Goal: Transaction & Acquisition: Purchase product/service

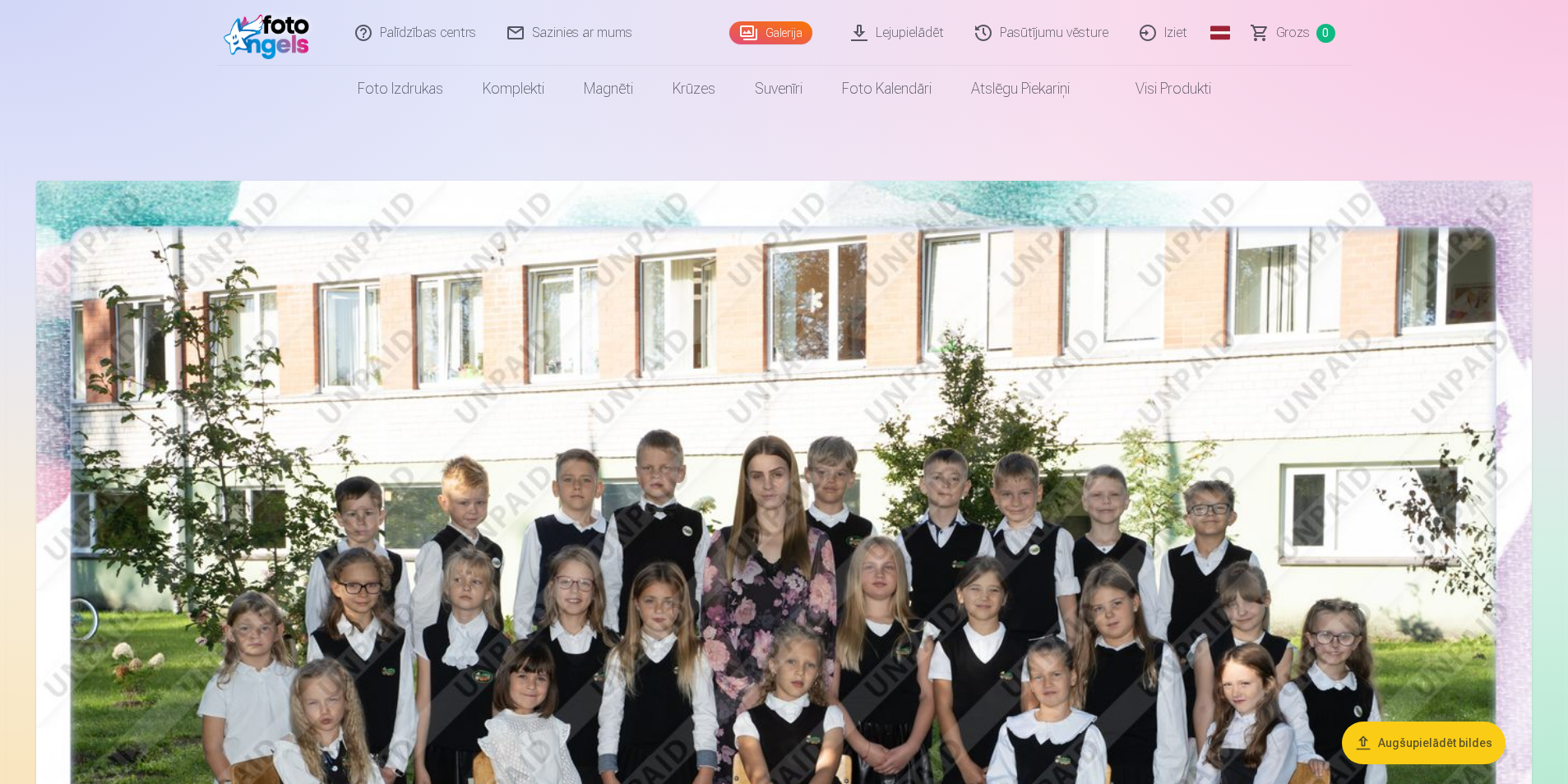
click at [866, 30] on link "Lejupielādēt" at bounding box center [898, 33] width 124 height 66
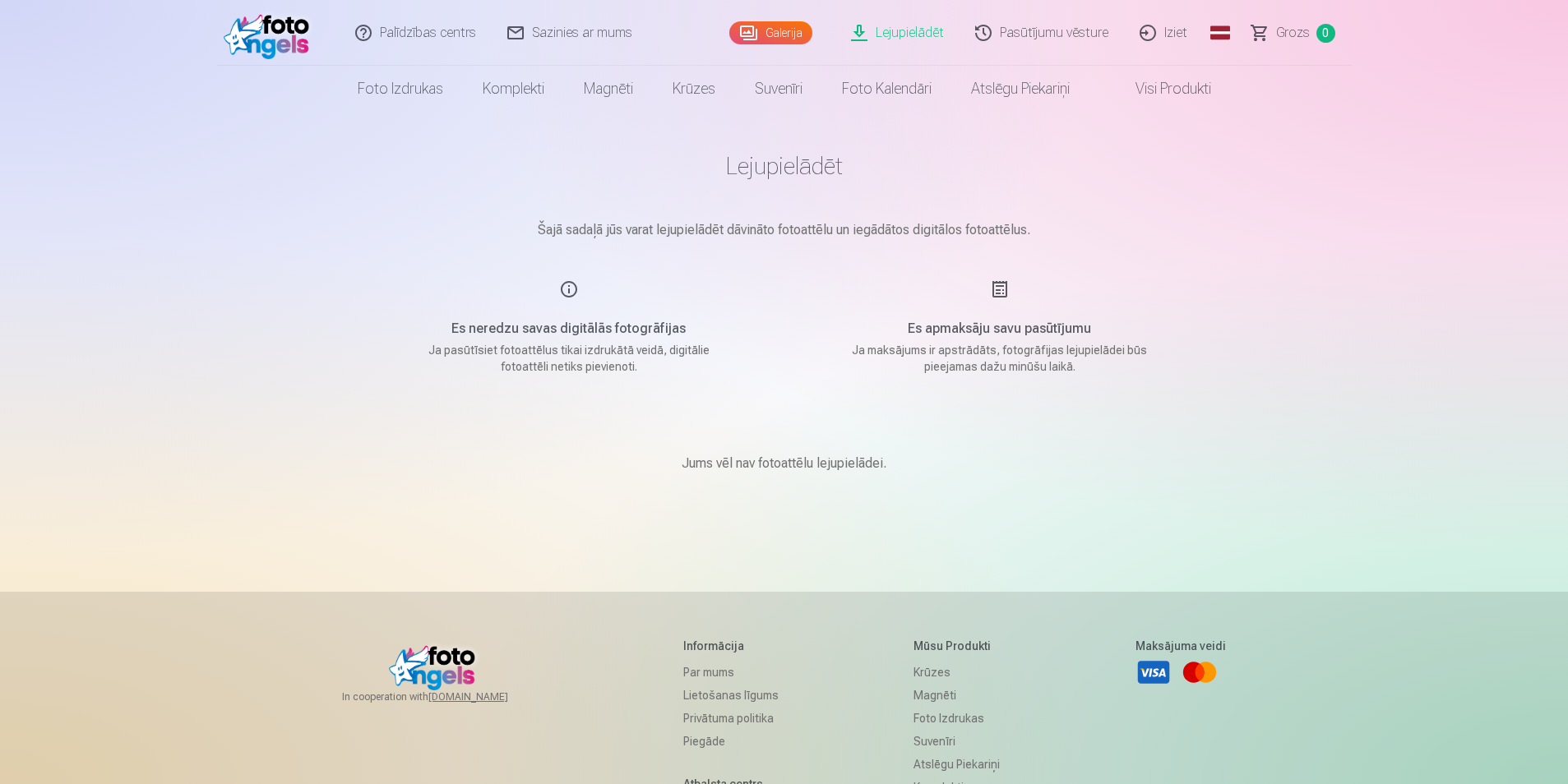
click at [790, 29] on link "Galerija" at bounding box center [771, 33] width 83 height 23
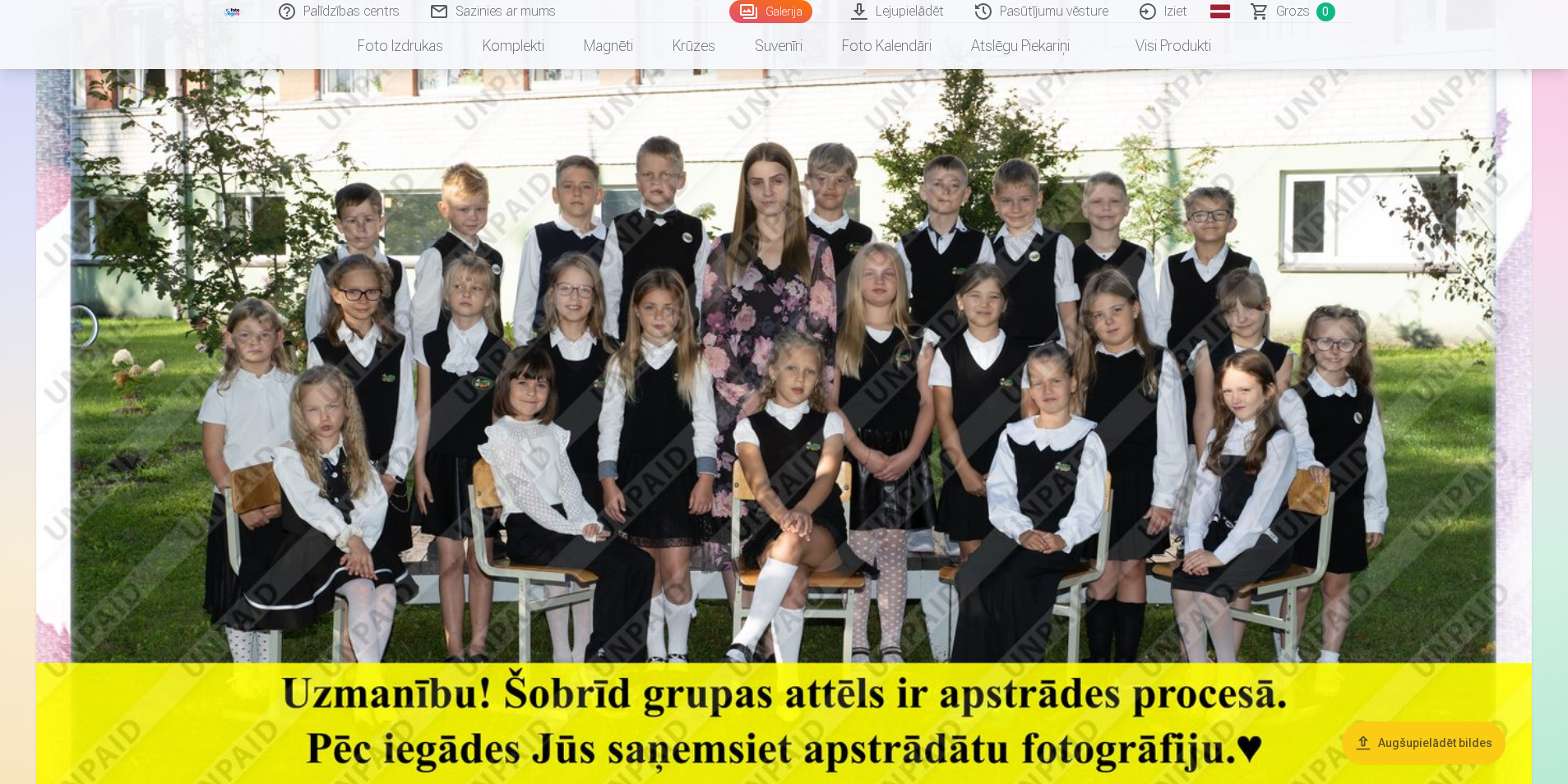
scroll to position [328, 0]
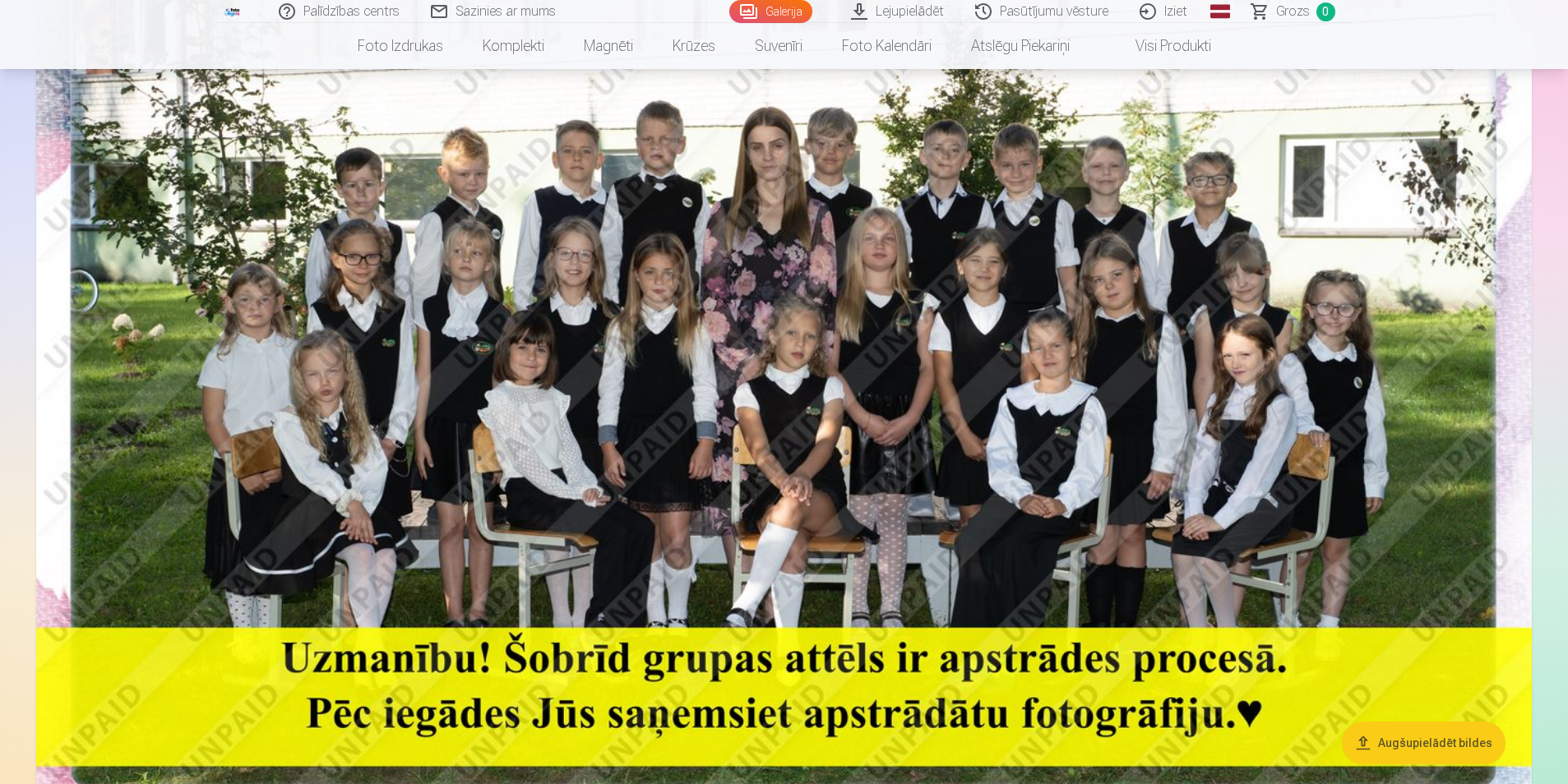
click at [672, 376] on img at bounding box center [784, 351] width 1495 height 998
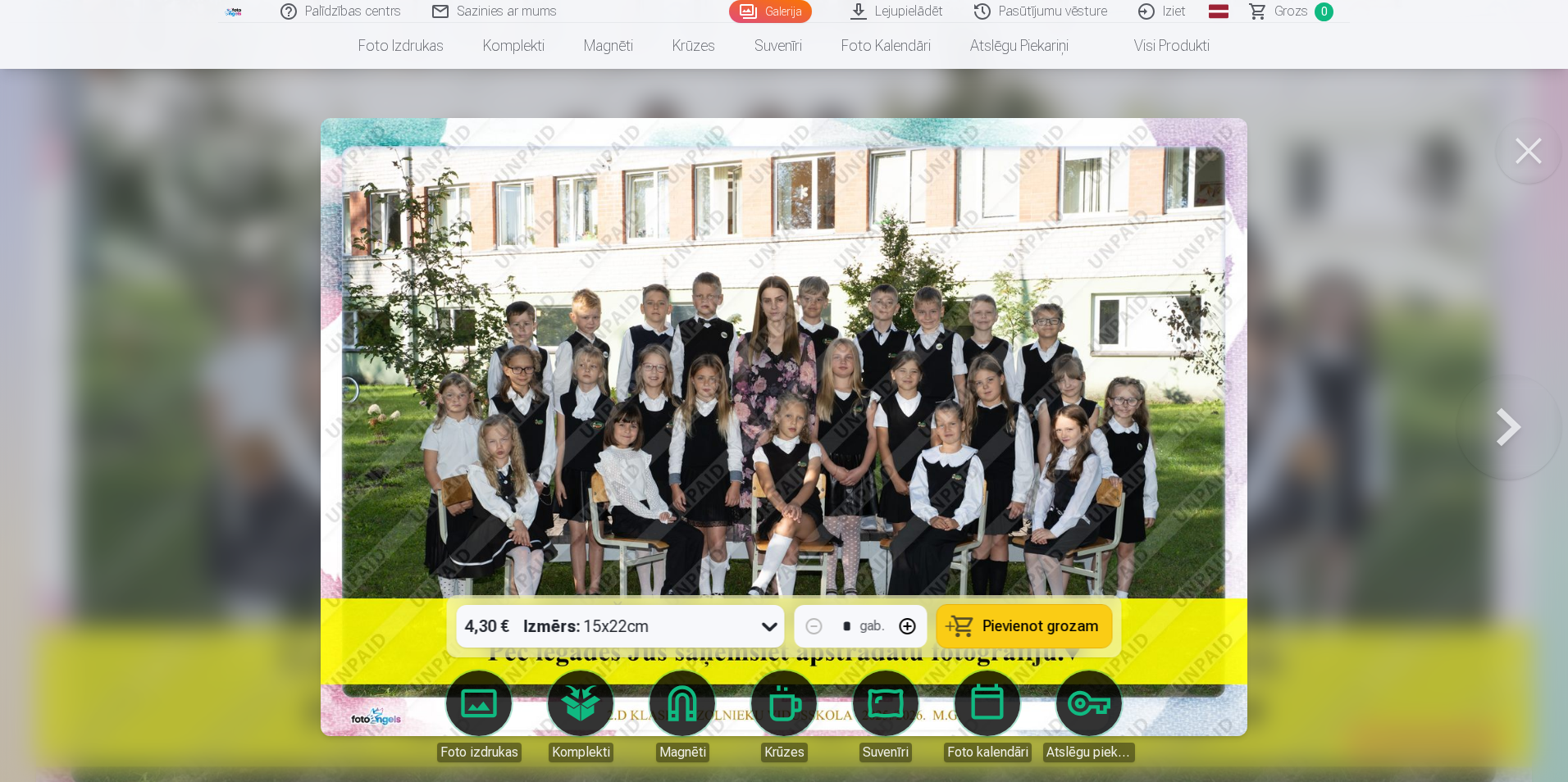
click at [1532, 148] on button at bounding box center [1528, 151] width 66 height 66
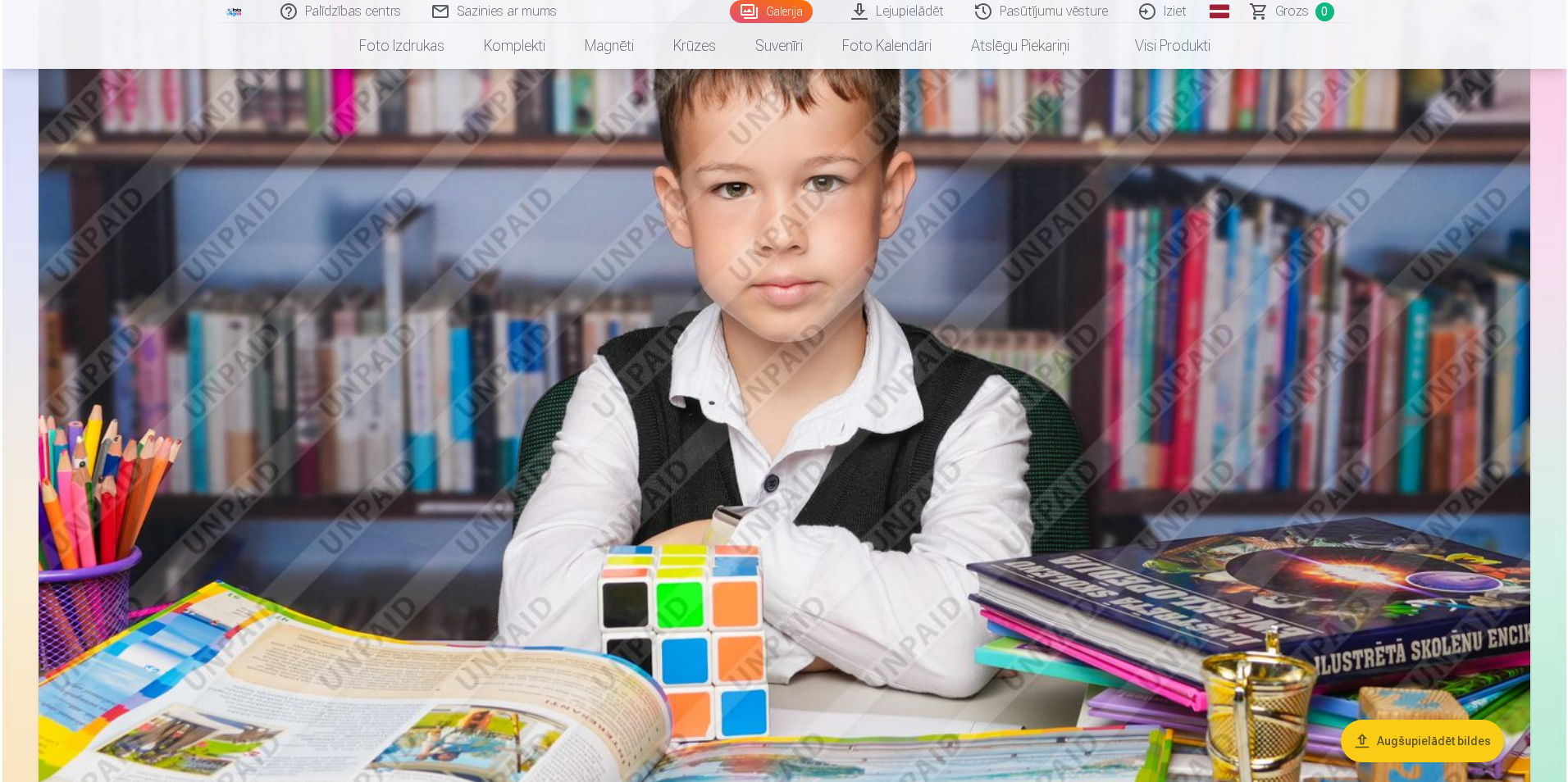
scroll to position [1394, 0]
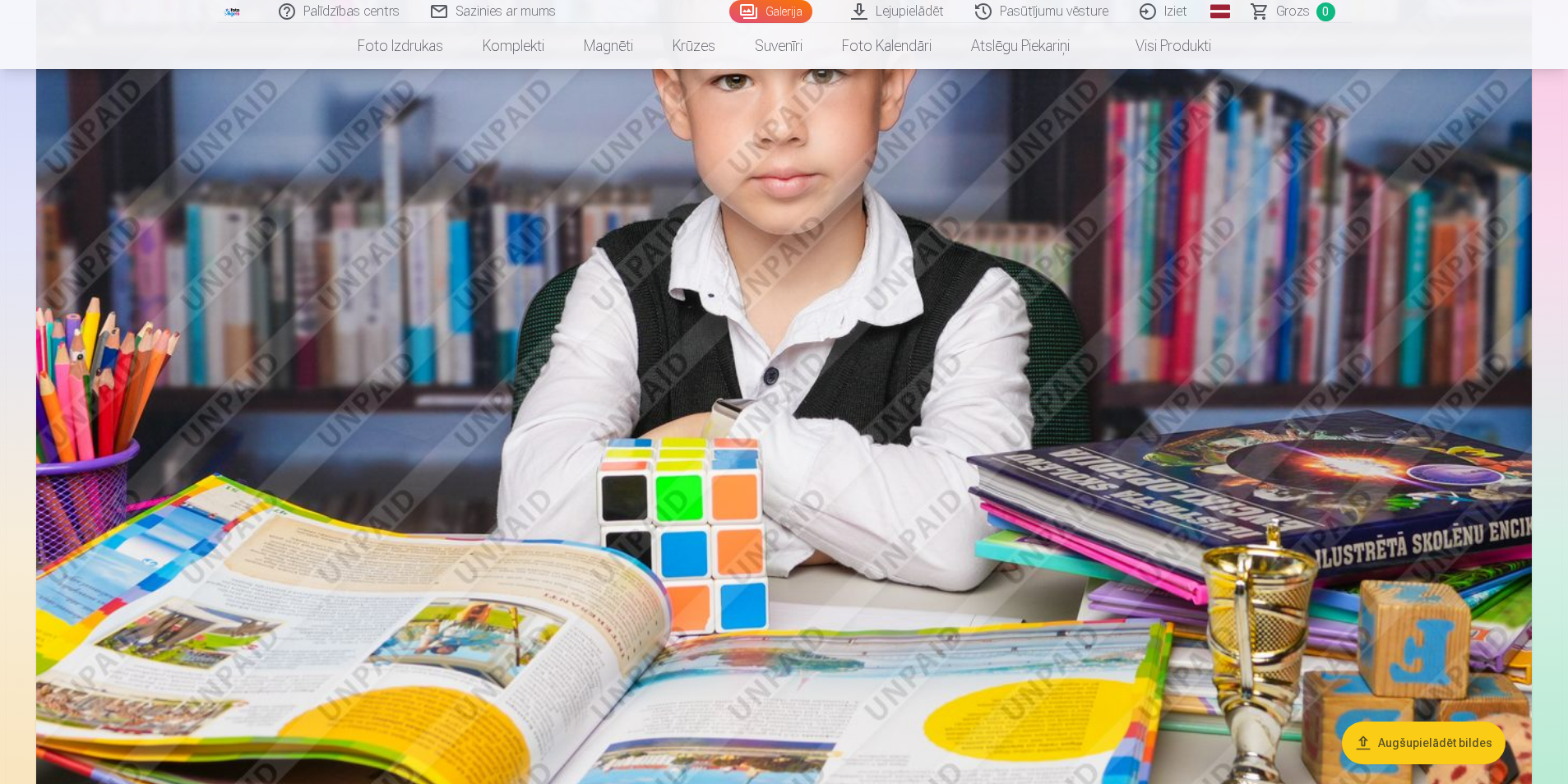
click at [700, 386] on img at bounding box center [784, 292] width 1495 height 997
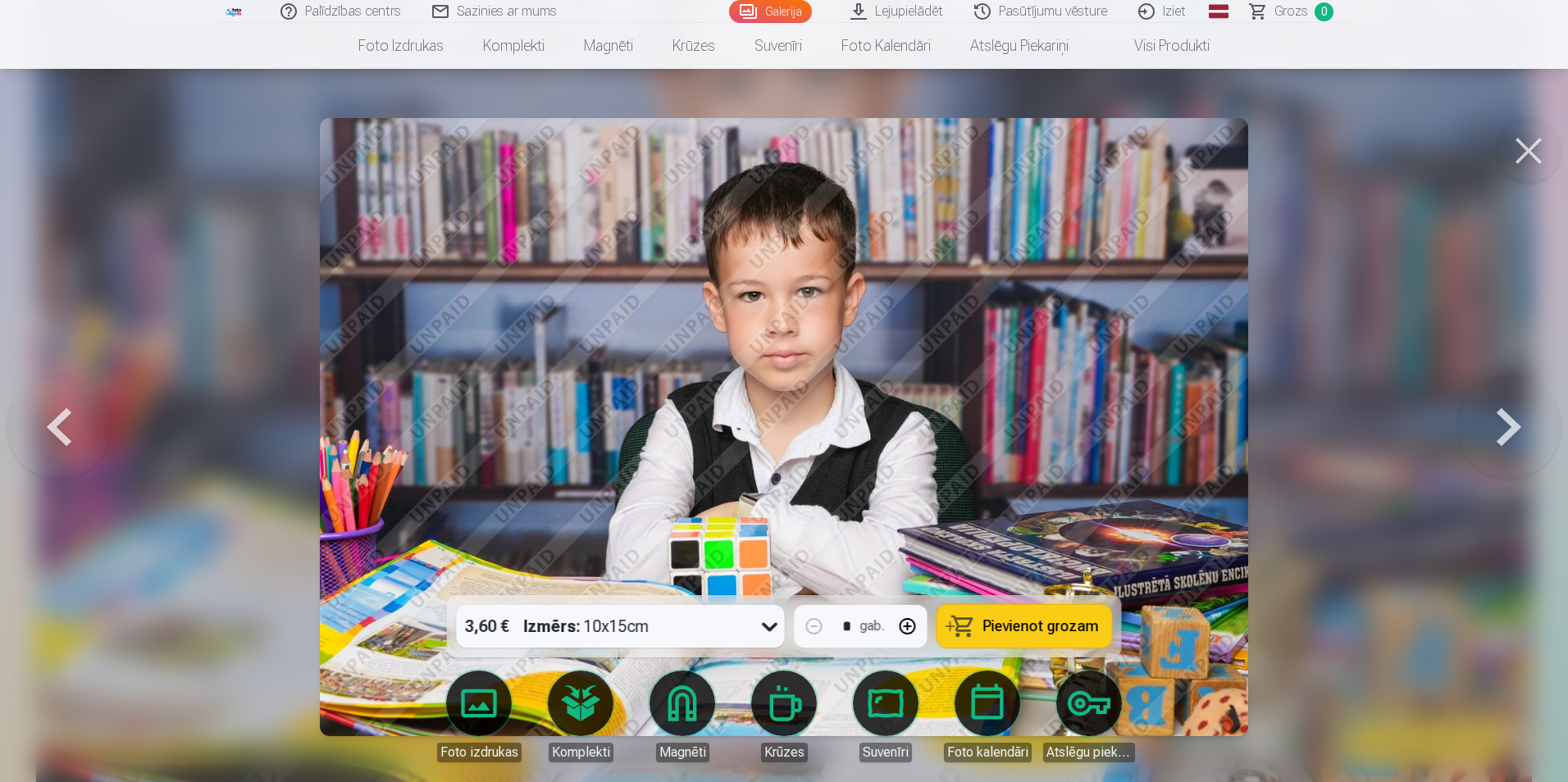
click at [1520, 153] on button at bounding box center [1528, 151] width 66 height 66
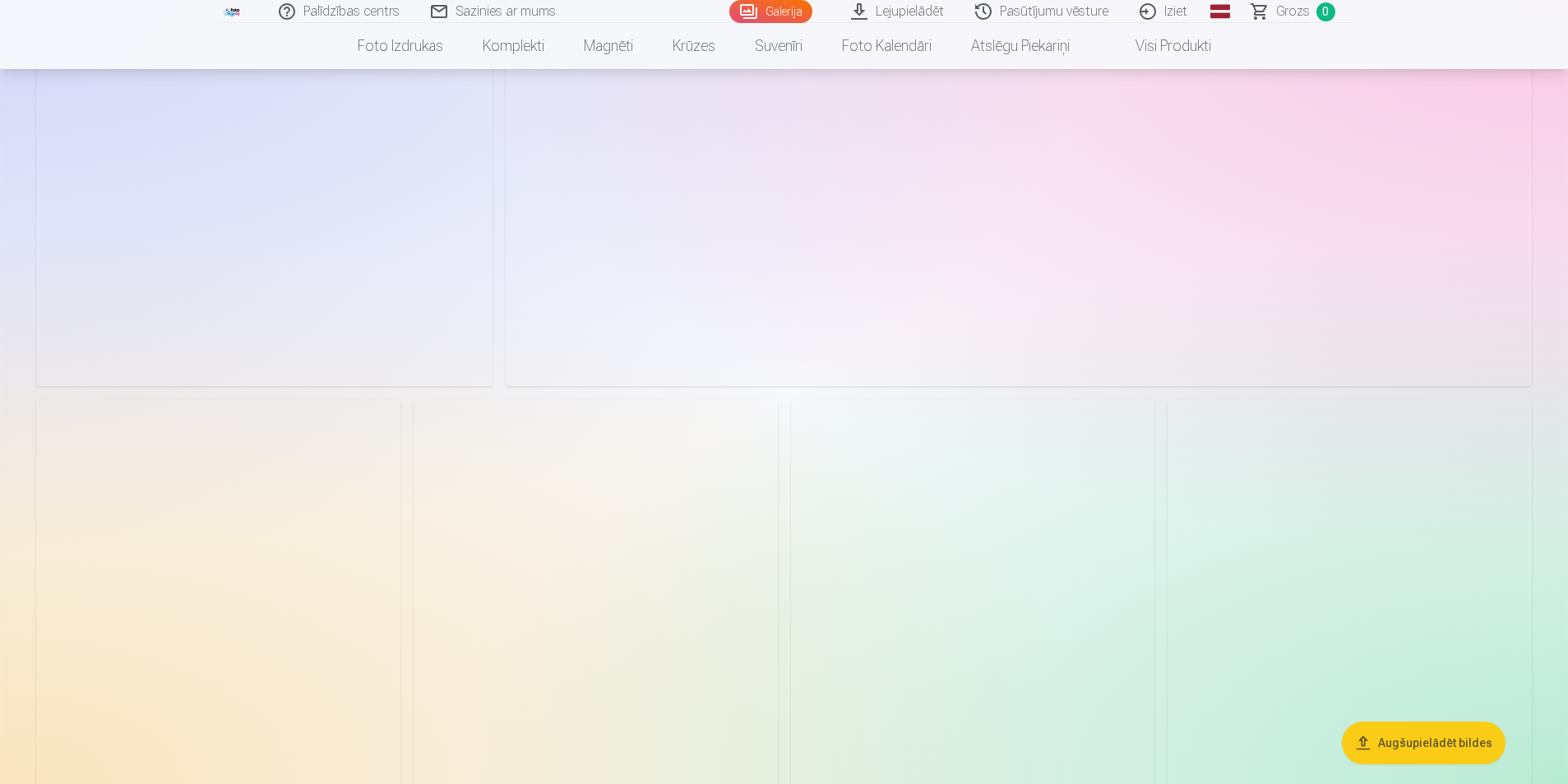
scroll to position [5096, 0]
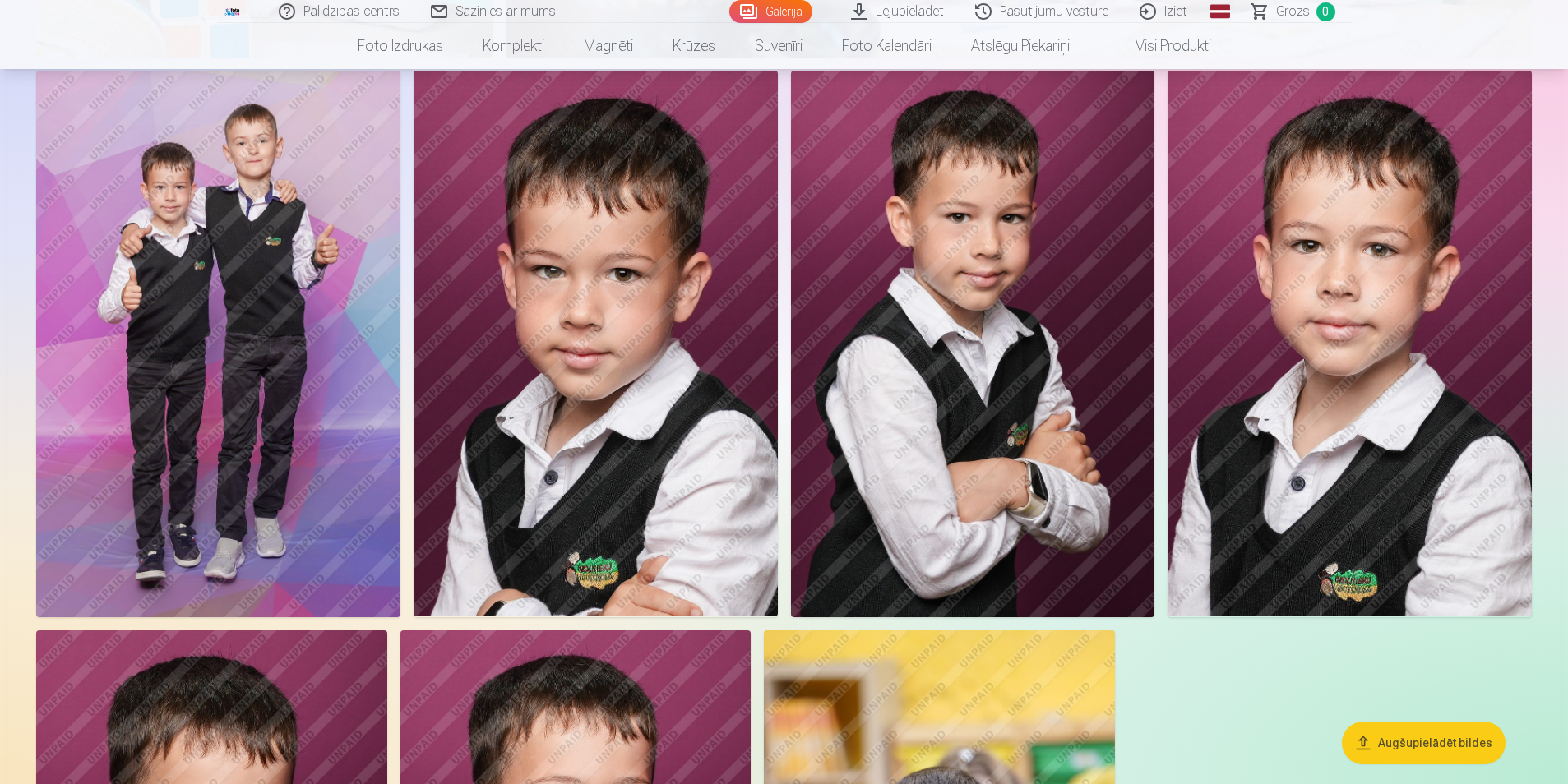
click at [233, 309] on img at bounding box center [218, 344] width 364 height 546
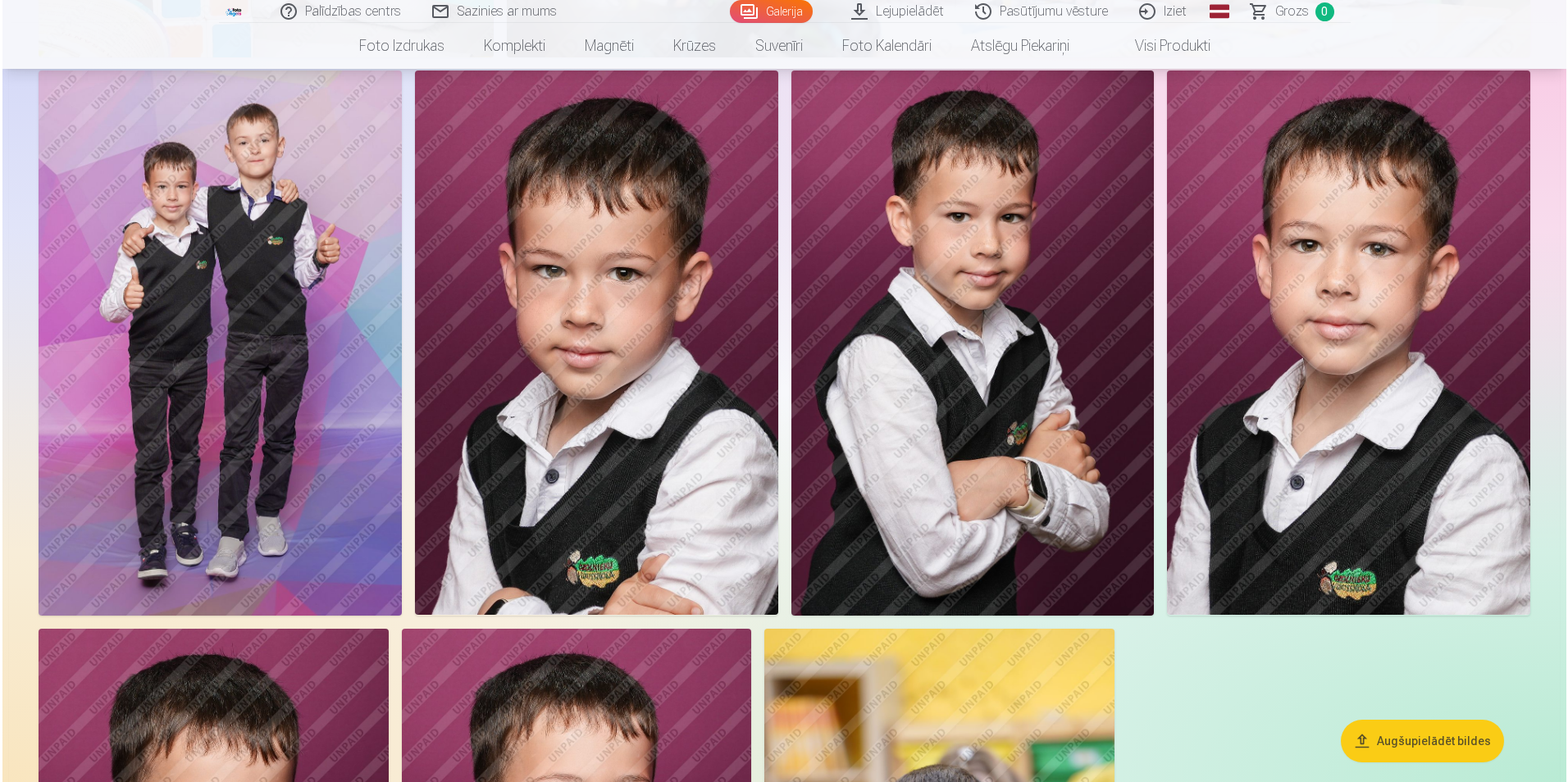
scroll to position [5094, 0]
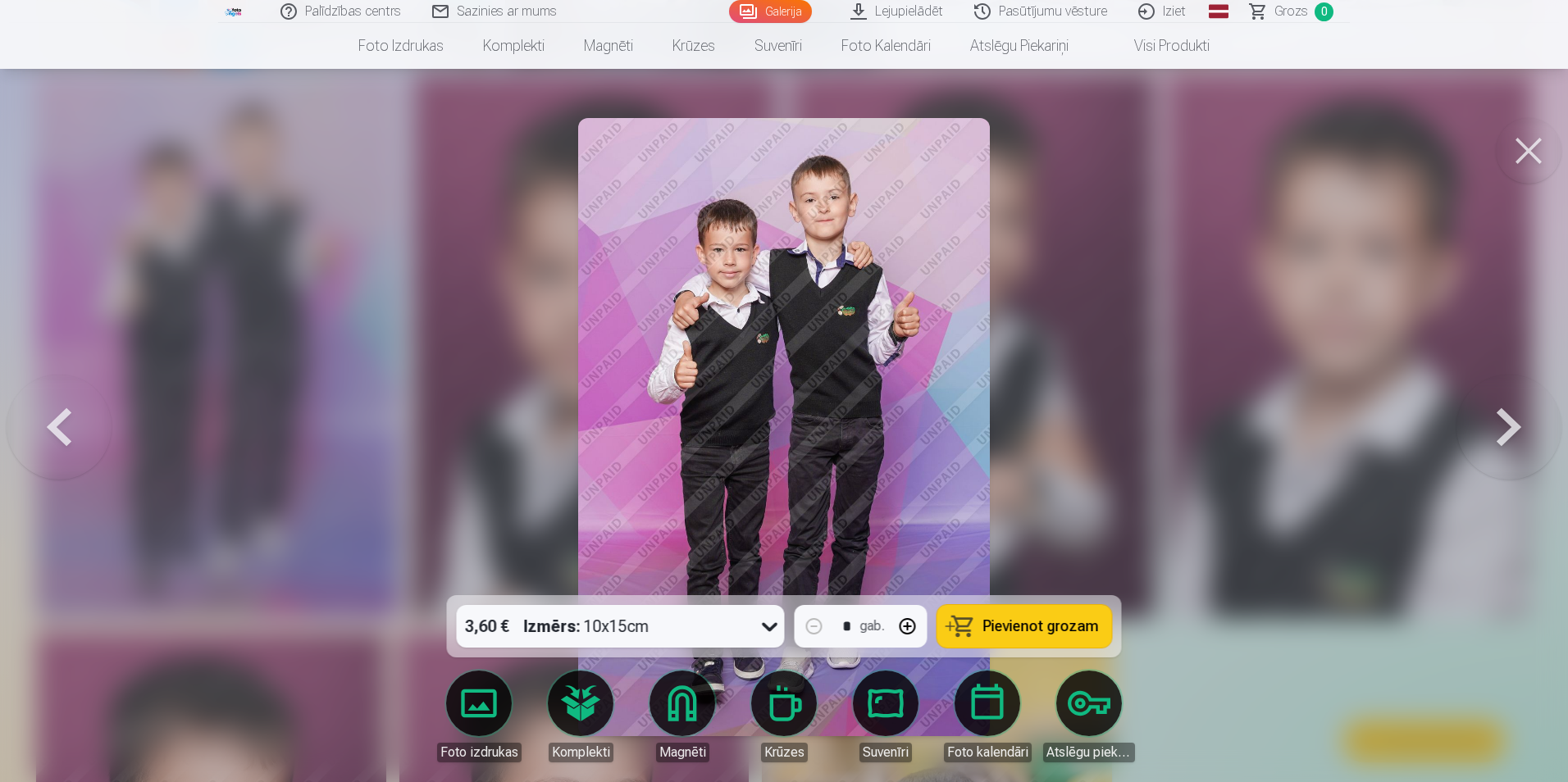
click at [1007, 627] on span "Pievienot grozam" at bounding box center [1041, 626] width 116 height 15
click at [1514, 415] on button at bounding box center [1509, 428] width 105 height 303
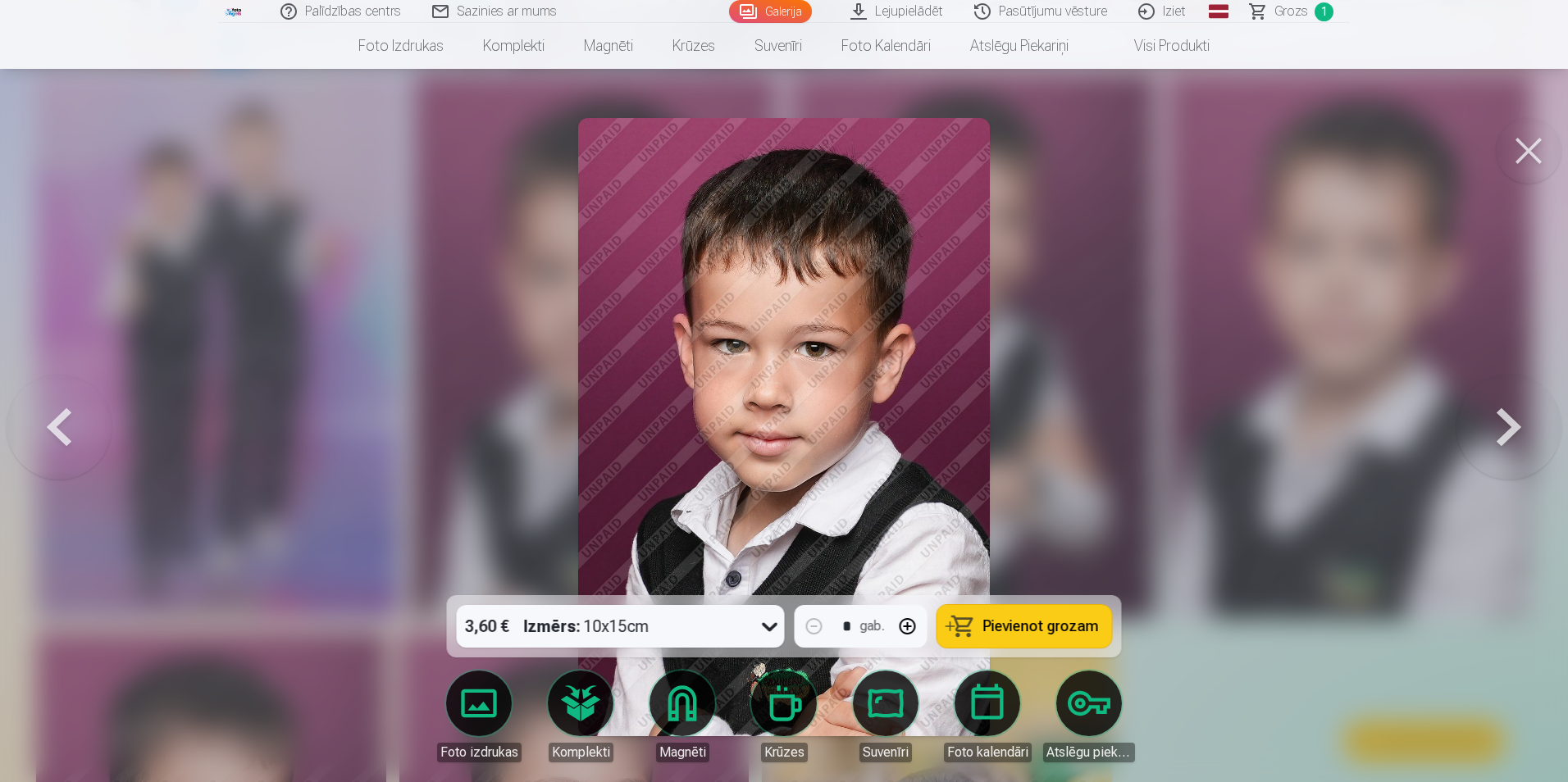
click at [1514, 415] on button at bounding box center [1509, 428] width 105 height 303
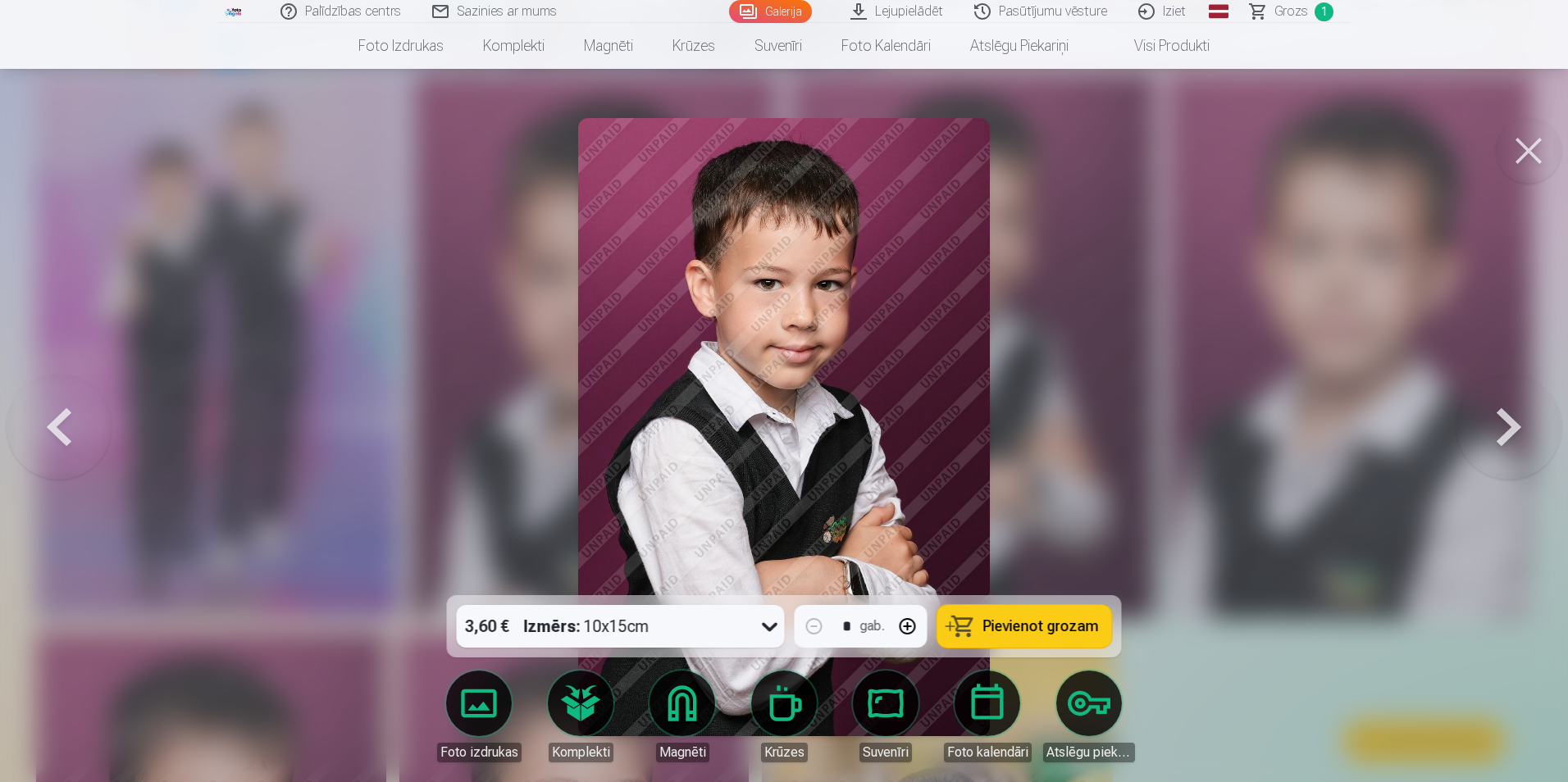
click at [1514, 415] on button at bounding box center [1509, 428] width 105 height 303
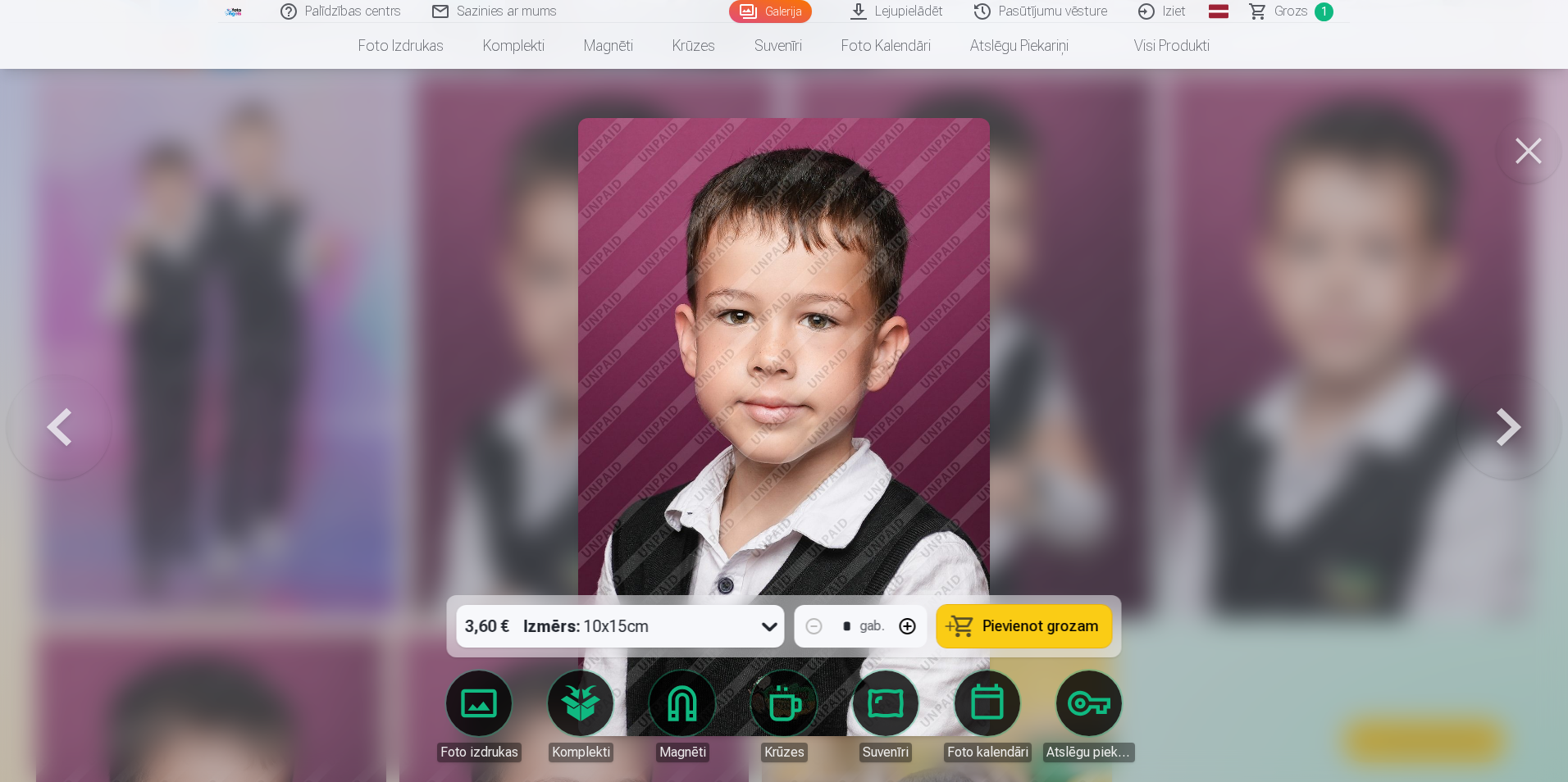
click at [1514, 415] on button at bounding box center [1509, 428] width 105 height 303
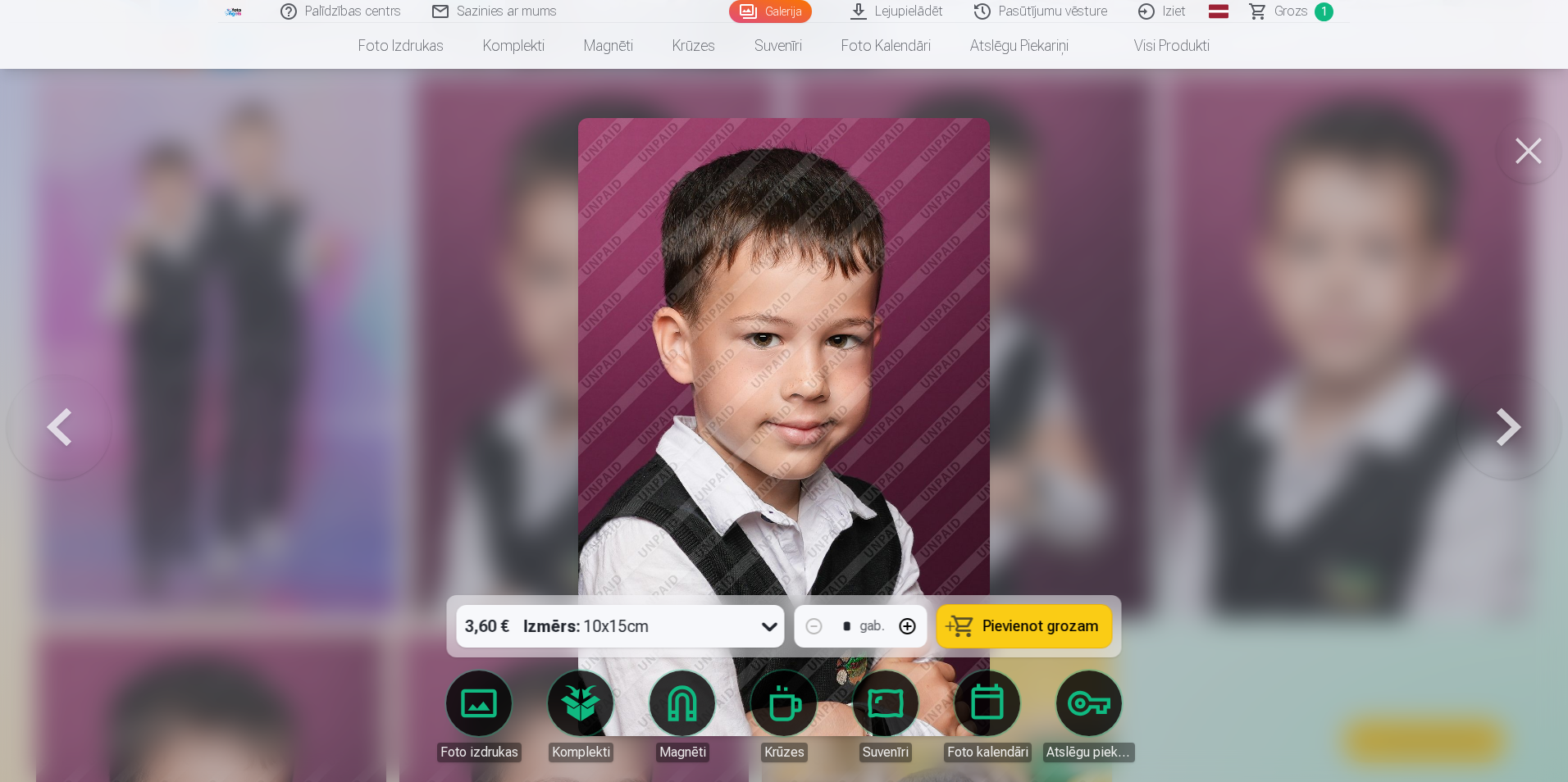
click at [1514, 415] on button at bounding box center [1509, 428] width 105 height 303
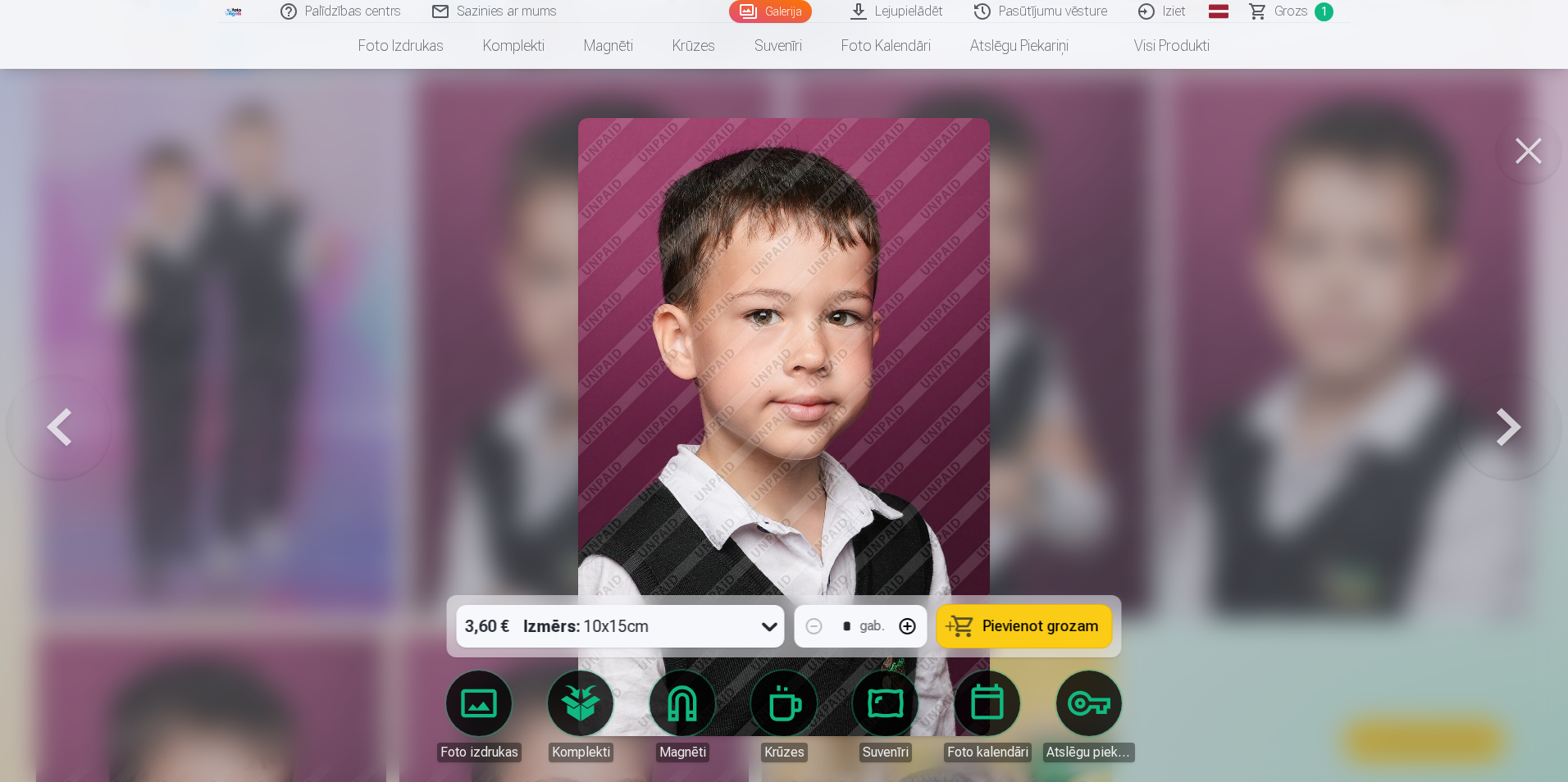
click at [1525, 143] on button at bounding box center [1528, 151] width 66 height 66
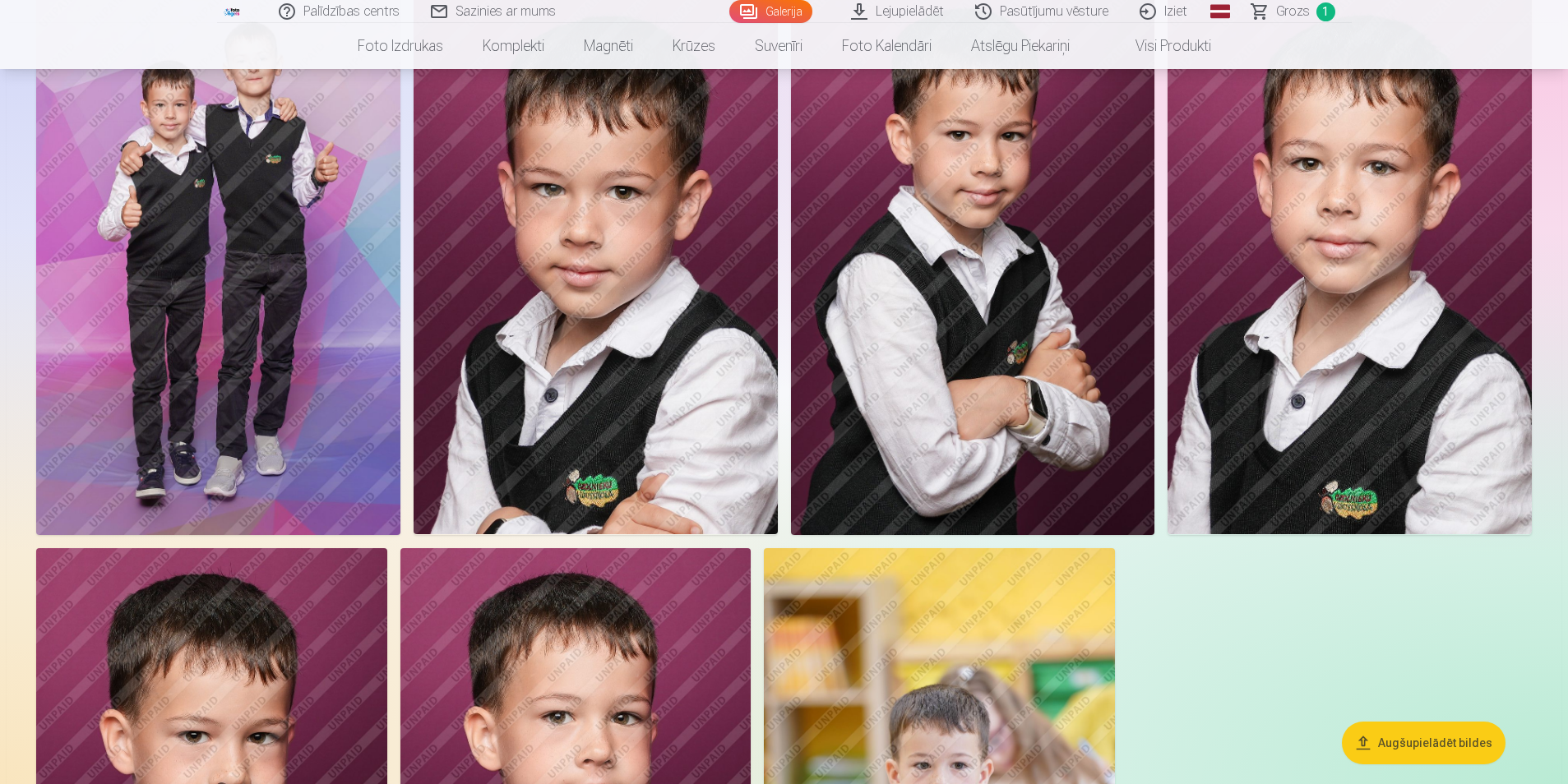
scroll to position [5013, 0]
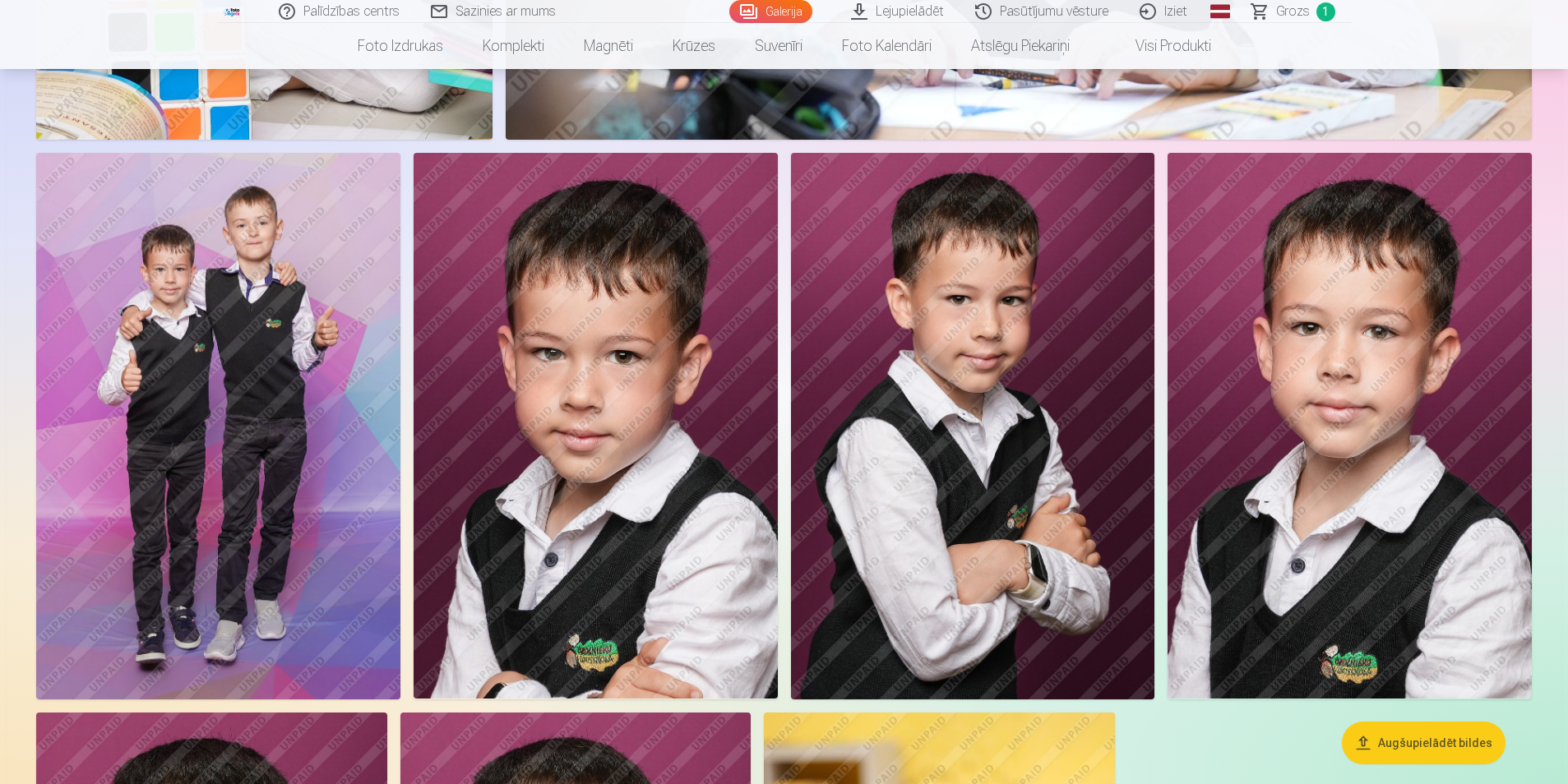
click at [1326, 415] on img at bounding box center [1349, 426] width 364 height 546
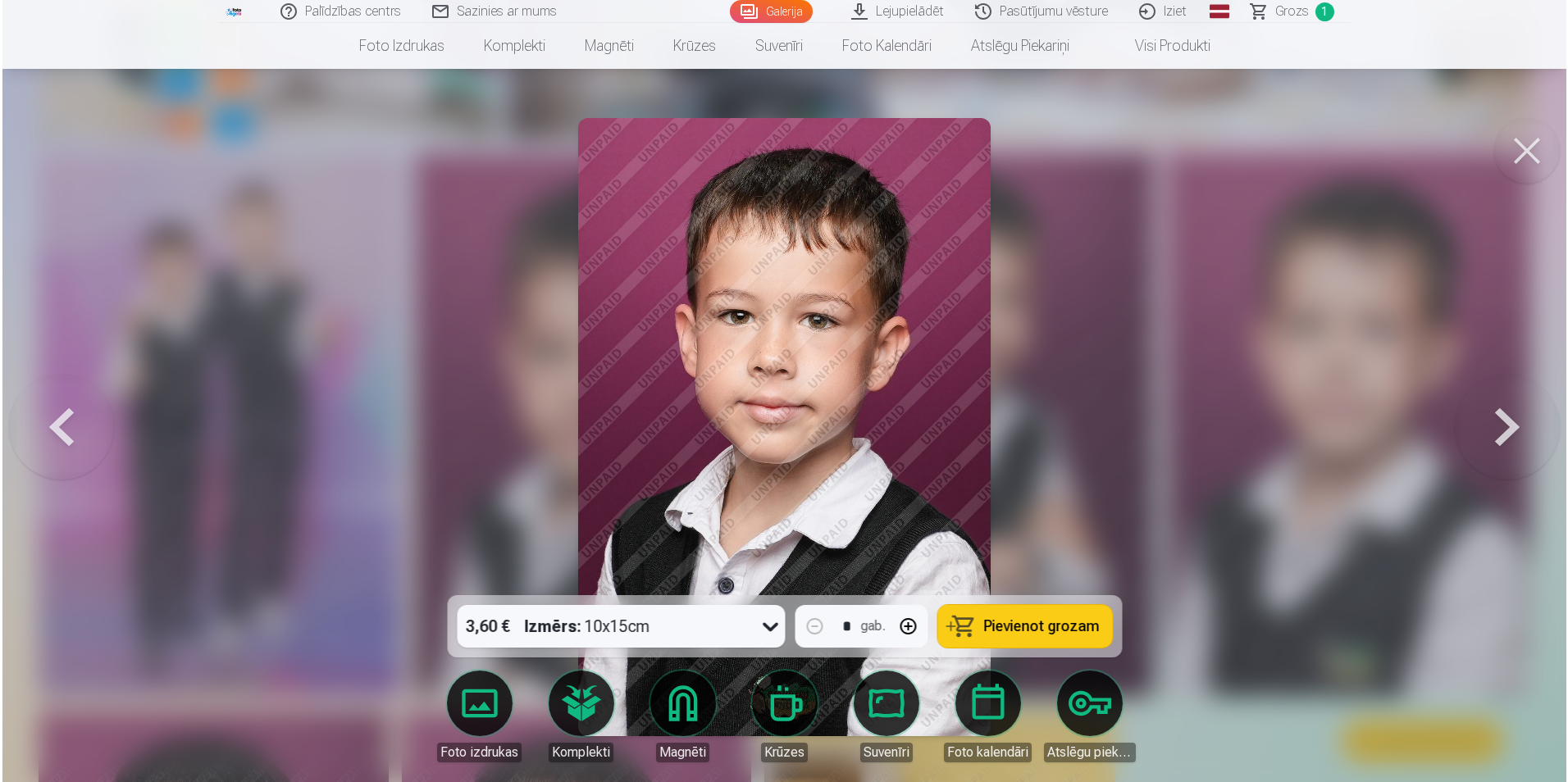
scroll to position [5012, 0]
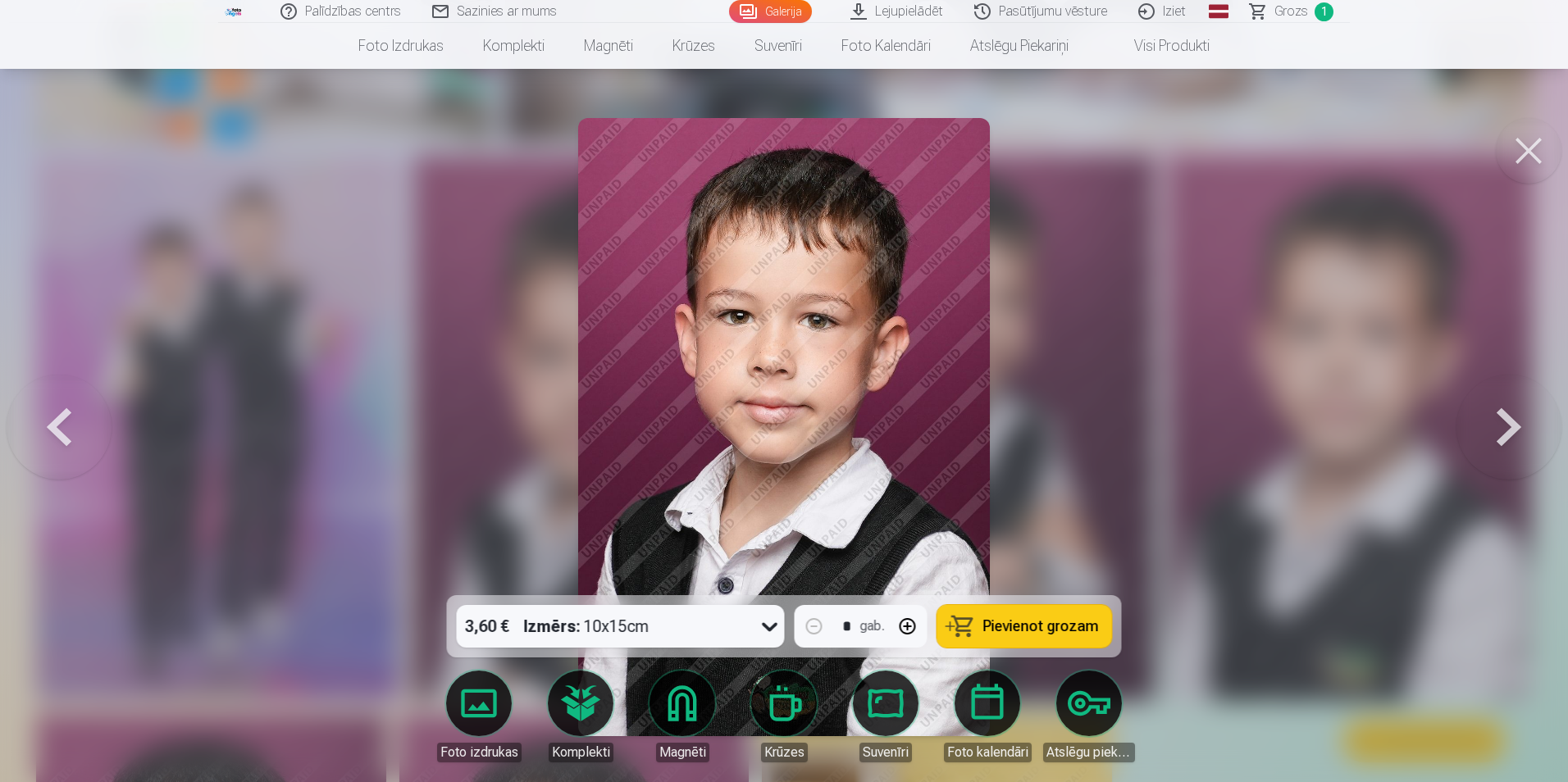
click at [773, 628] on icon at bounding box center [770, 627] width 26 height 26
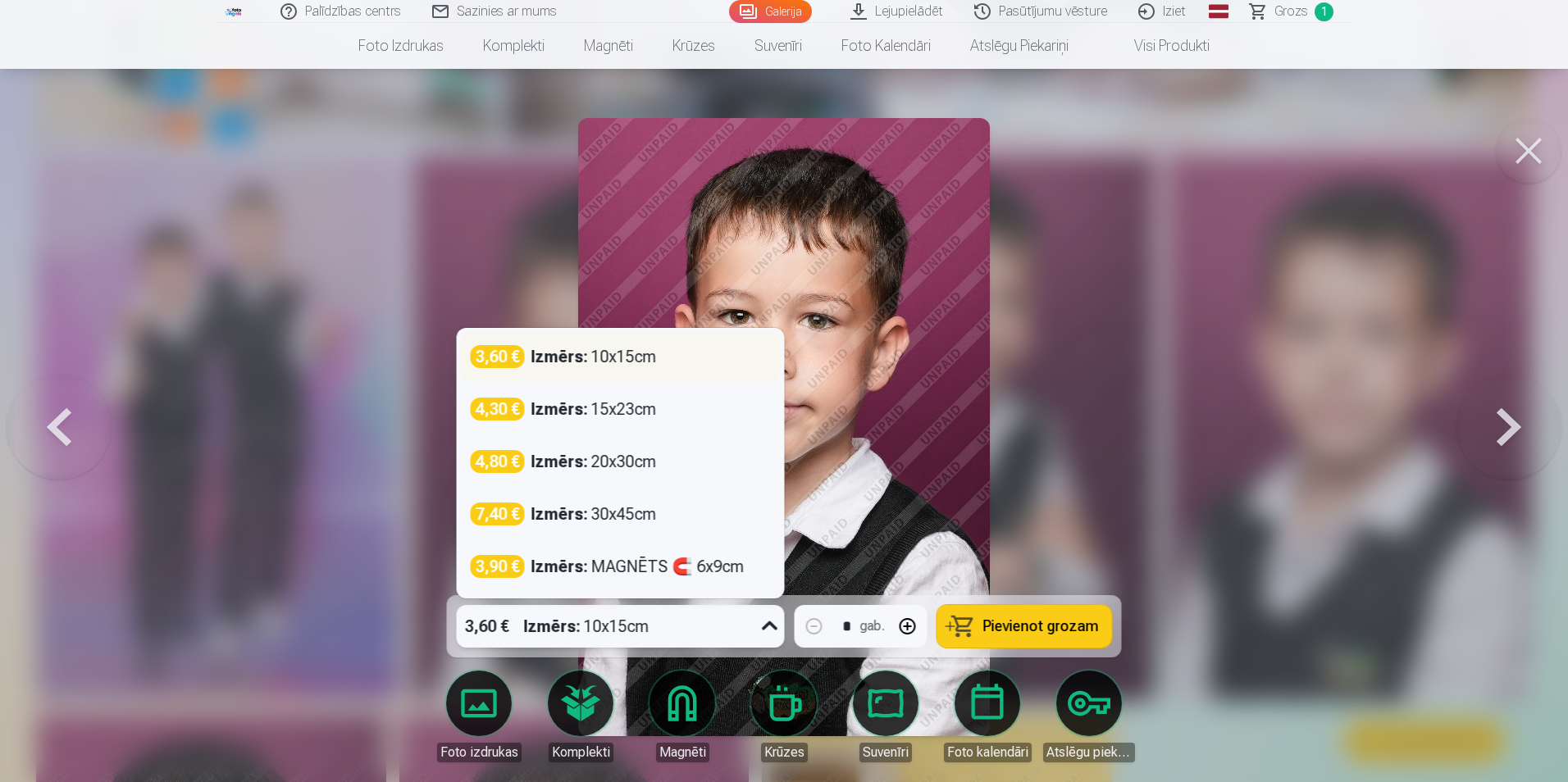
click at [626, 361] on div "Izmērs : 10x15cm" at bounding box center [594, 356] width 126 height 23
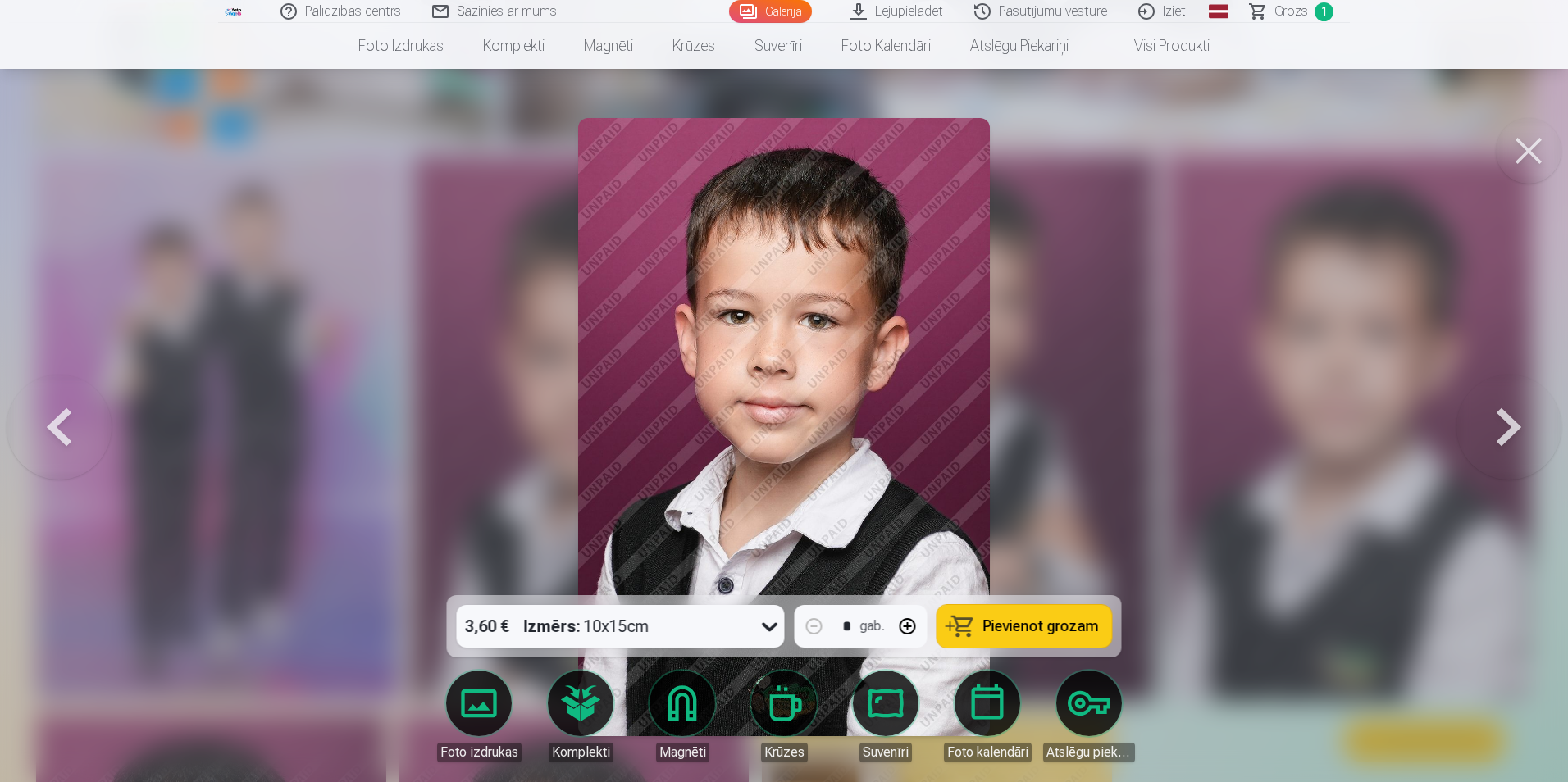
click at [1049, 619] on span "Pievienot grozam" at bounding box center [1041, 626] width 116 height 15
click at [1540, 136] on button at bounding box center [1528, 151] width 66 height 66
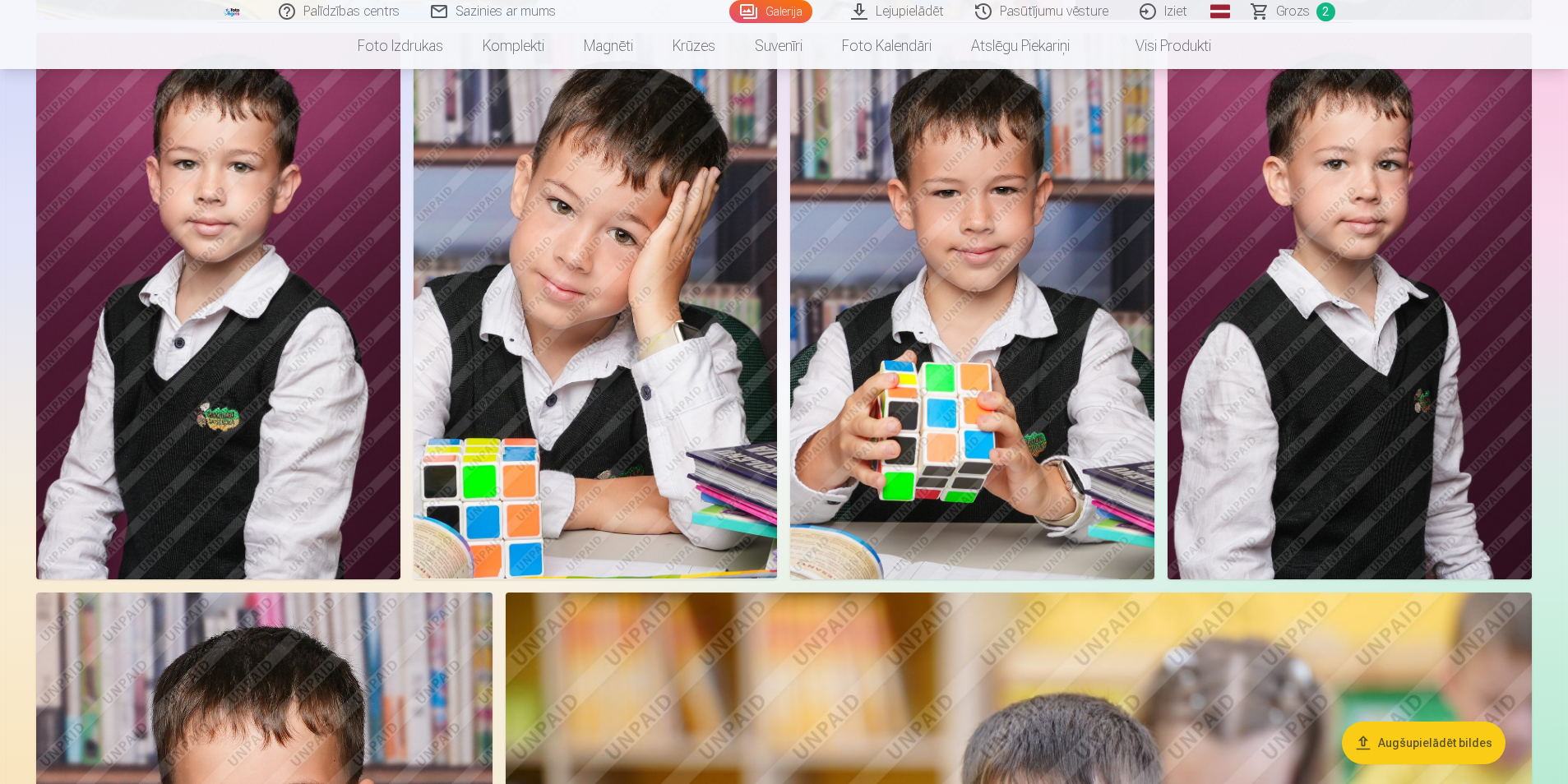
scroll to position [3862, 0]
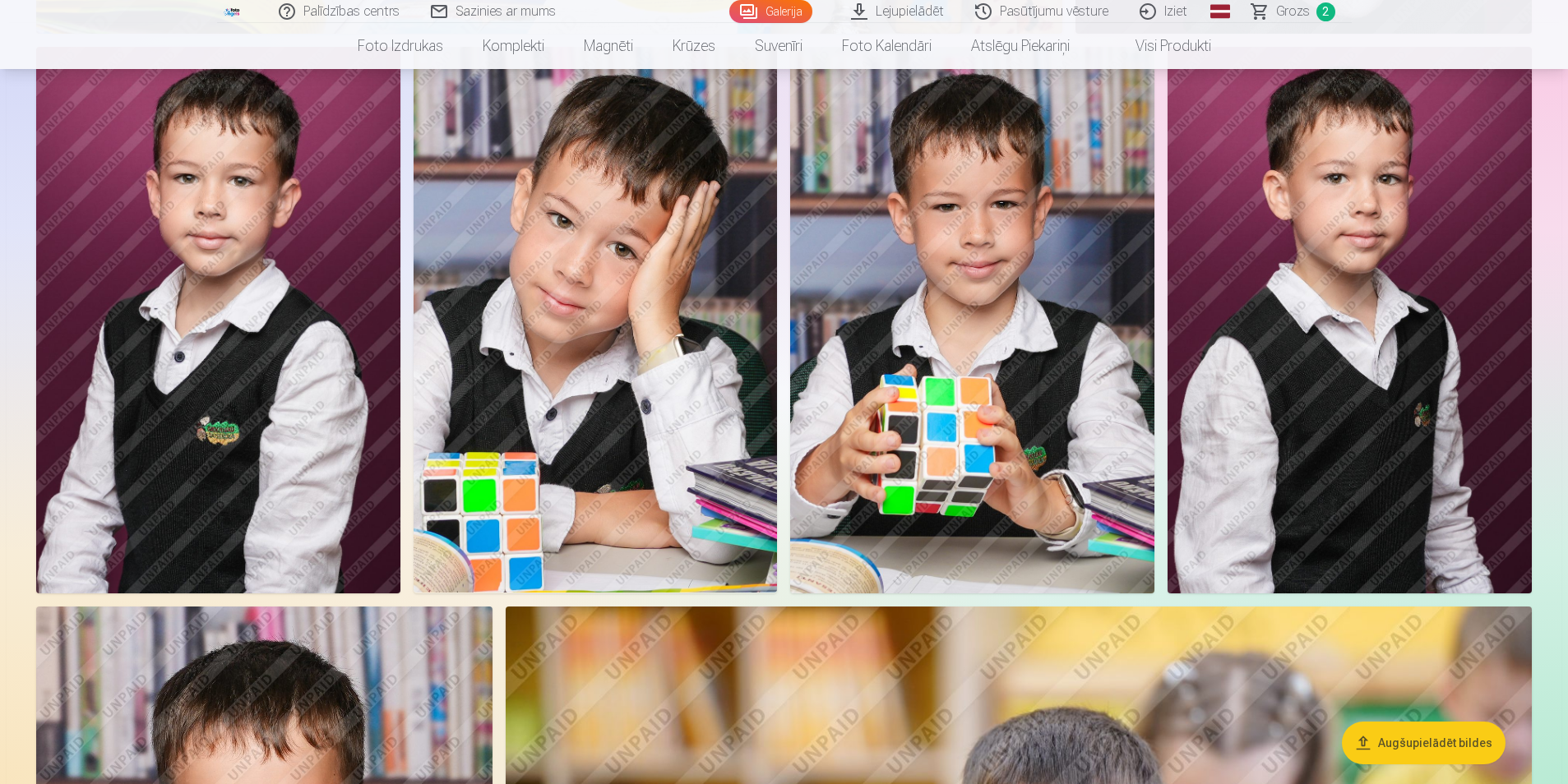
click at [596, 321] on img at bounding box center [595, 320] width 364 height 546
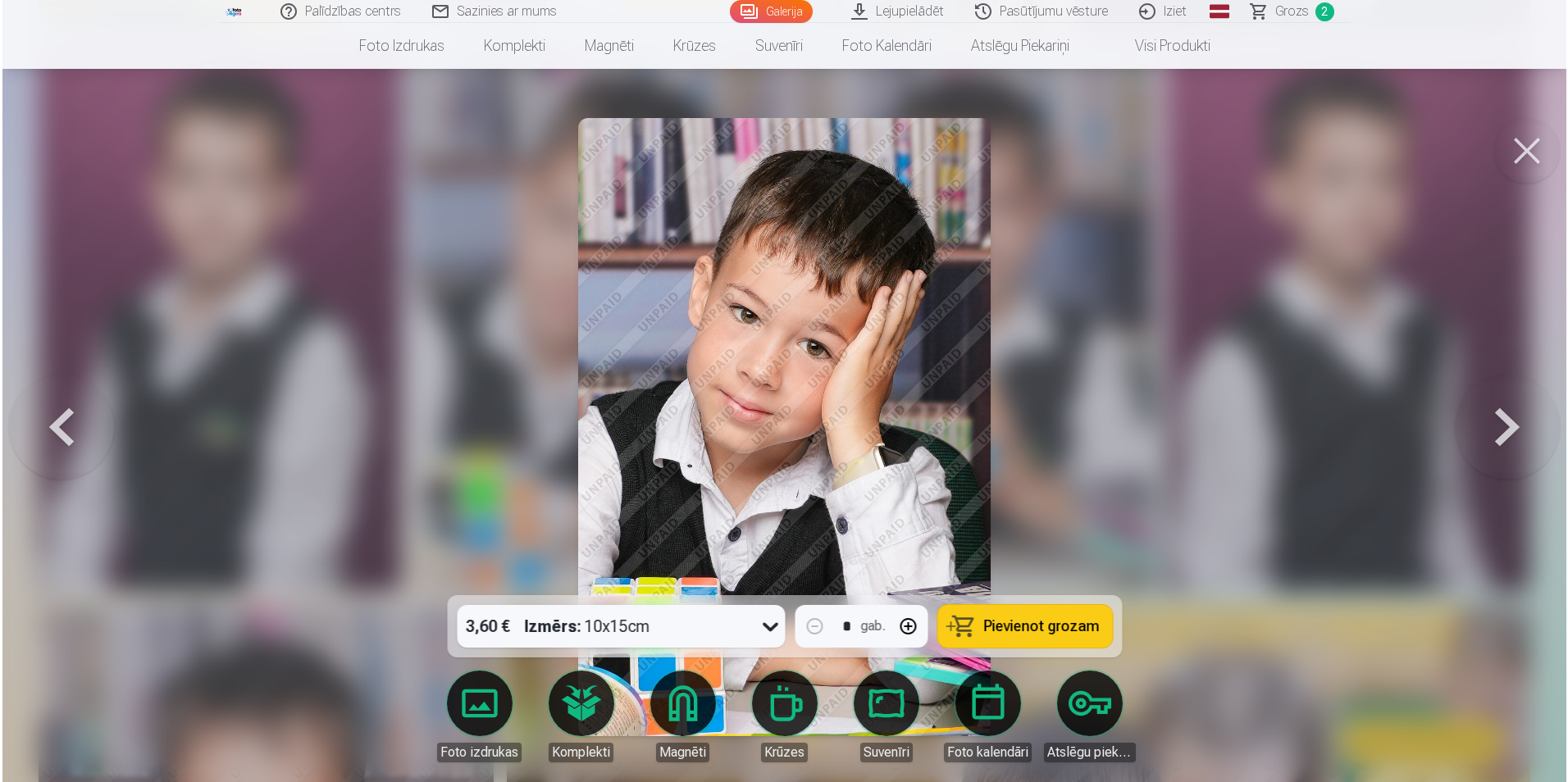
scroll to position [3860, 0]
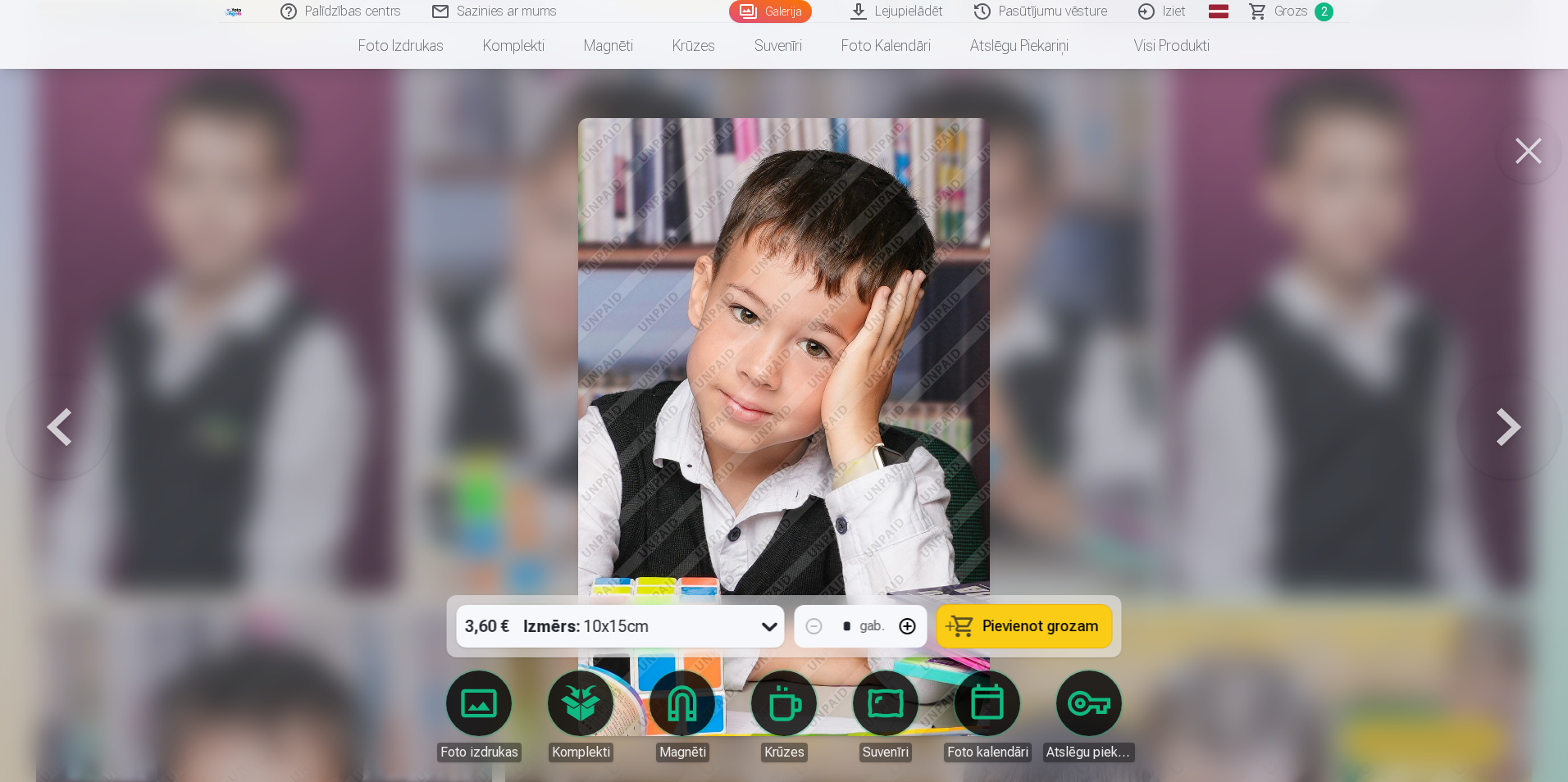
click at [1026, 630] on span "Pievienot grozam" at bounding box center [1041, 626] width 116 height 15
click at [1527, 147] on button at bounding box center [1528, 151] width 66 height 66
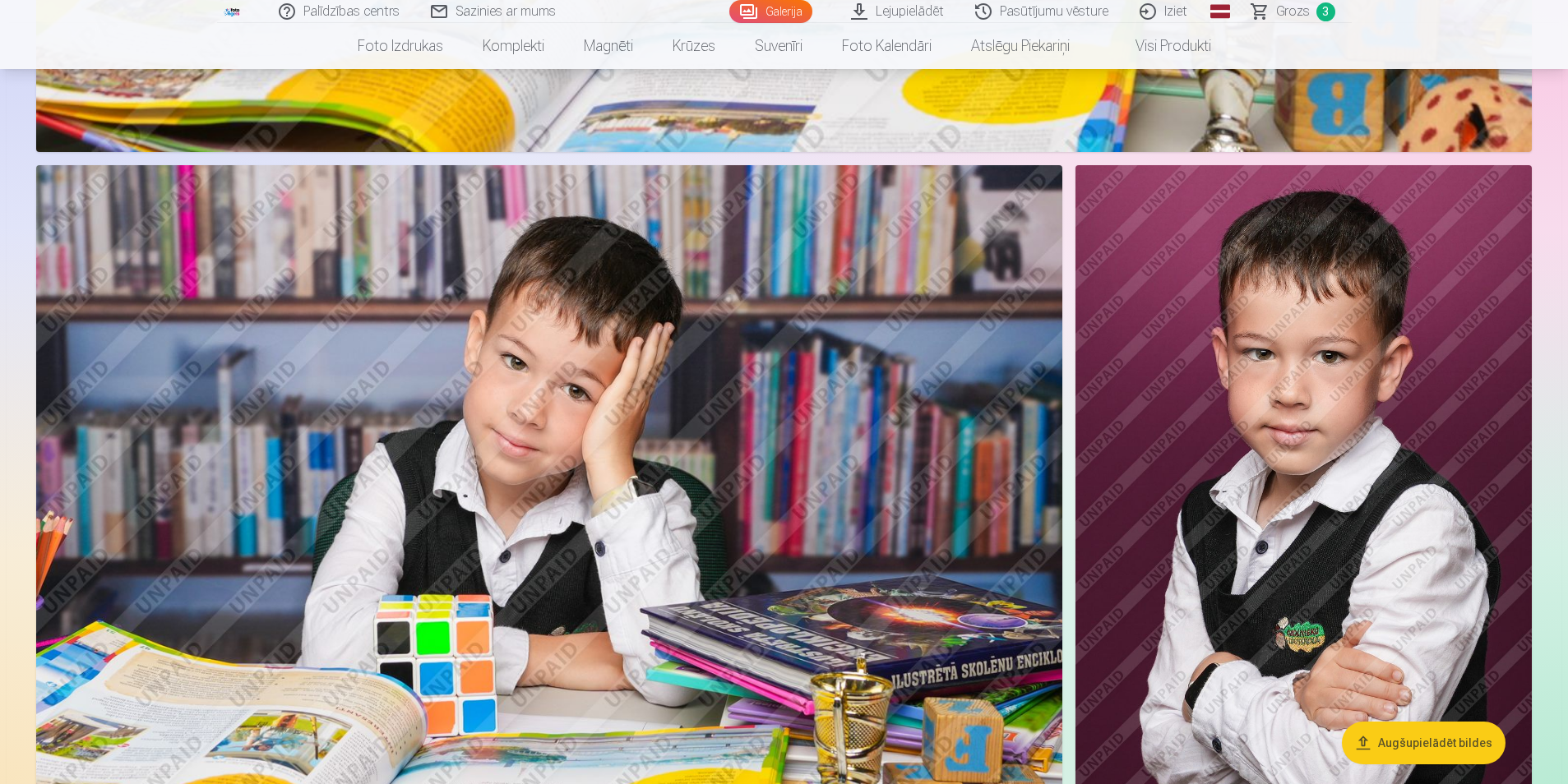
scroll to position [3040, 0]
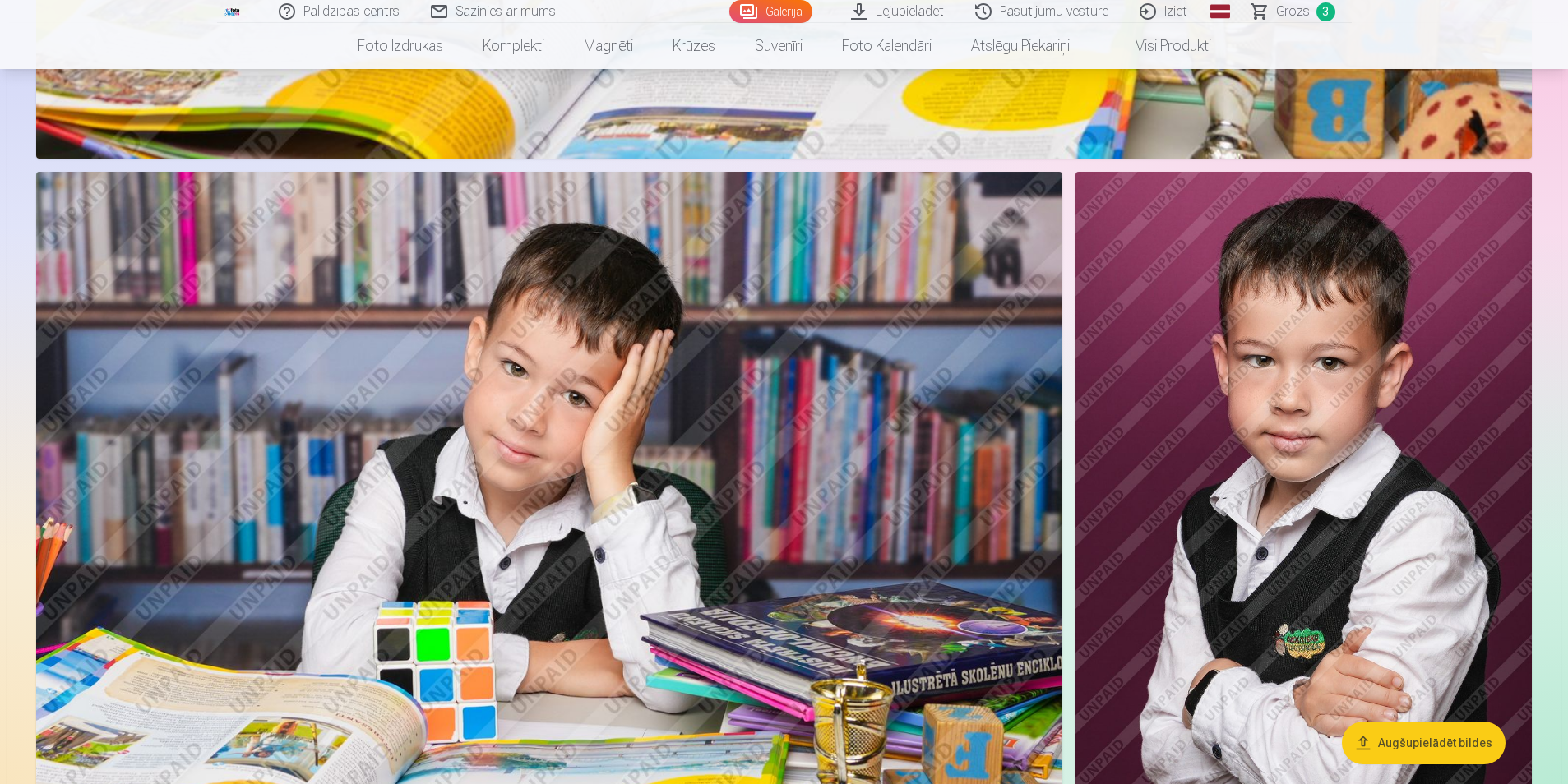
click at [698, 448] on img at bounding box center [549, 513] width 1026 height 684
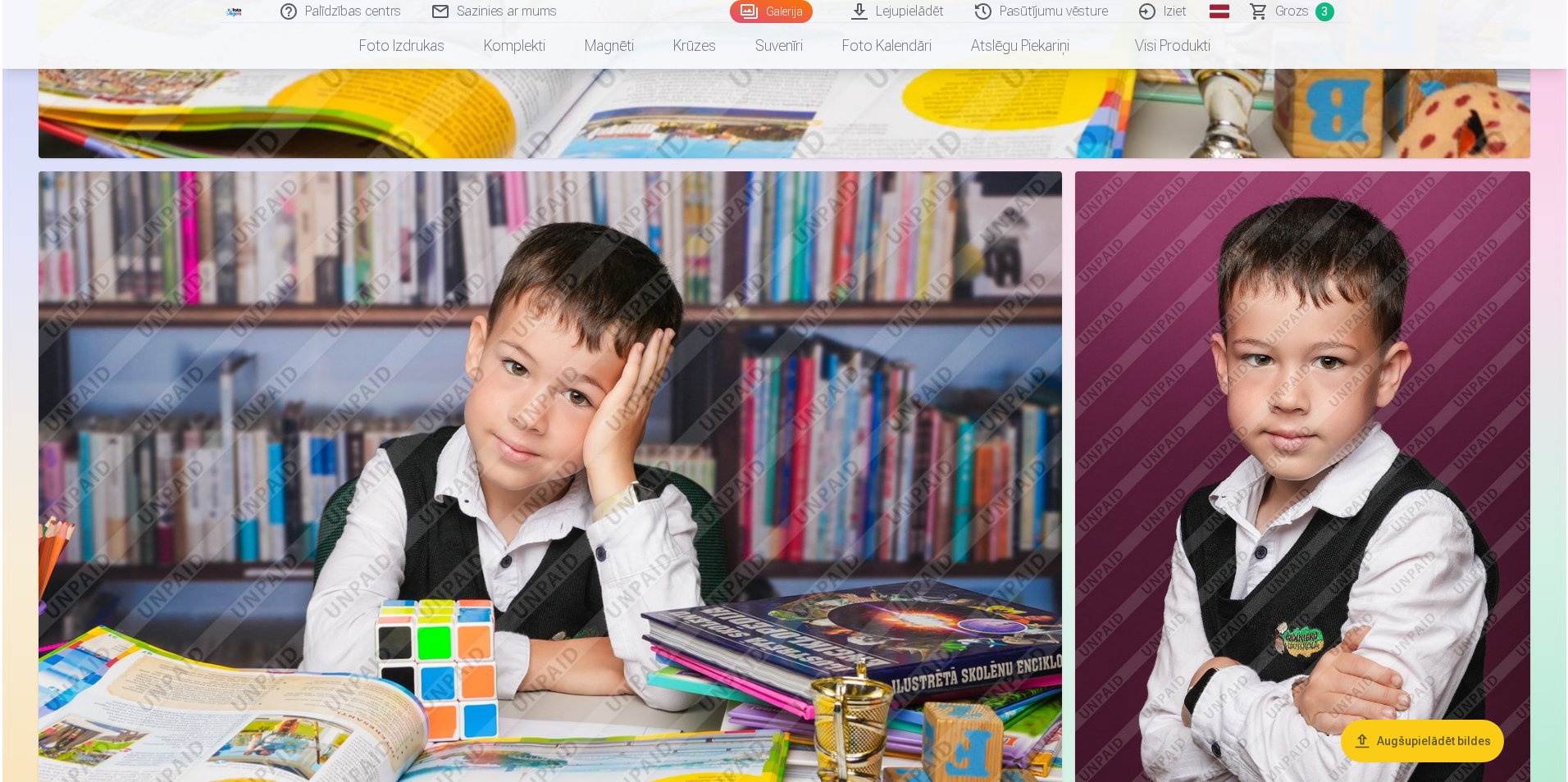
scroll to position [3037, 0]
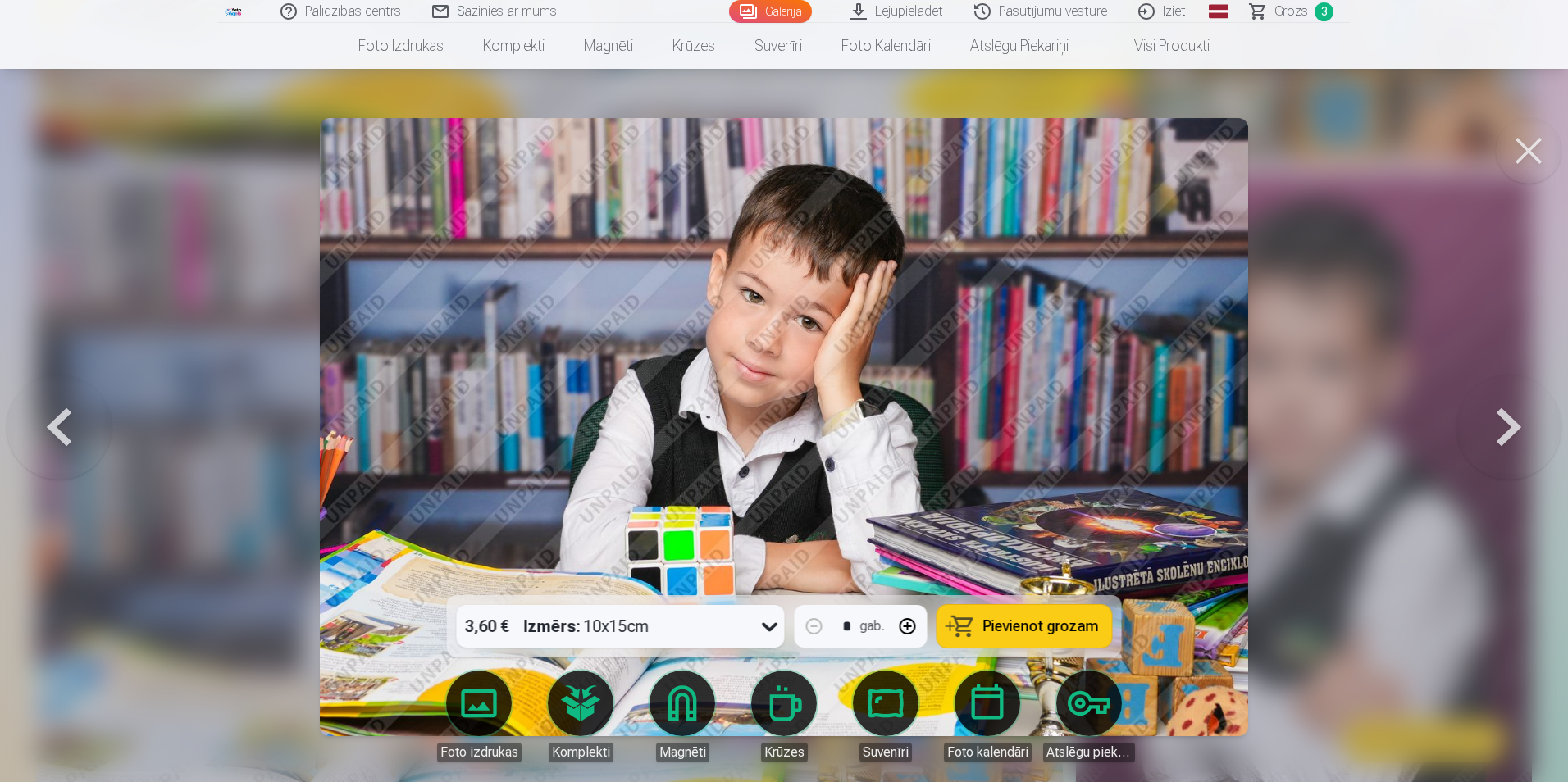
click at [1060, 625] on span "Pievienot grozam" at bounding box center [1041, 626] width 116 height 15
click at [1511, 147] on button at bounding box center [1528, 151] width 66 height 66
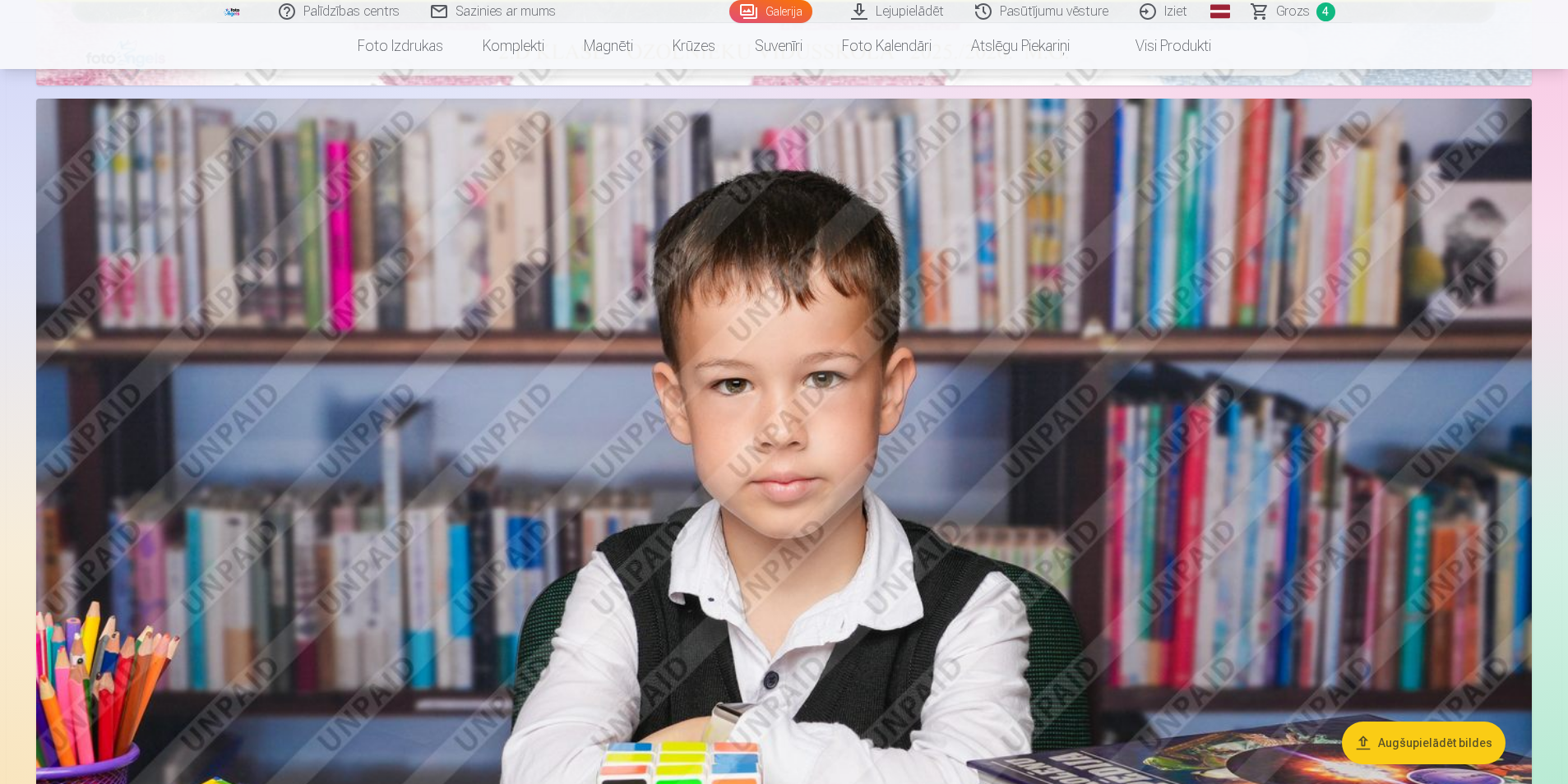
scroll to position [902, 0]
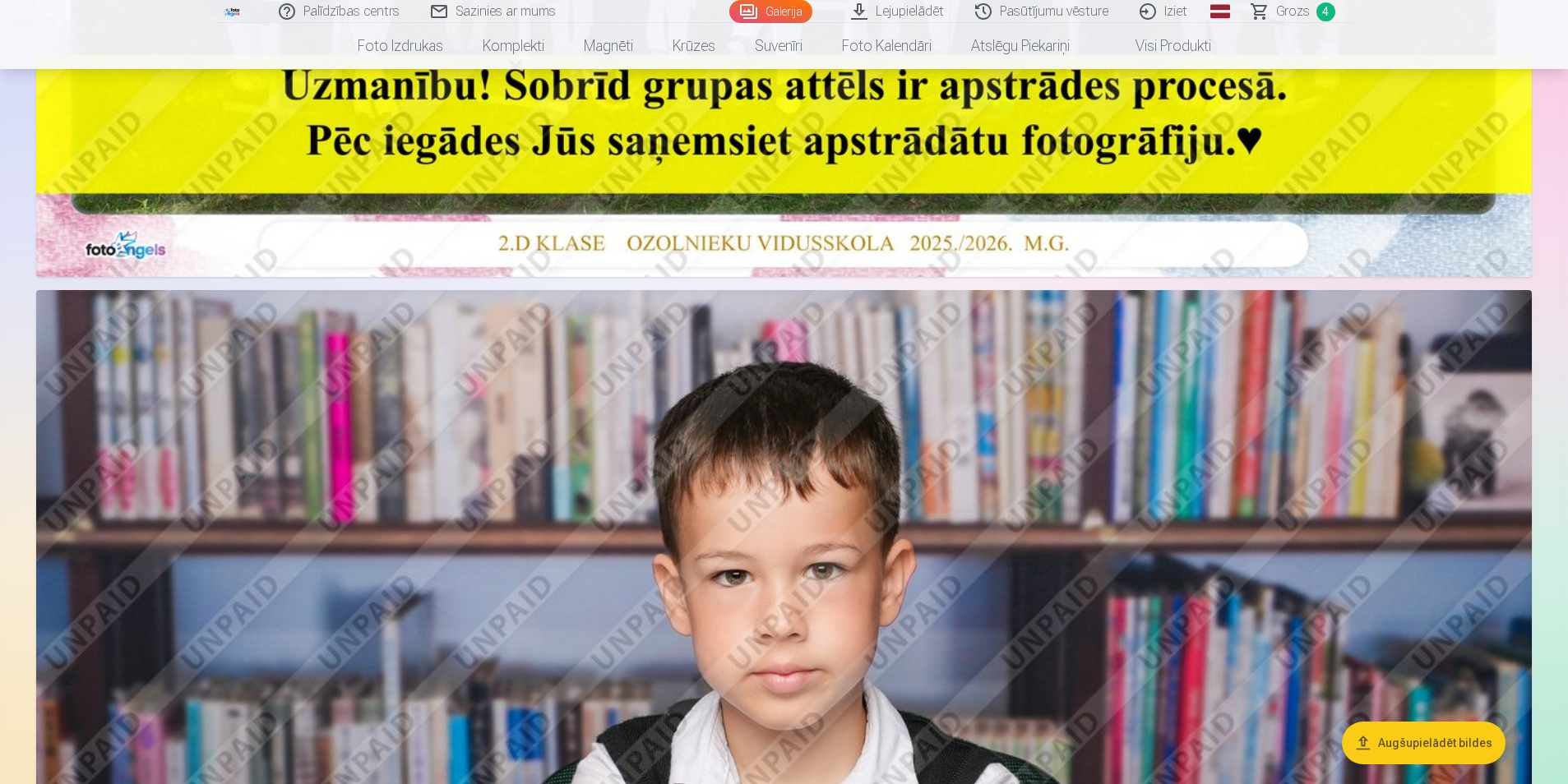
click at [1298, 14] on span "Grozs" at bounding box center [1292, 11] width 34 height 20
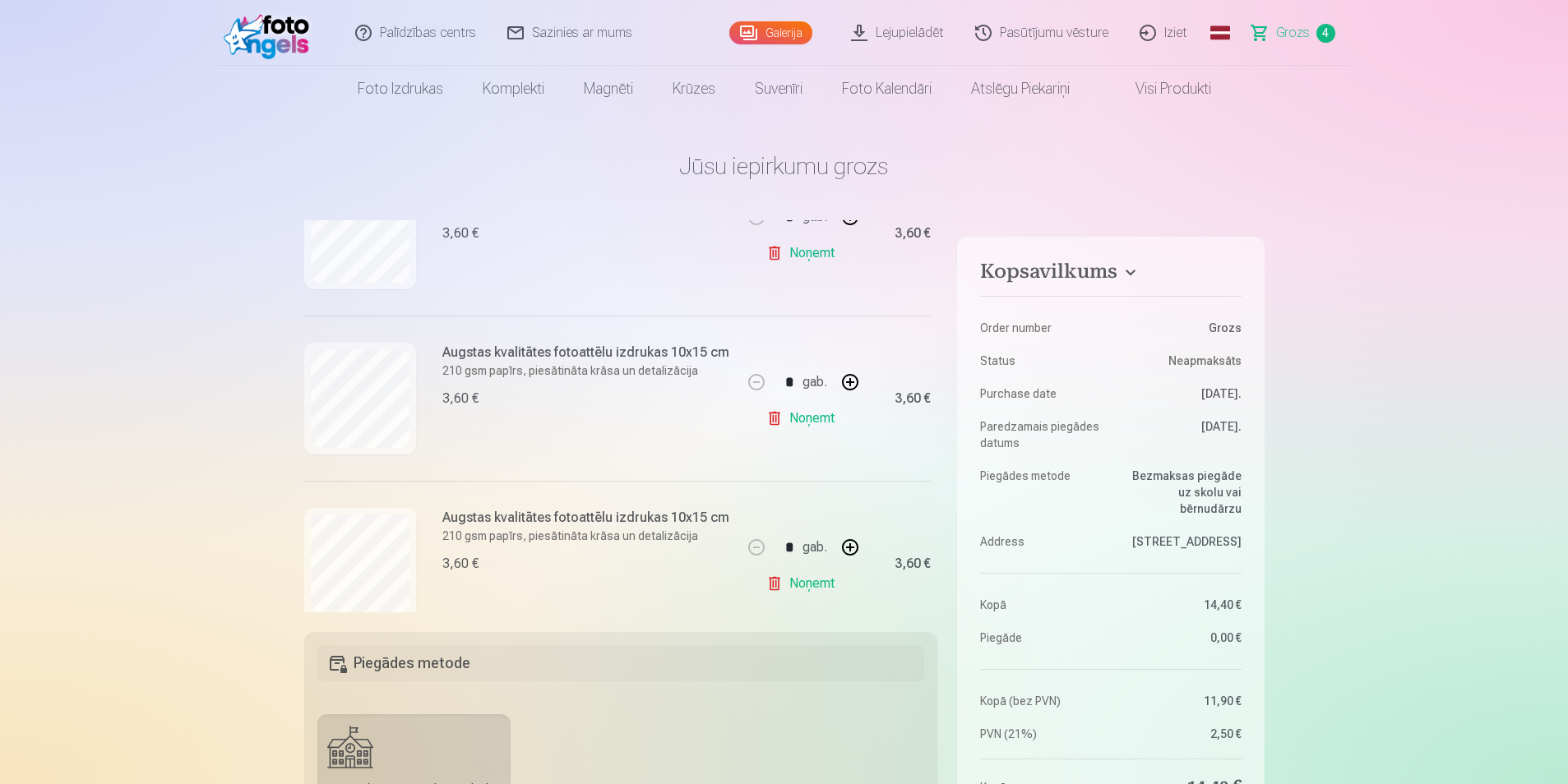
scroll to position [411, 0]
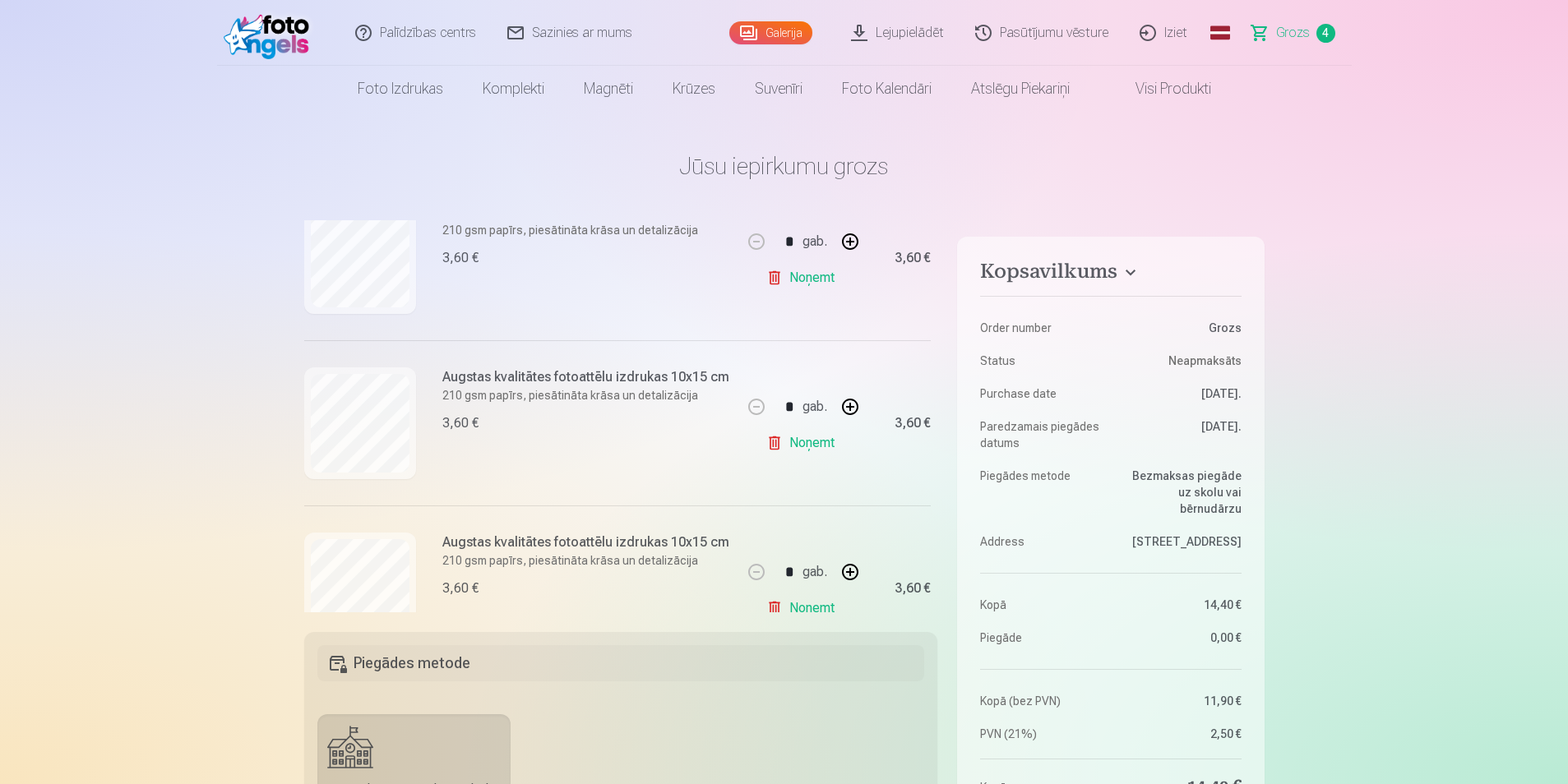
click at [771, 598] on link "Noņemt" at bounding box center [804, 609] width 75 height 33
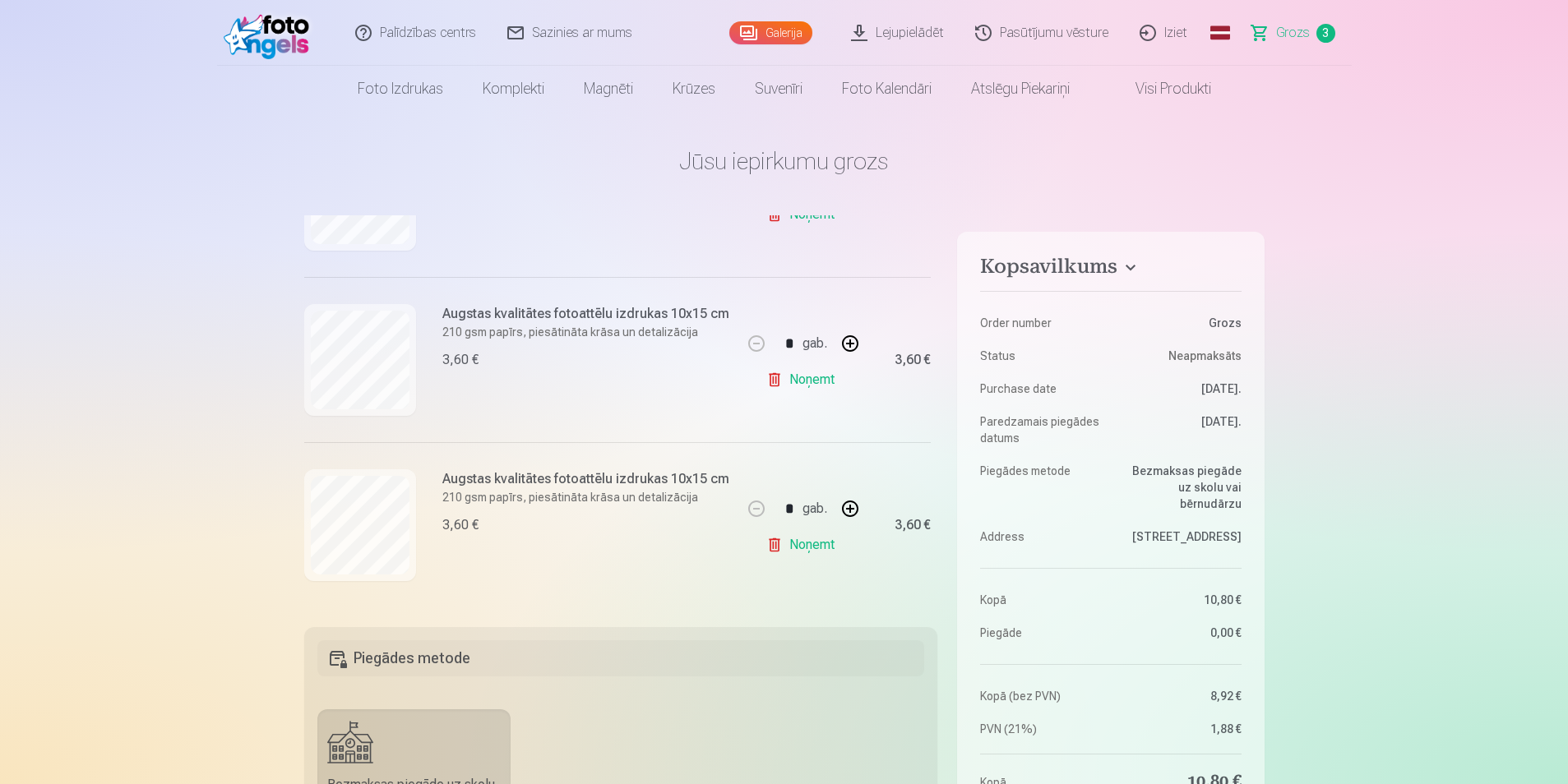
scroll to position [0, 0]
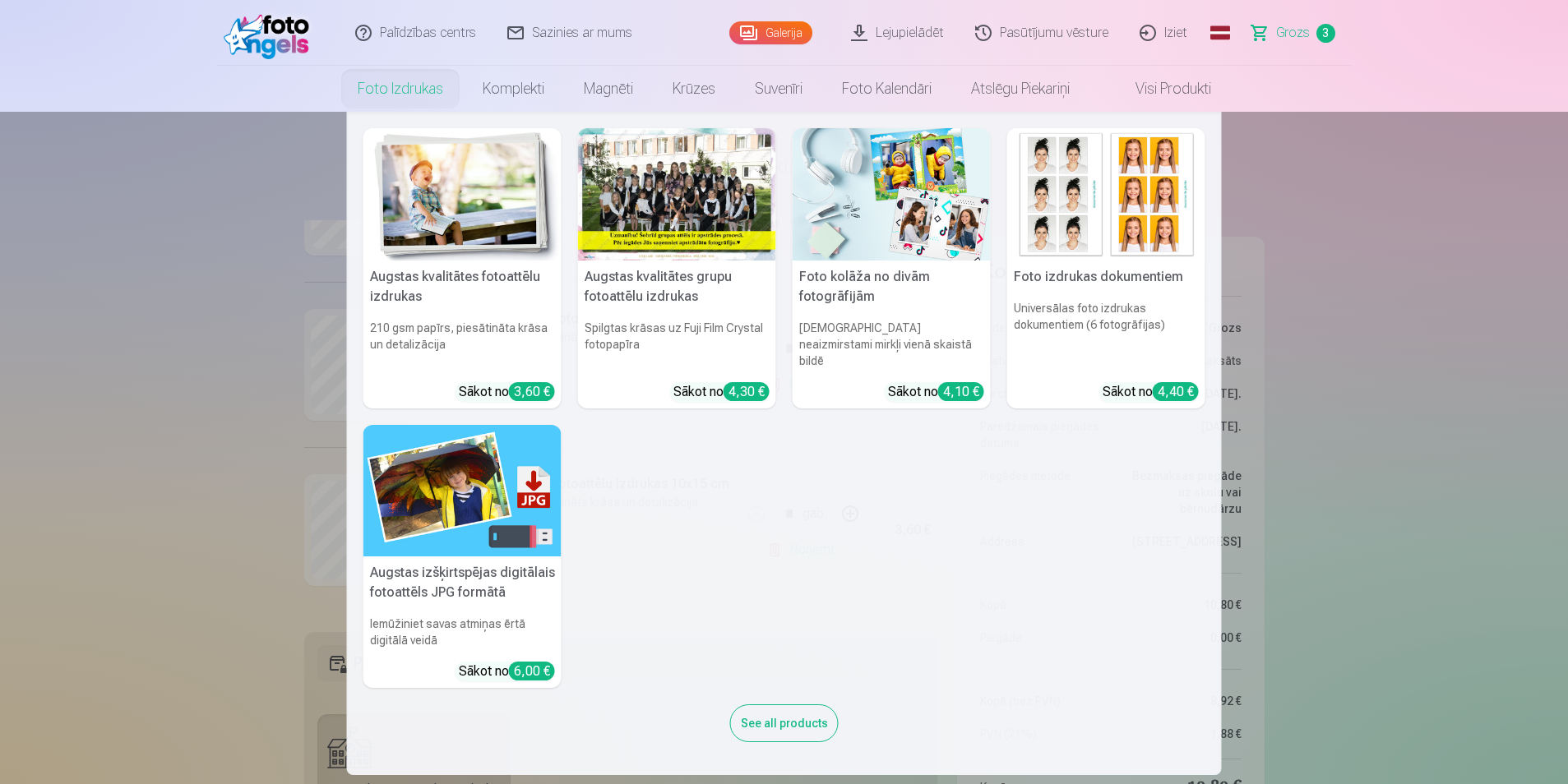
click at [221, 259] on nav "Augstas kvalitātes fotoattēlu izdrukas 210 gsm papīrs, piesātināta krāsa un det…" at bounding box center [784, 443] width 1568 height 664
click at [410, 87] on link "Foto izdrukas" at bounding box center [400, 88] width 125 height 46
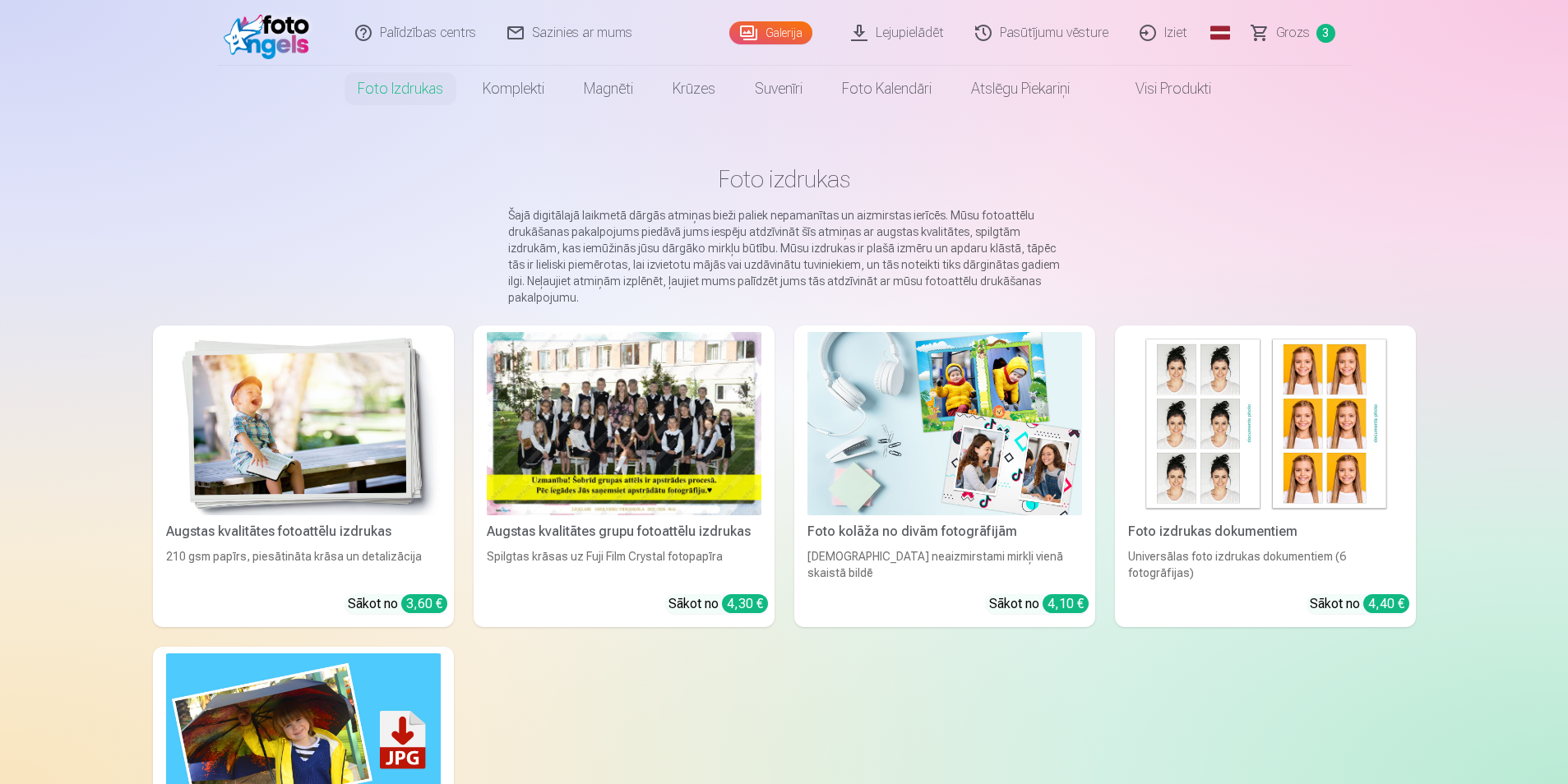
click at [785, 36] on link "Galerija" at bounding box center [771, 33] width 83 height 23
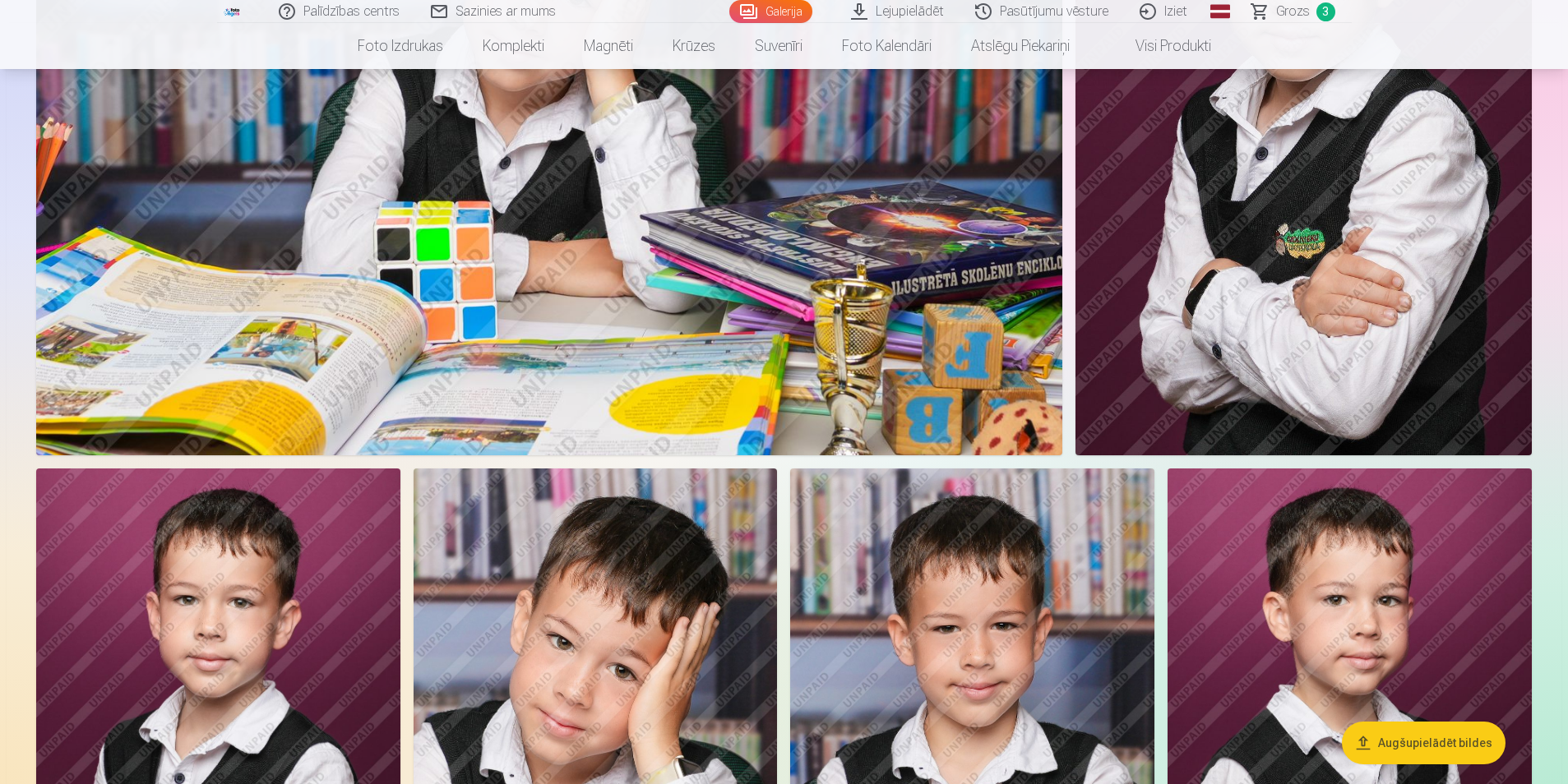
scroll to position [3125, 0]
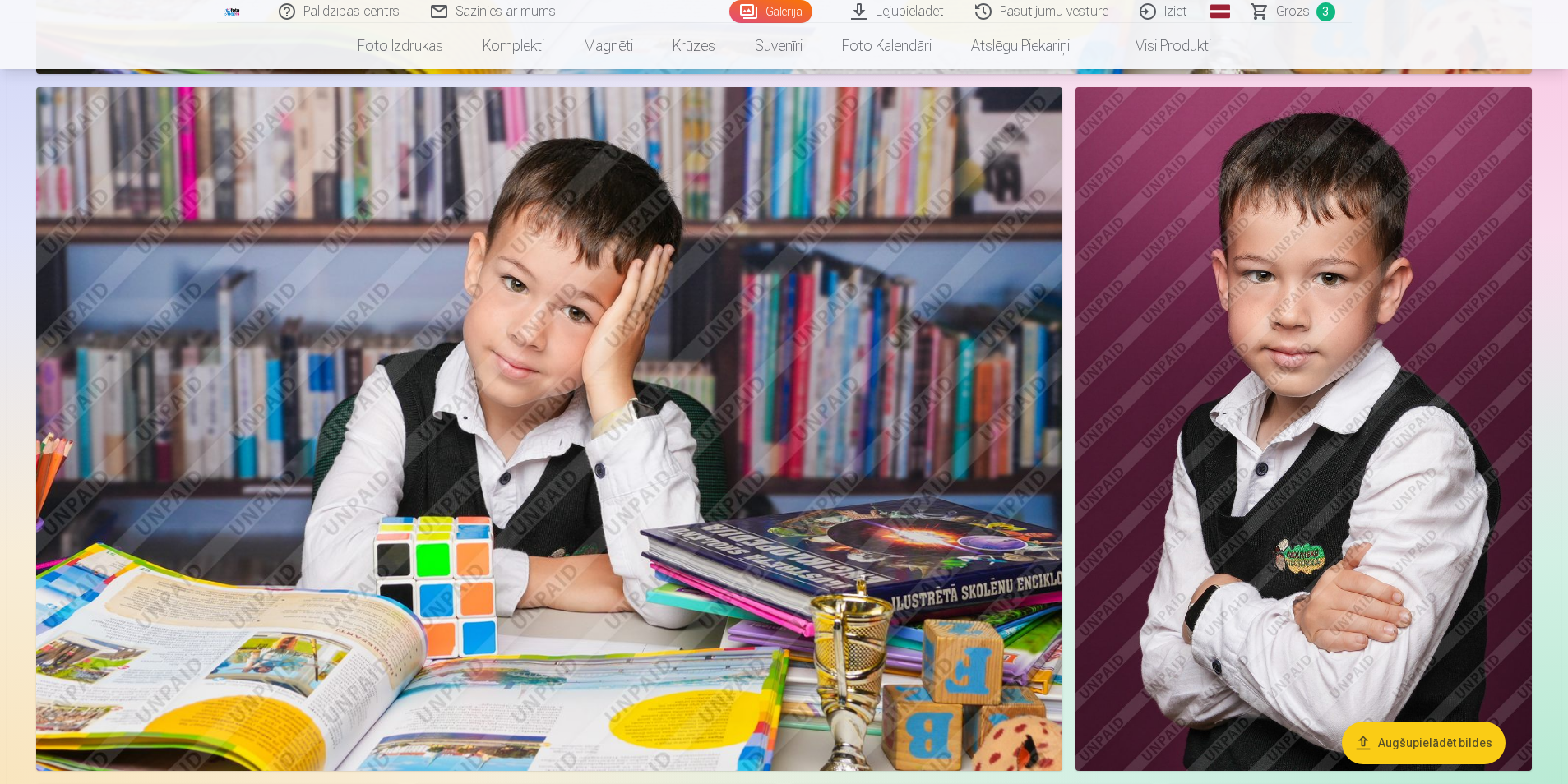
click at [1220, 334] on img at bounding box center [1303, 429] width 456 height 684
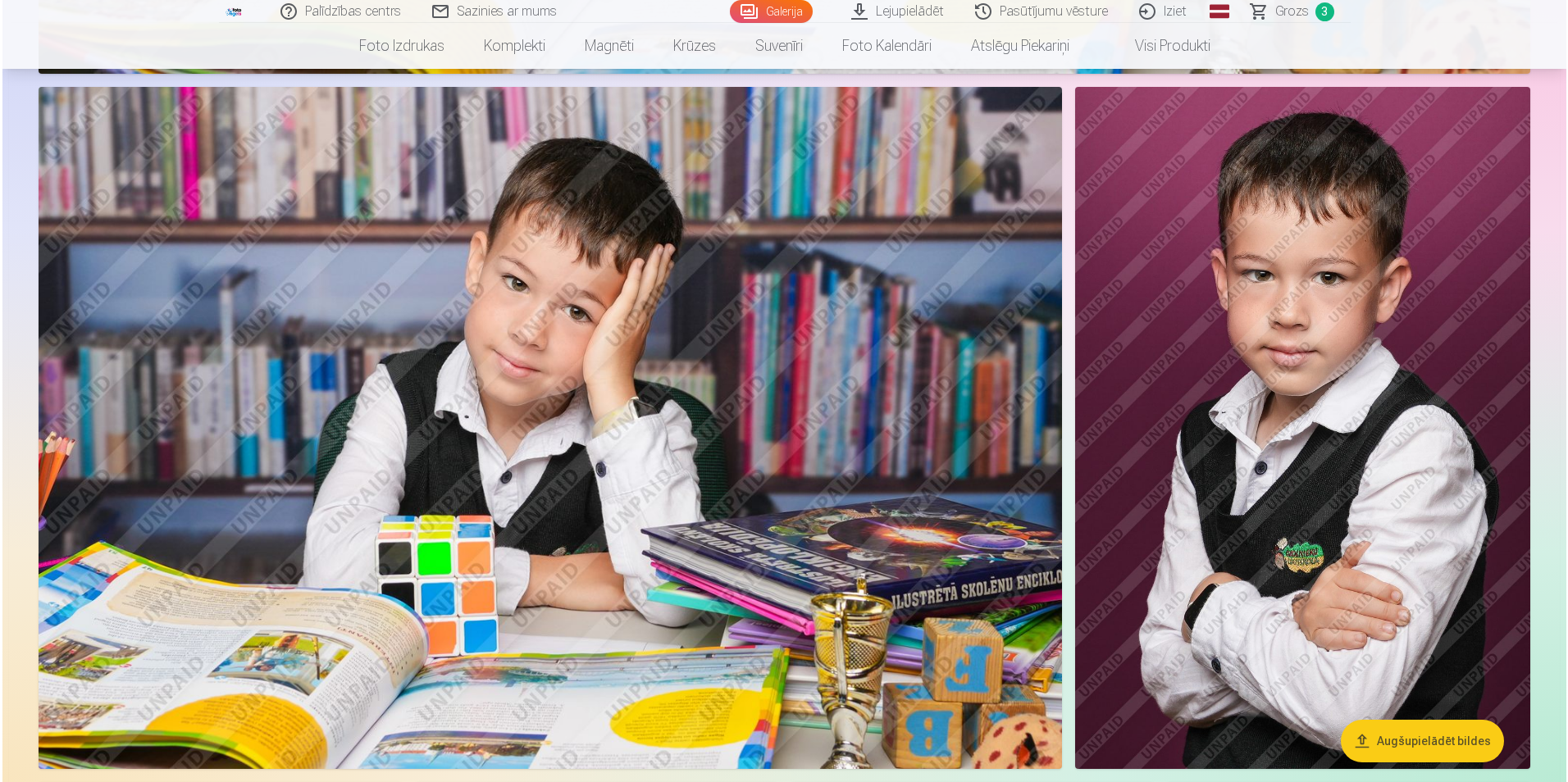
scroll to position [3121, 0]
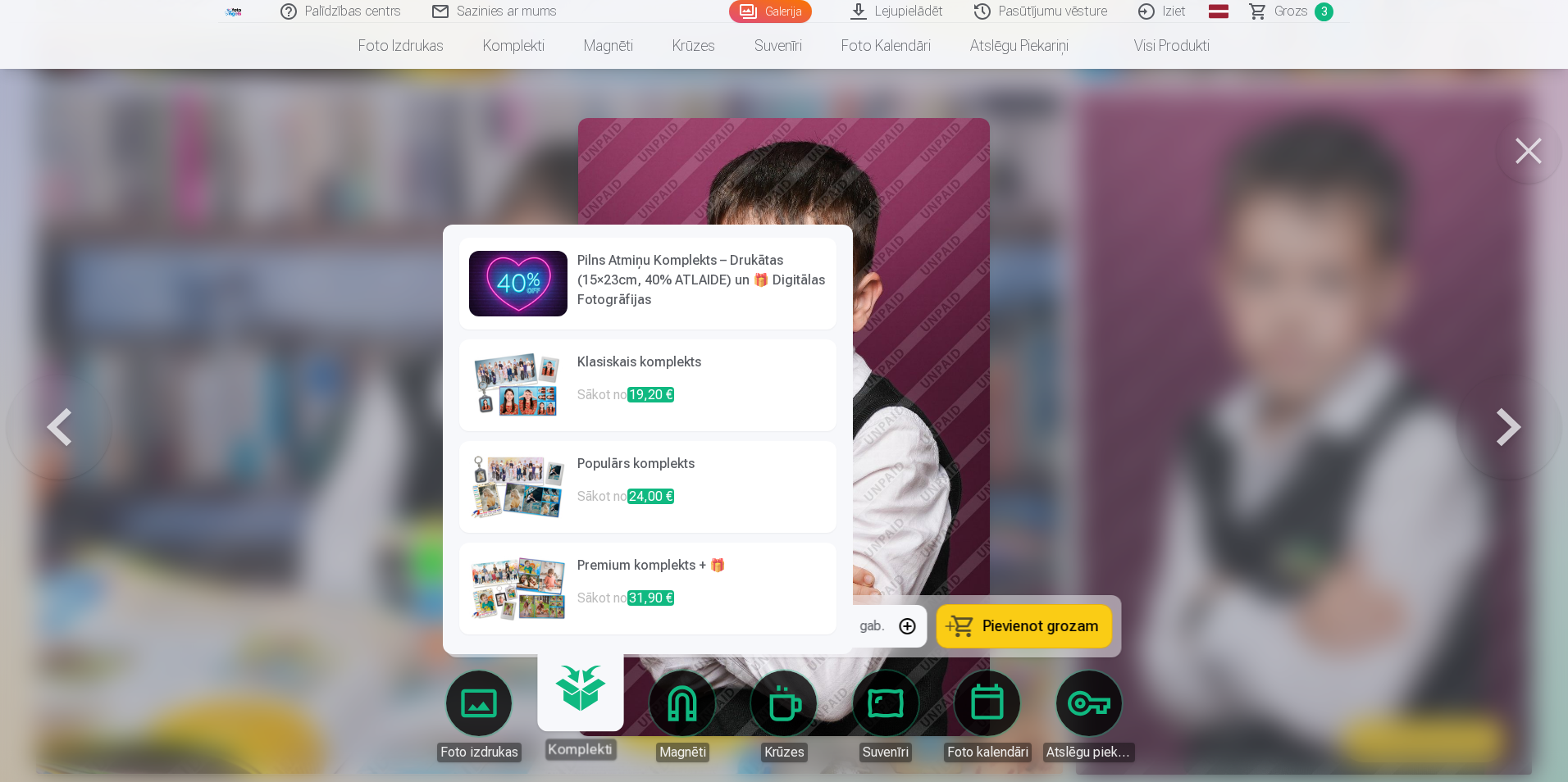
click at [586, 704] on link "Komplekti" at bounding box center [579, 710] width 101 height 101
click at [528, 396] on img at bounding box center [518, 385] width 98 height 66
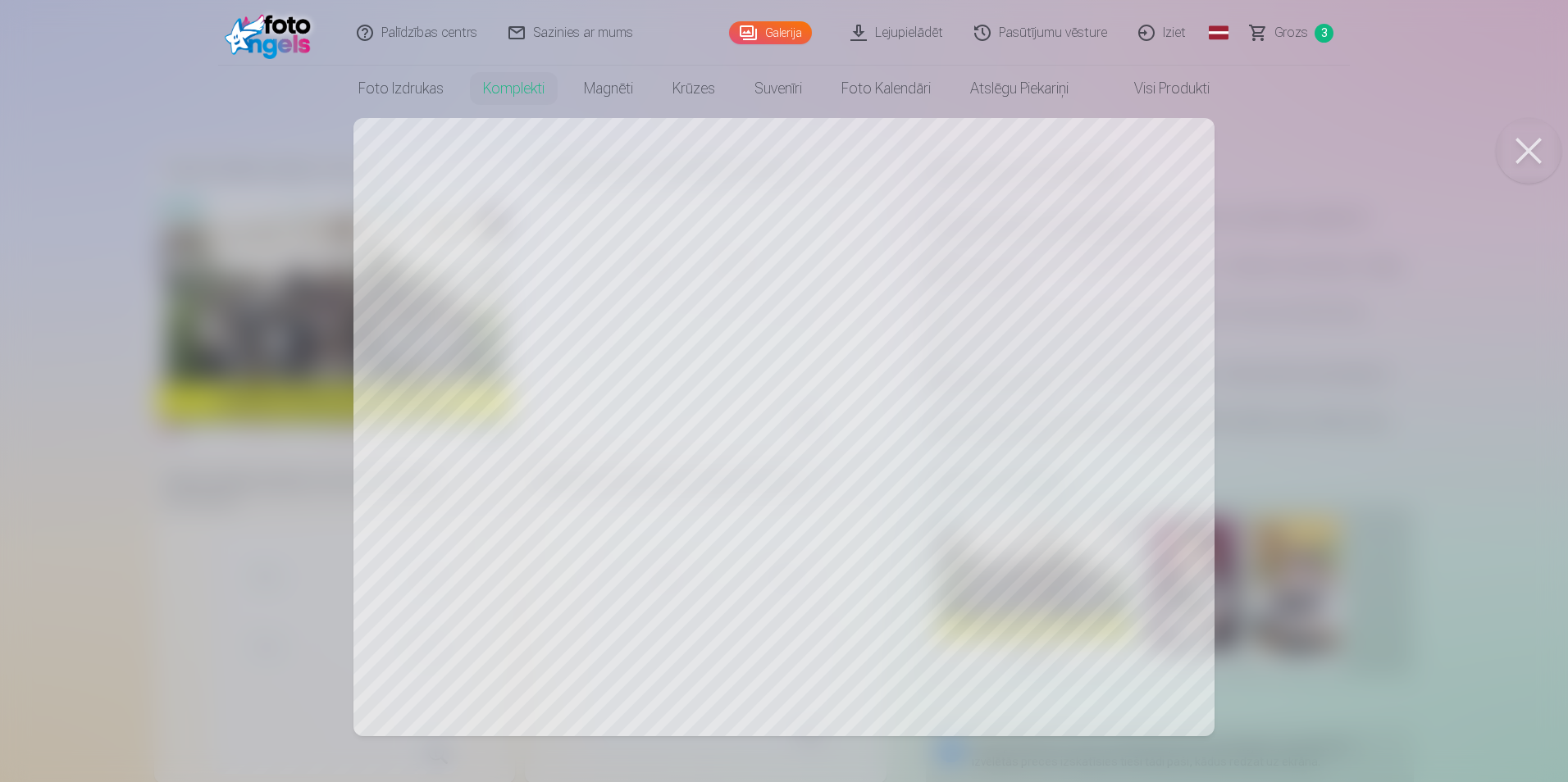
click at [1526, 147] on button at bounding box center [1528, 151] width 66 height 66
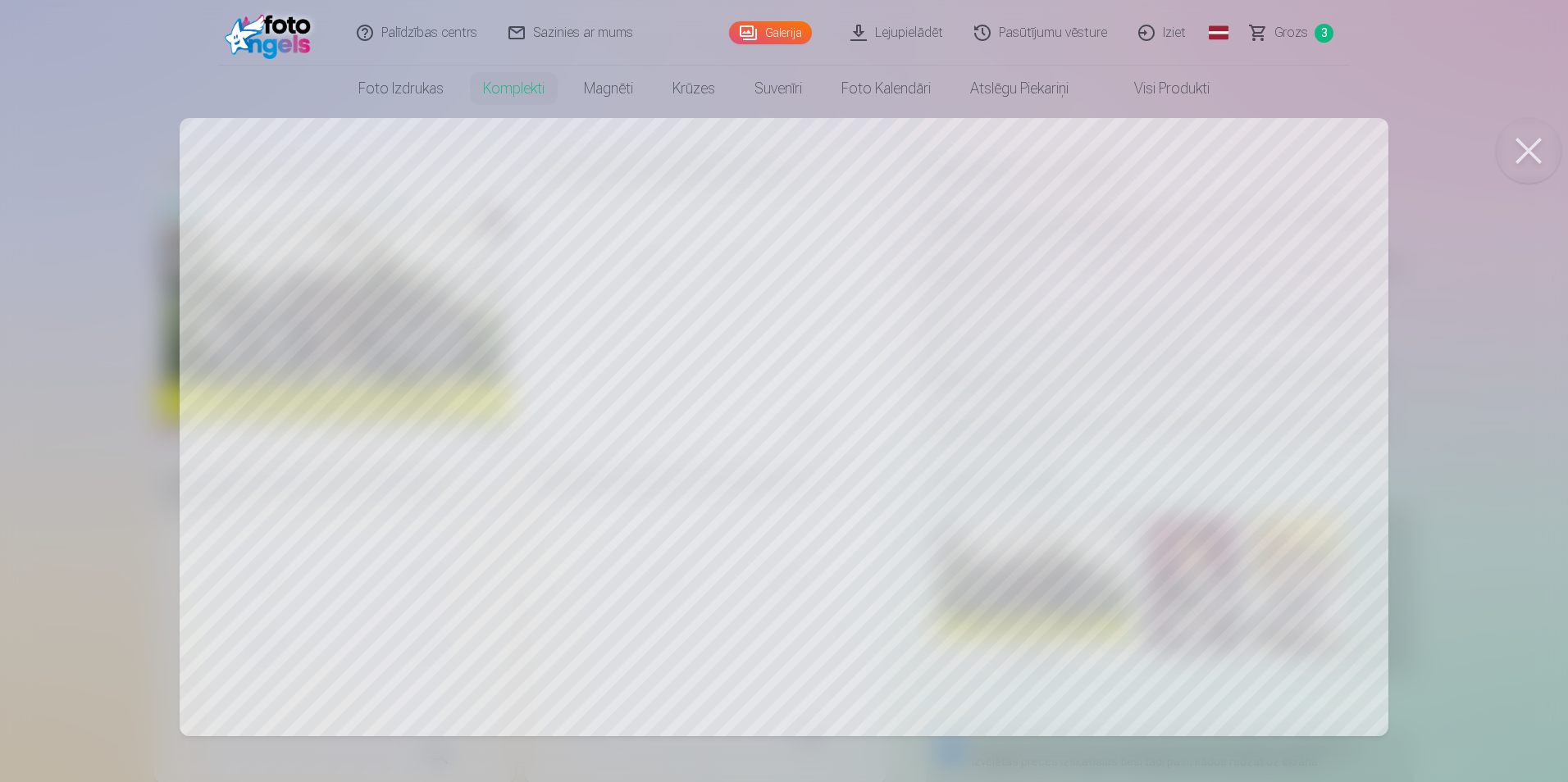
click at [1530, 147] on button at bounding box center [1528, 151] width 66 height 66
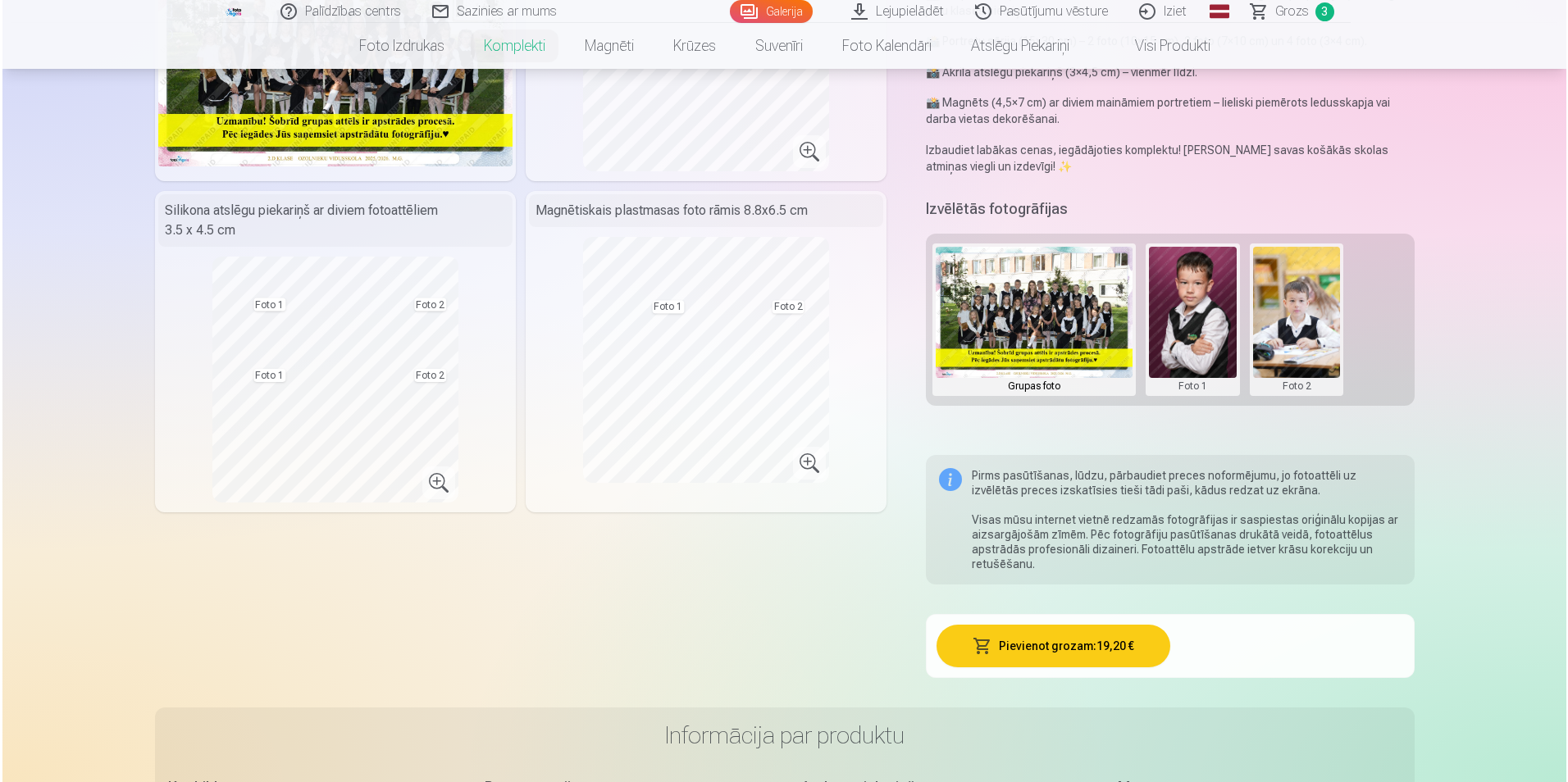
scroll to position [328, 0]
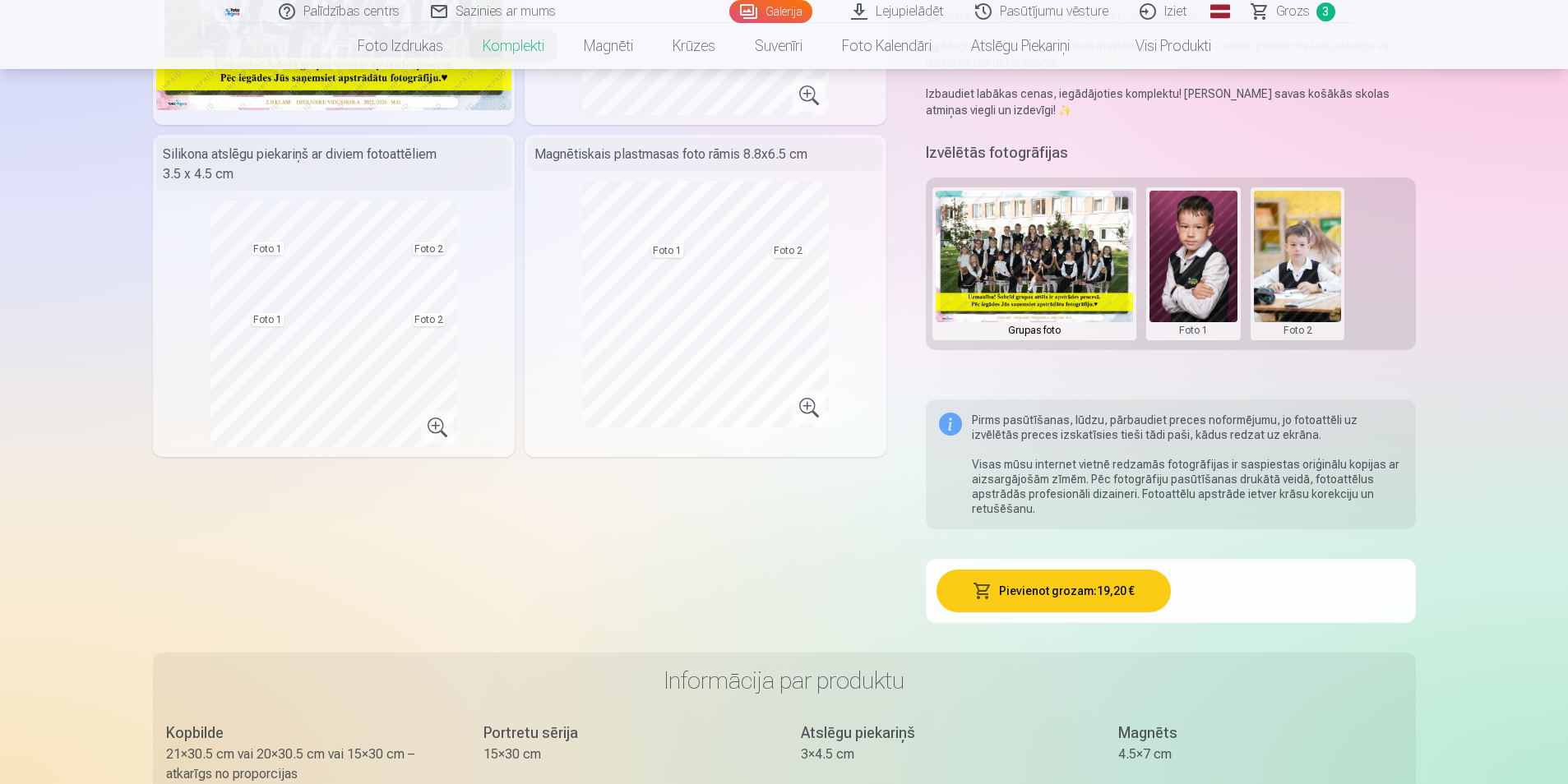
click at [1057, 590] on button "Pievienot grozam : 19,20 €" at bounding box center [1053, 590] width 234 height 42
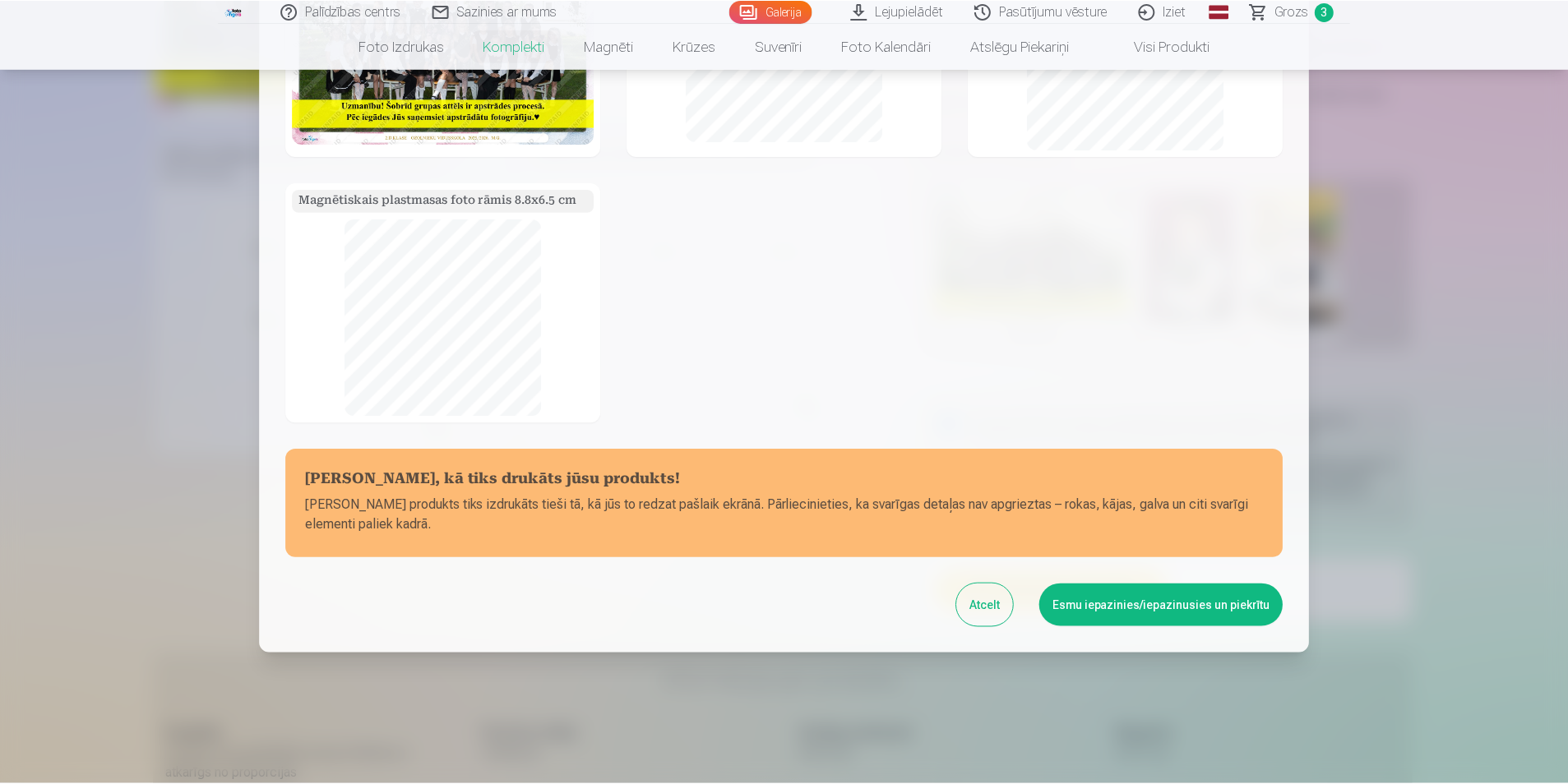
scroll to position [0, 0]
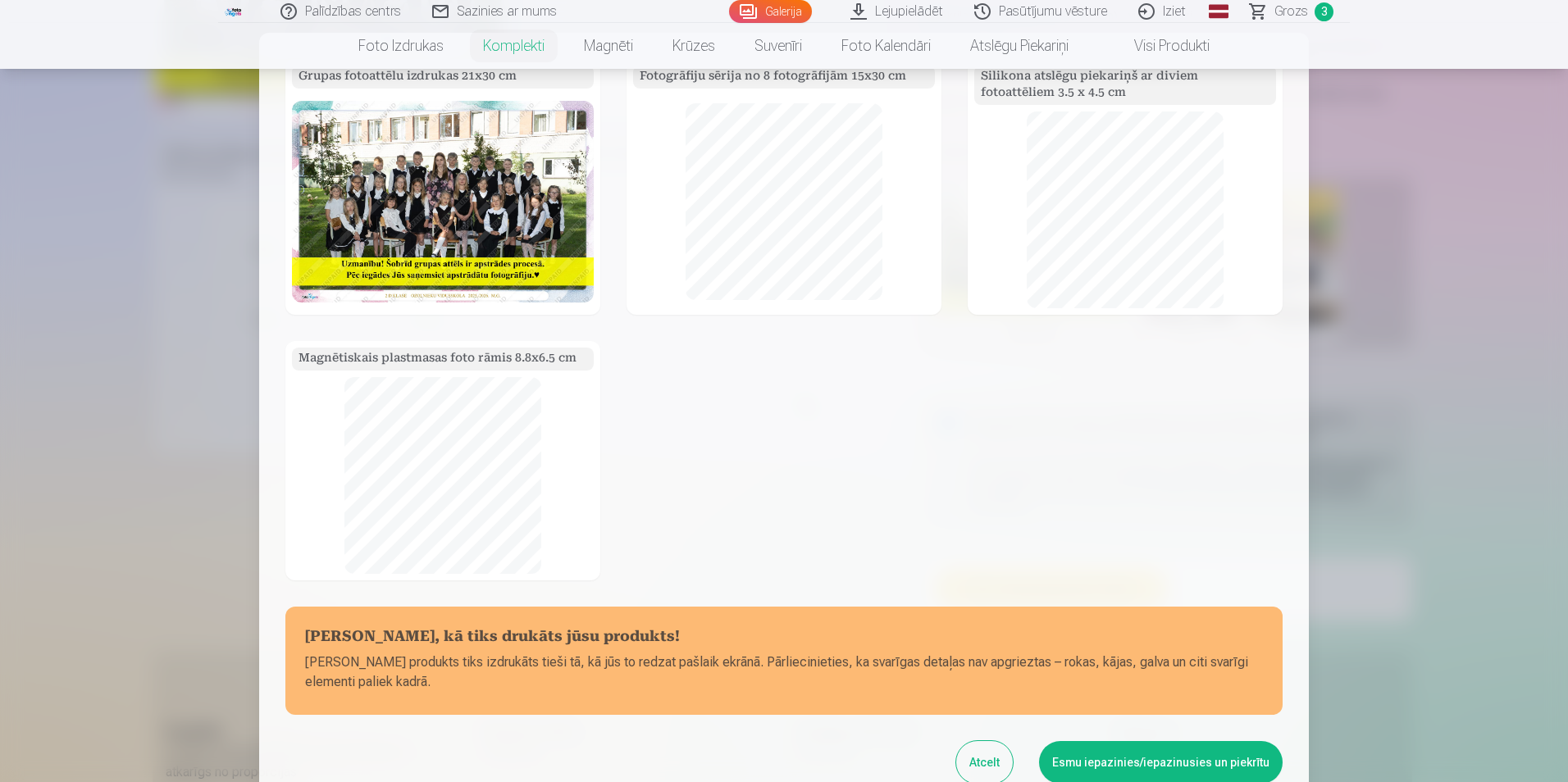
click at [1288, 13] on div at bounding box center [784, 391] width 1568 height 782
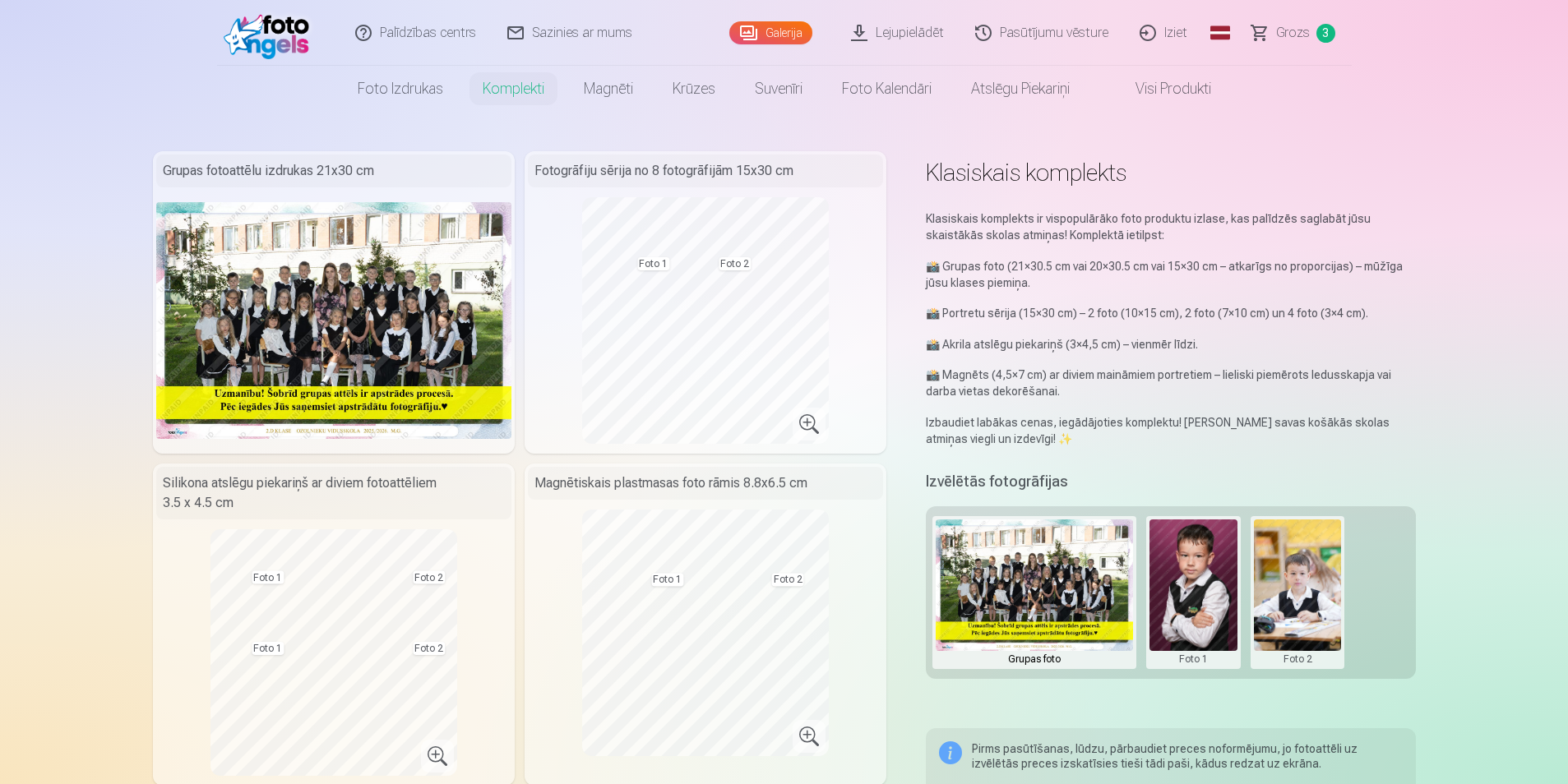
click at [1294, 29] on span "Grozs" at bounding box center [1292, 33] width 34 height 20
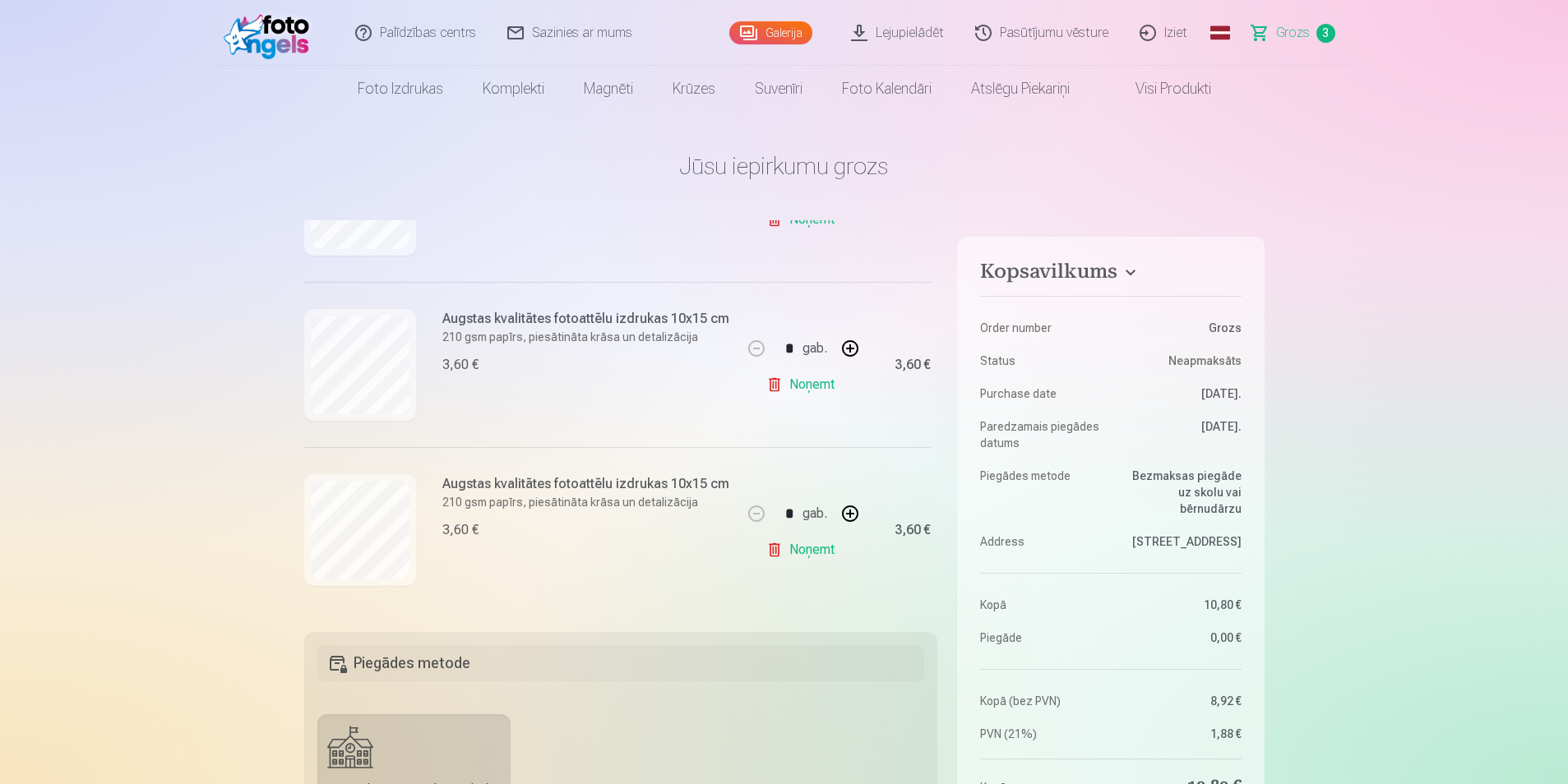
click at [770, 382] on link "Noņemt" at bounding box center [804, 385] width 75 height 33
click at [768, 542] on link "Noņemt" at bounding box center [804, 550] width 75 height 33
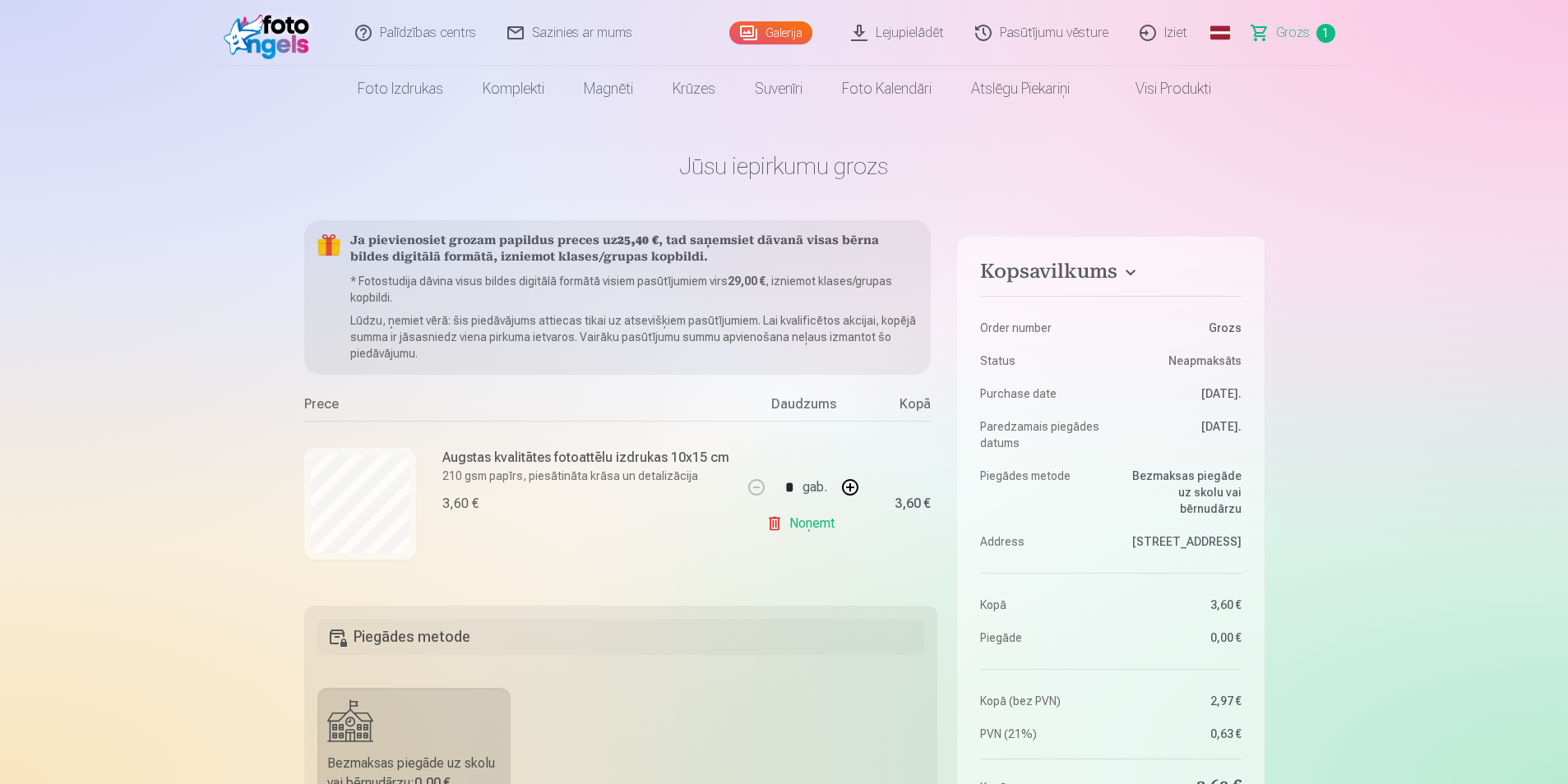
click at [782, 26] on link "Galerija" at bounding box center [771, 33] width 83 height 23
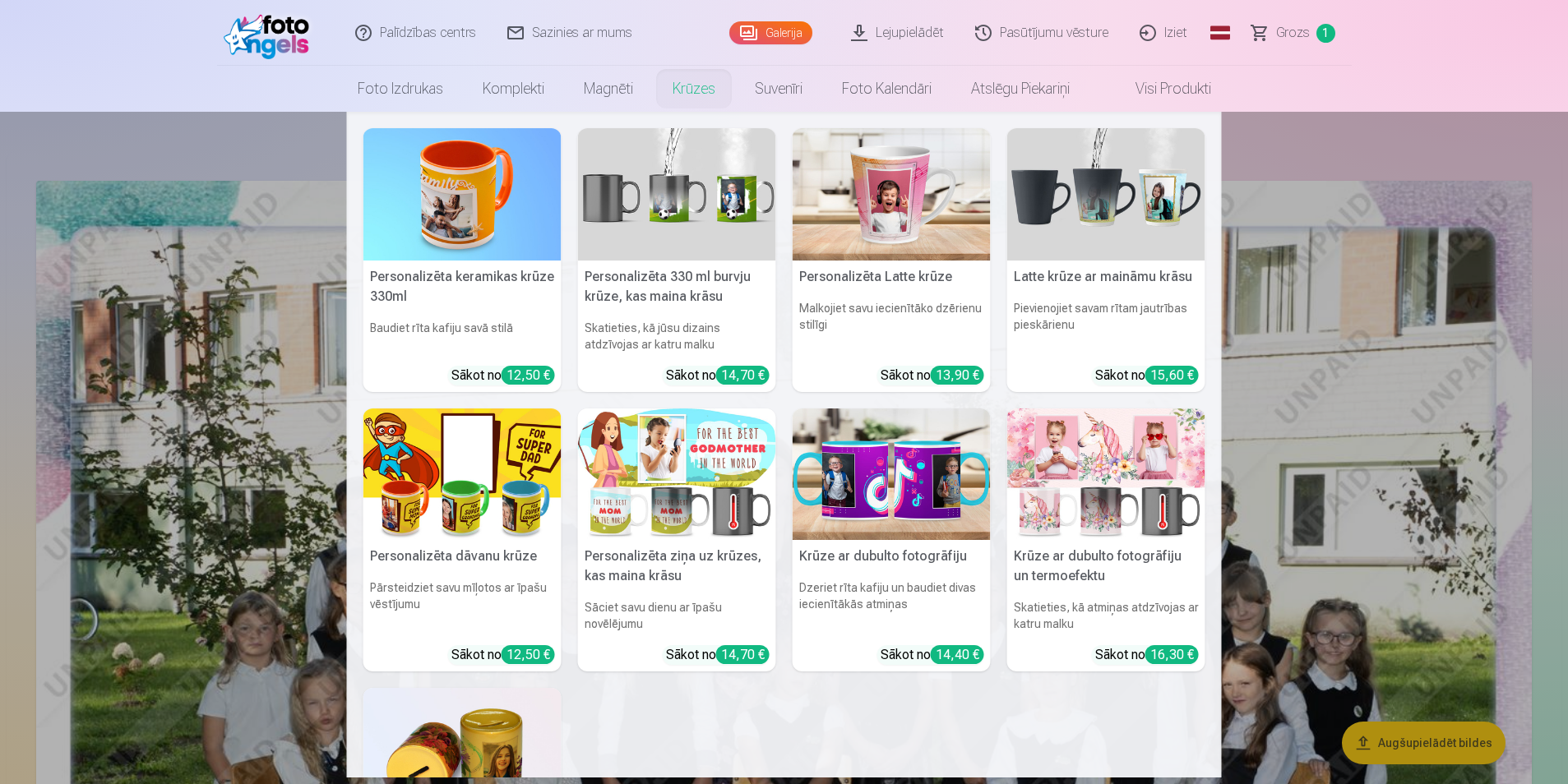
click at [1299, 360] on nav "Personalizēta keramikas krūze 330ml Baudiet rīta kafiju savā stilā Sākot no 12,…" at bounding box center [784, 444] width 1568 height 666
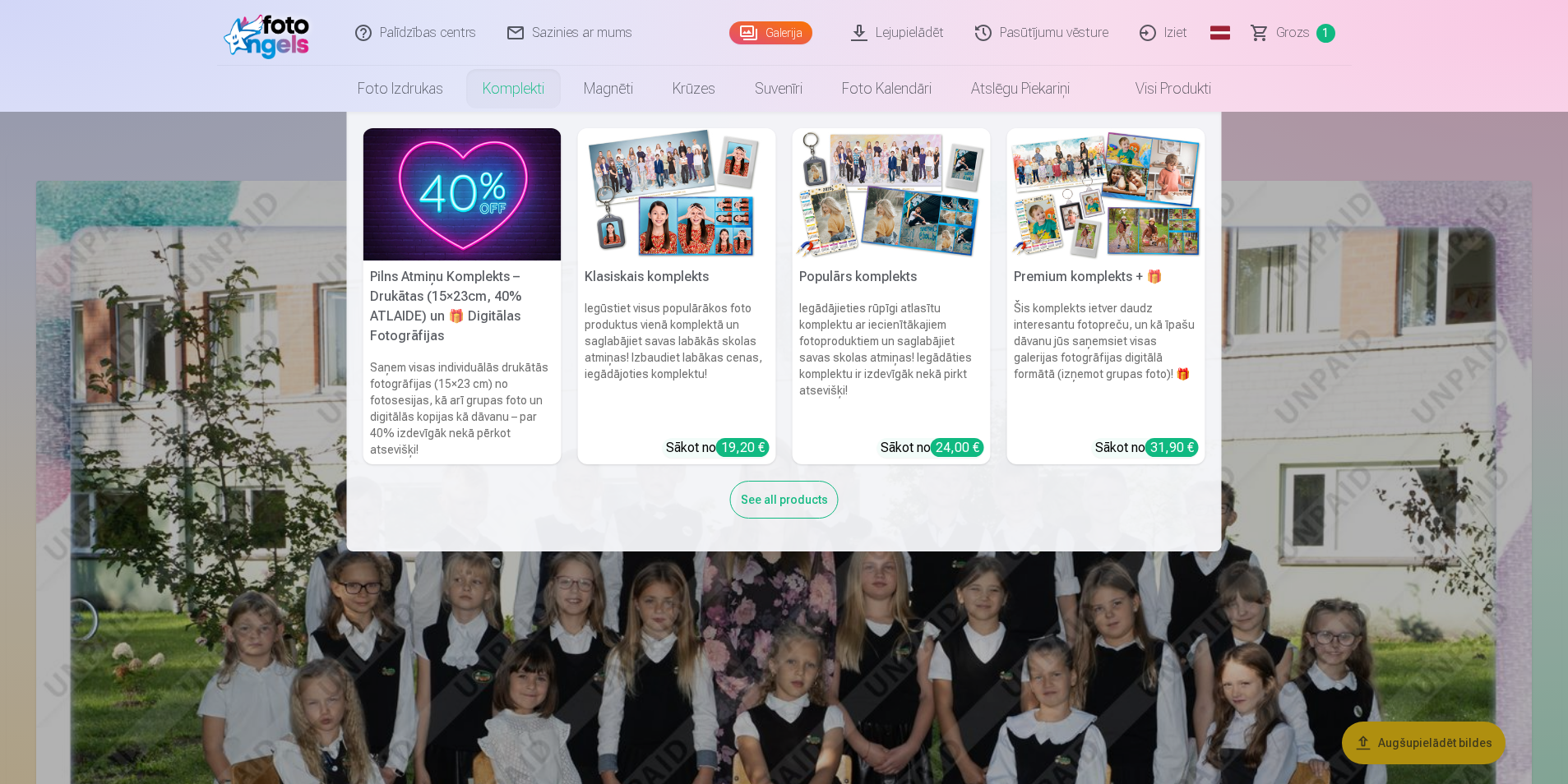
click at [651, 223] on img at bounding box center [677, 194] width 198 height 132
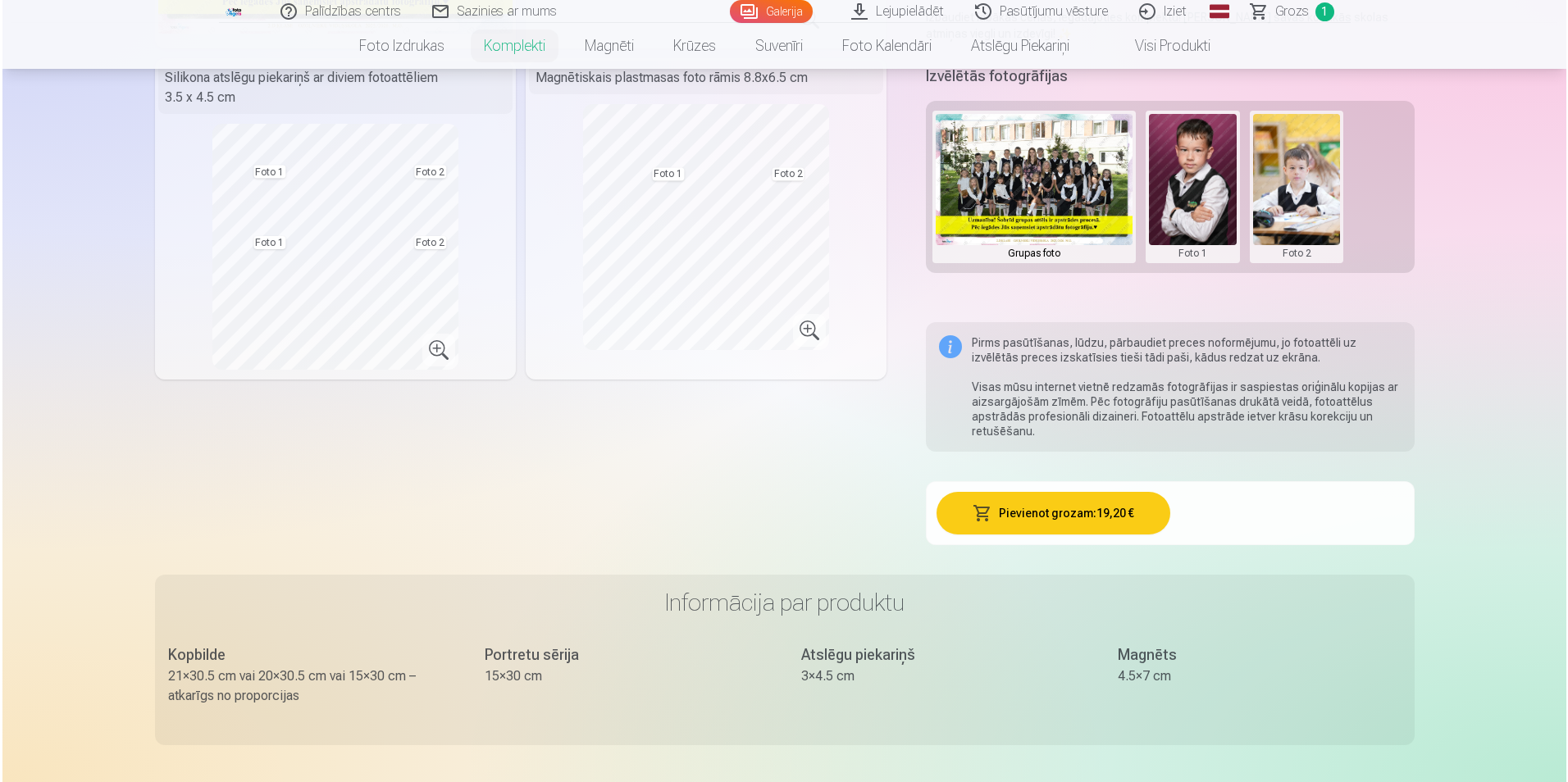
scroll to position [410, 0]
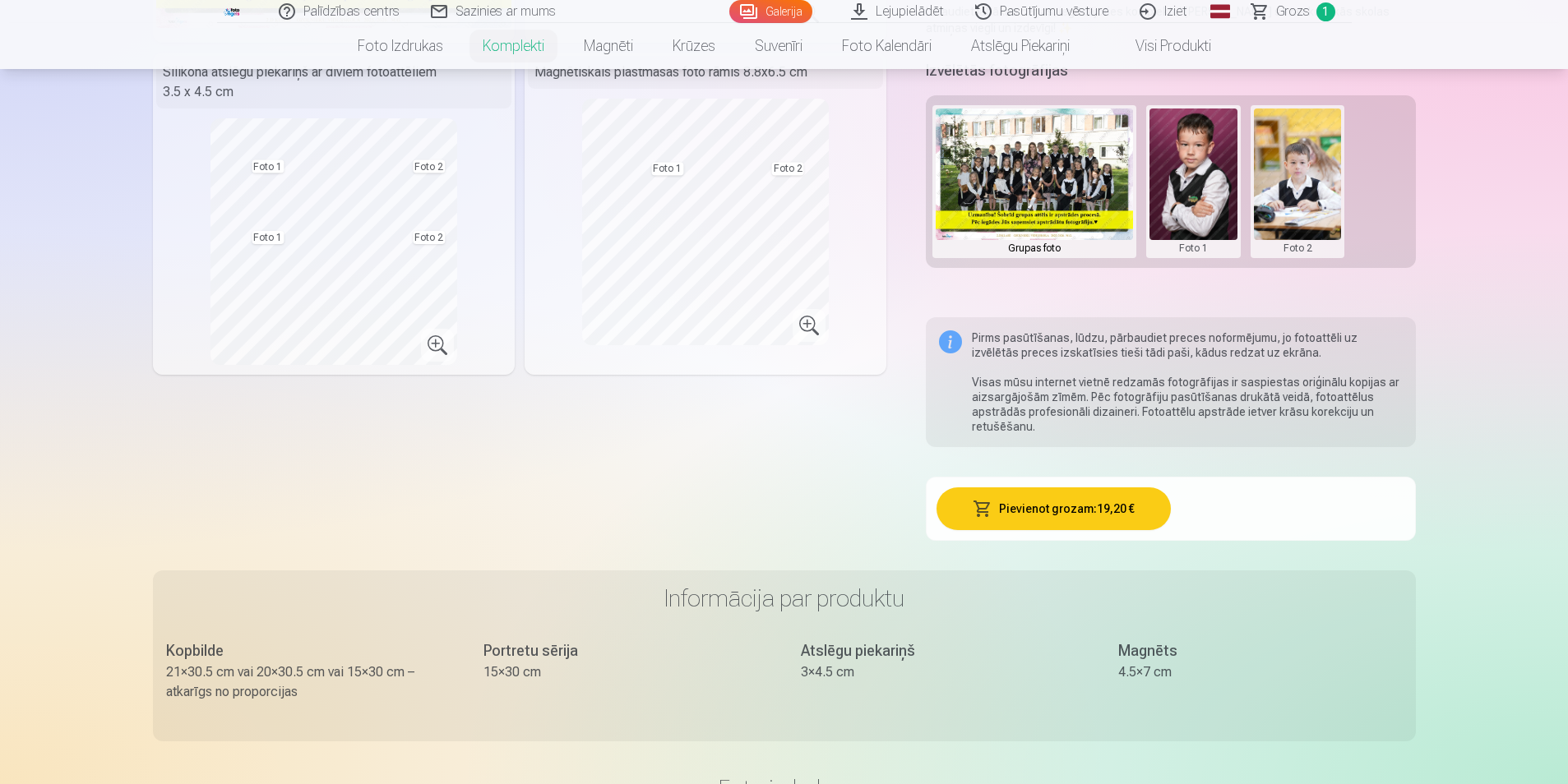
click at [1049, 502] on button "Pievienot grozam : 19,20 €" at bounding box center [1053, 508] width 234 height 42
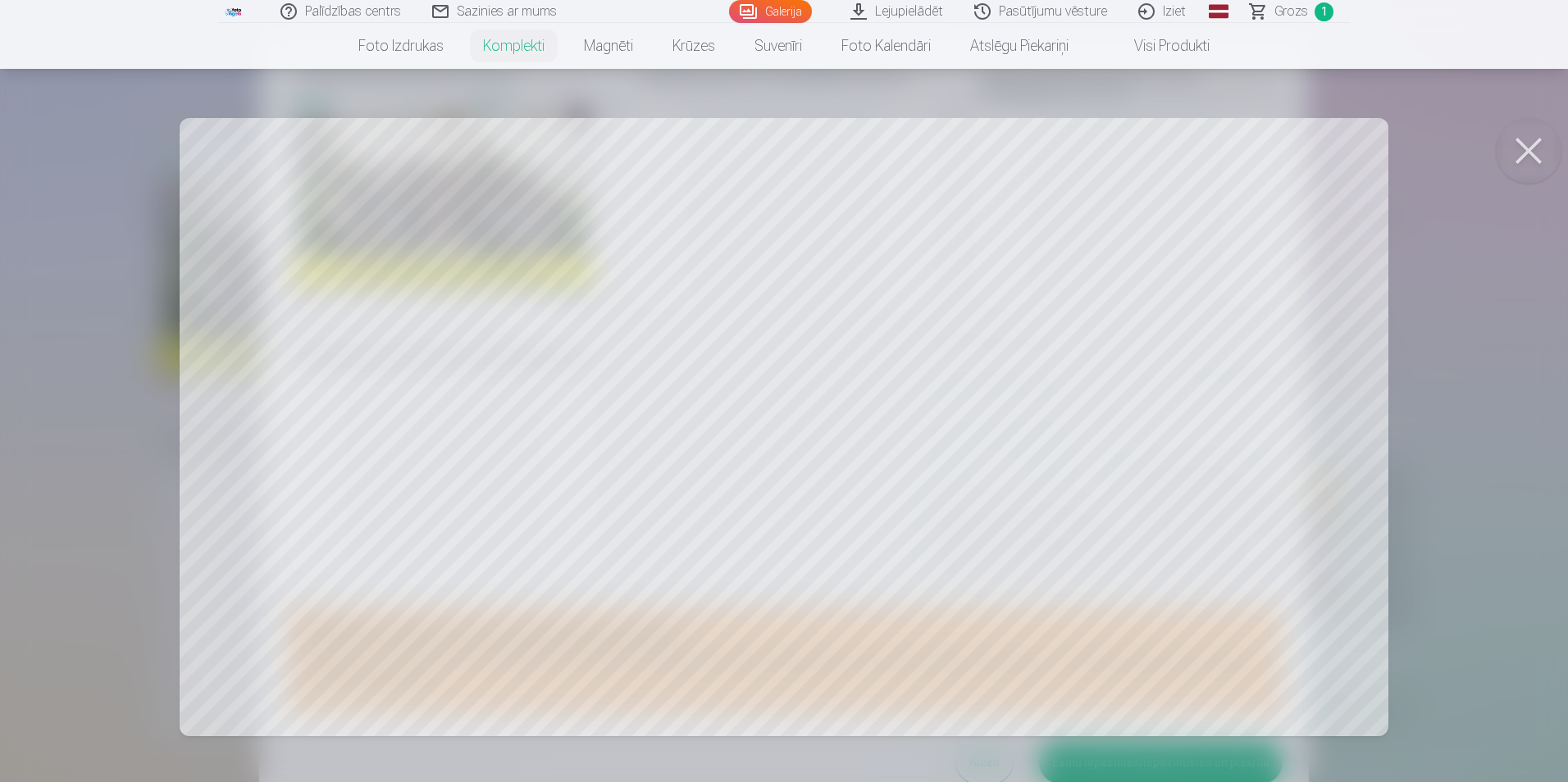
scroll to position [46, 0]
click at [1538, 144] on button at bounding box center [1528, 151] width 66 height 66
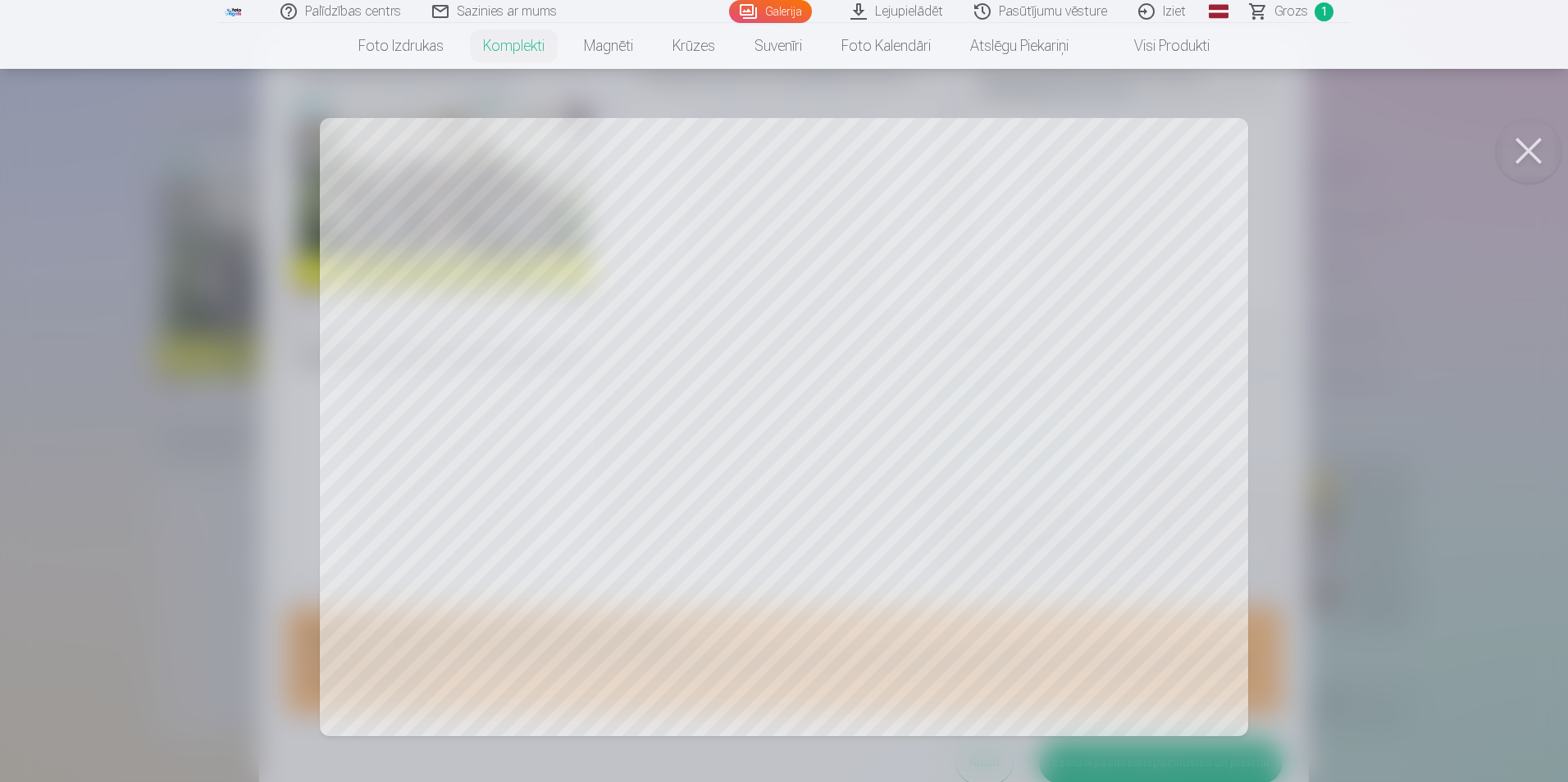
click at [1534, 151] on button at bounding box center [1528, 151] width 66 height 66
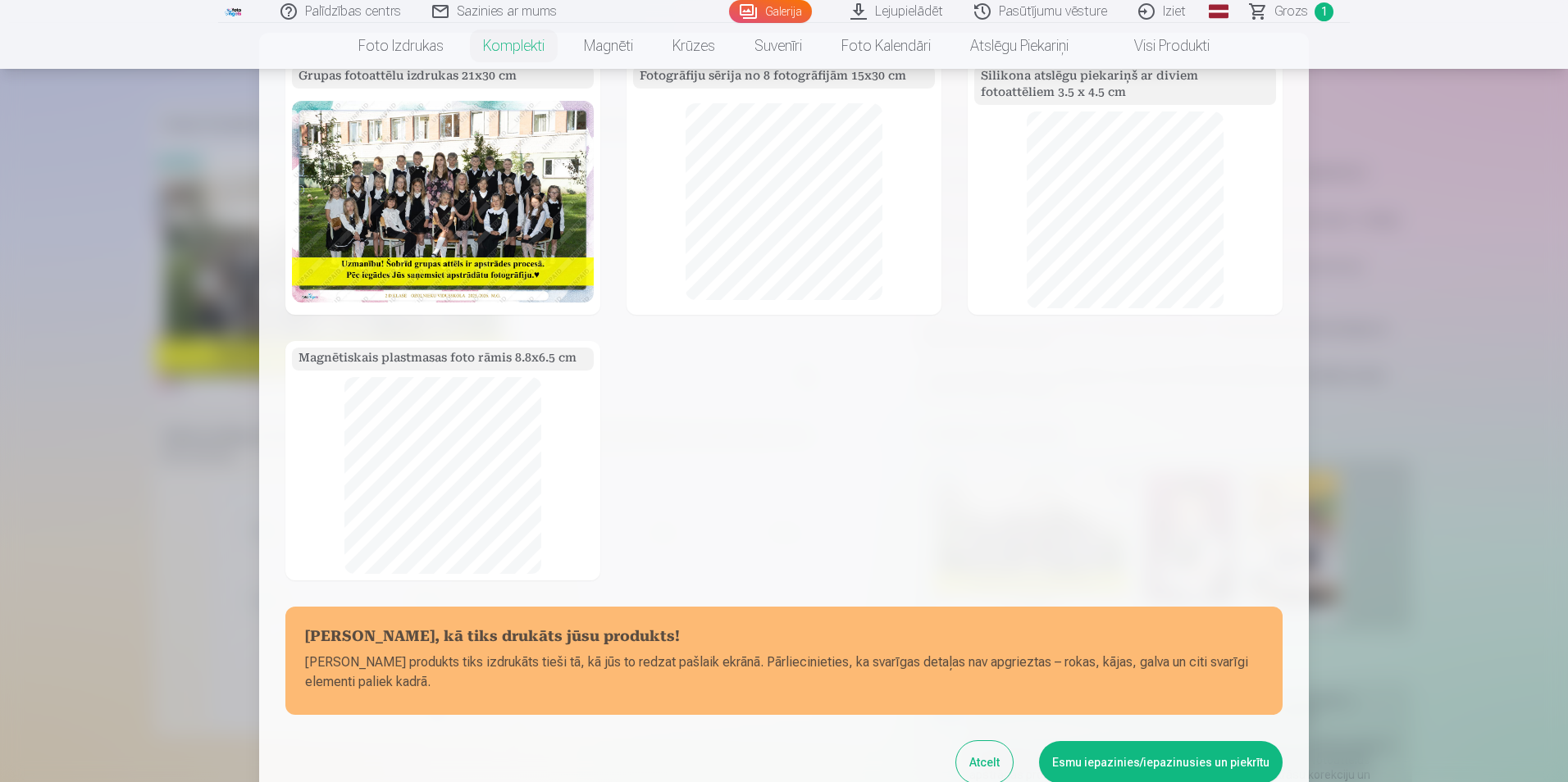
click at [1141, 765] on button "Esmu iepazinies/iepazinusies un piekrītu" at bounding box center [1160, 762] width 244 height 42
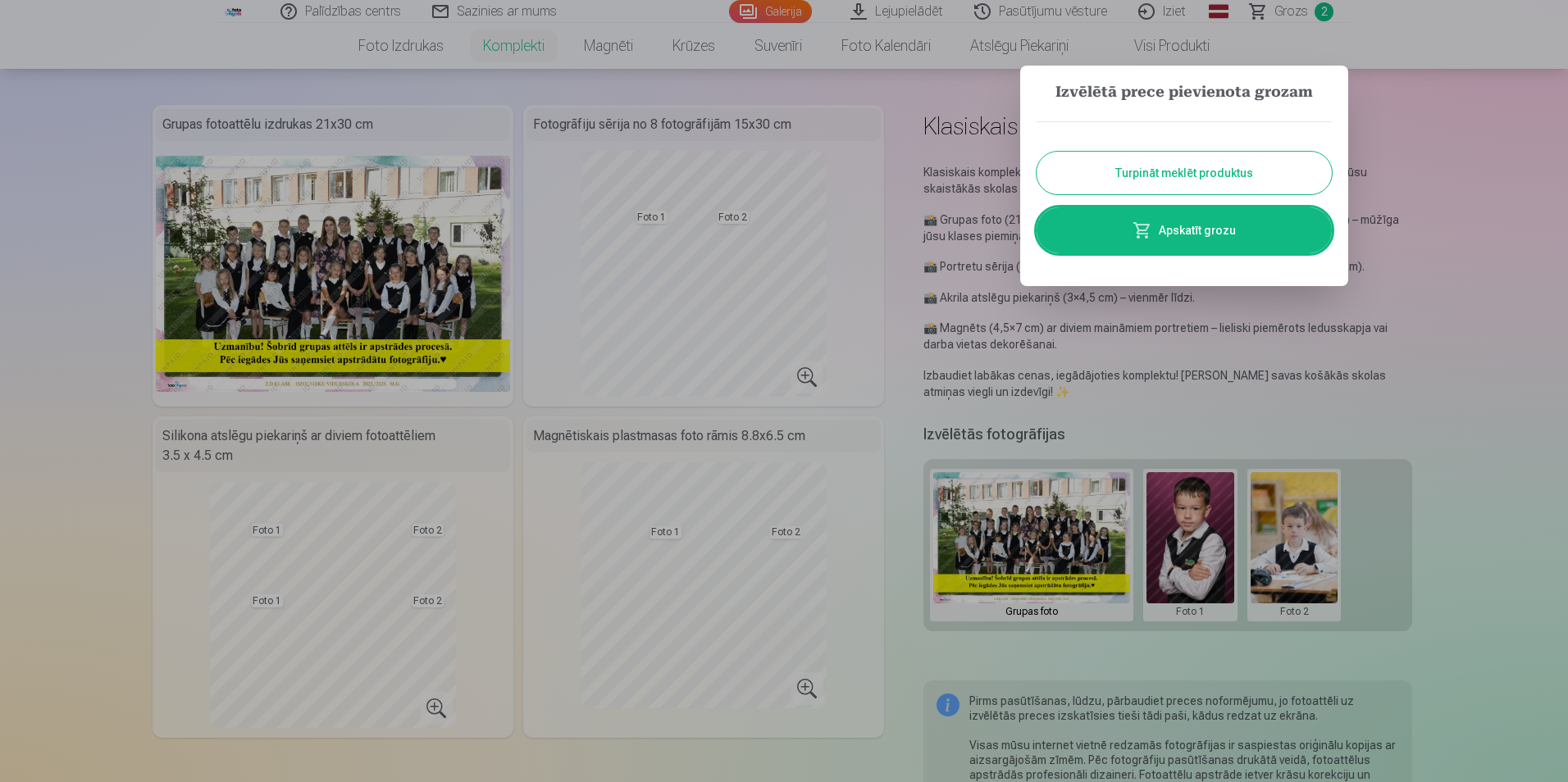
click at [1157, 227] on link "Apskatīt grozu" at bounding box center [1184, 230] width 295 height 46
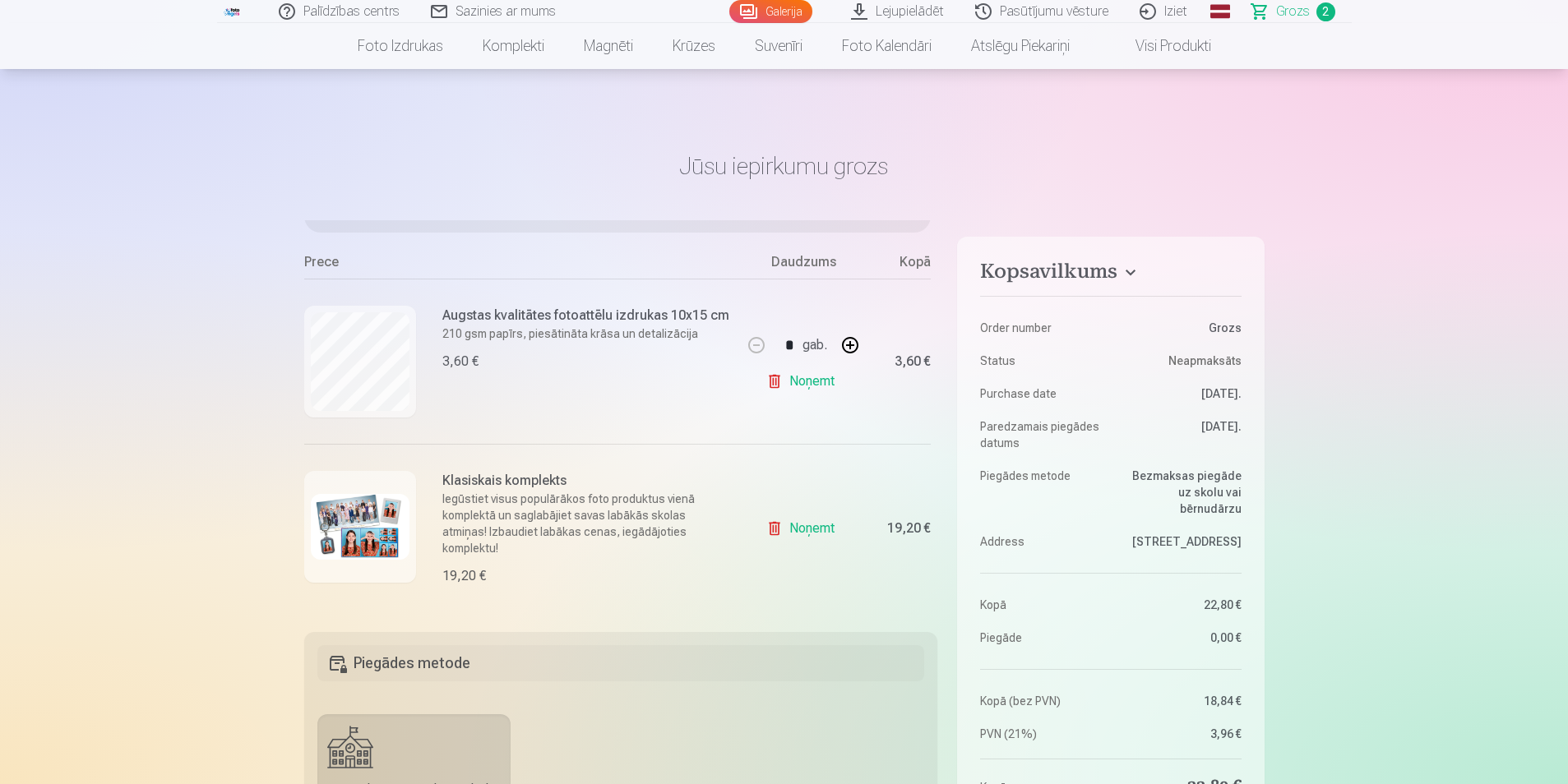
scroll to position [328, 0]
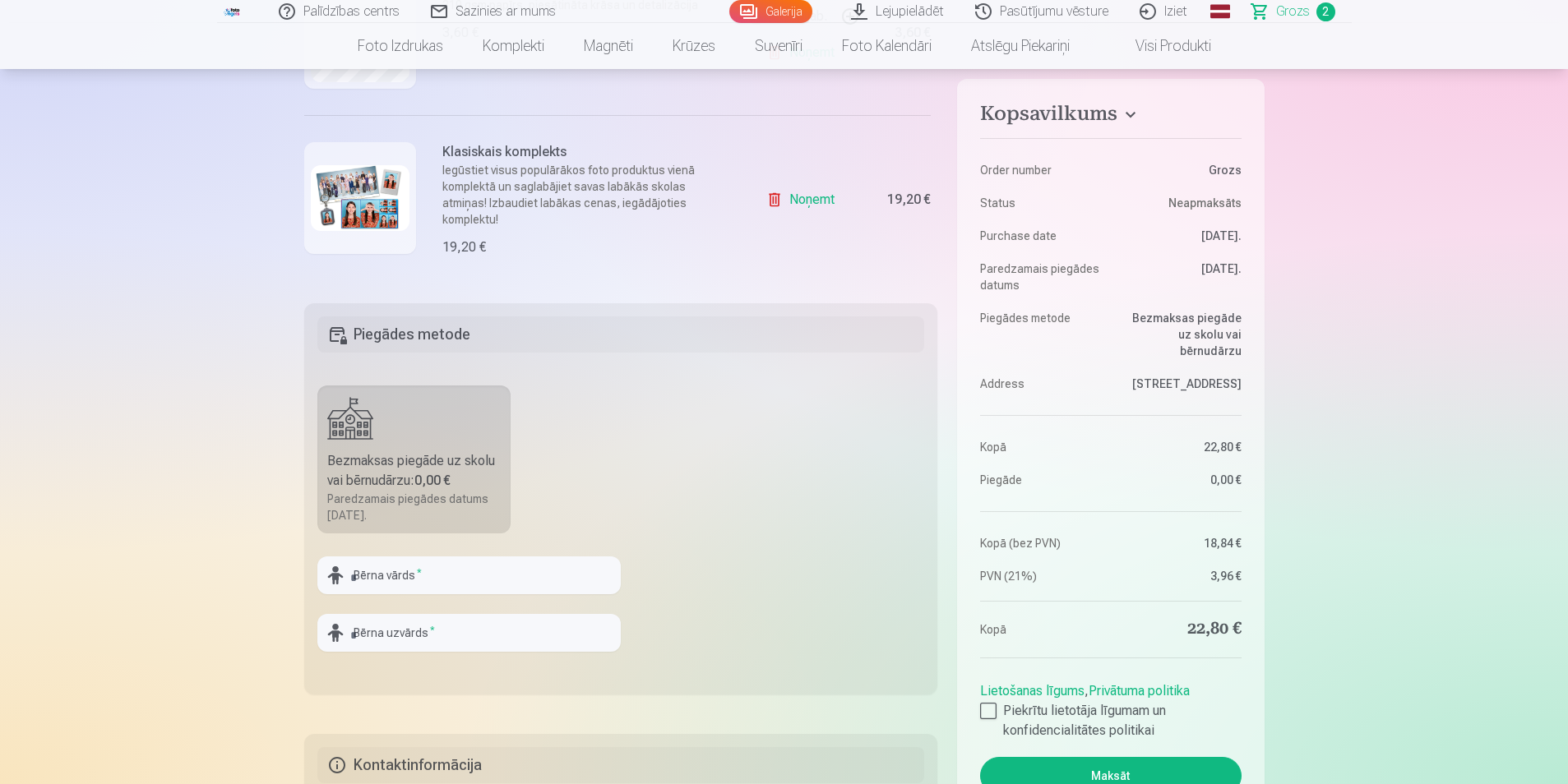
click at [379, 207] on img at bounding box center [360, 198] width 99 height 66
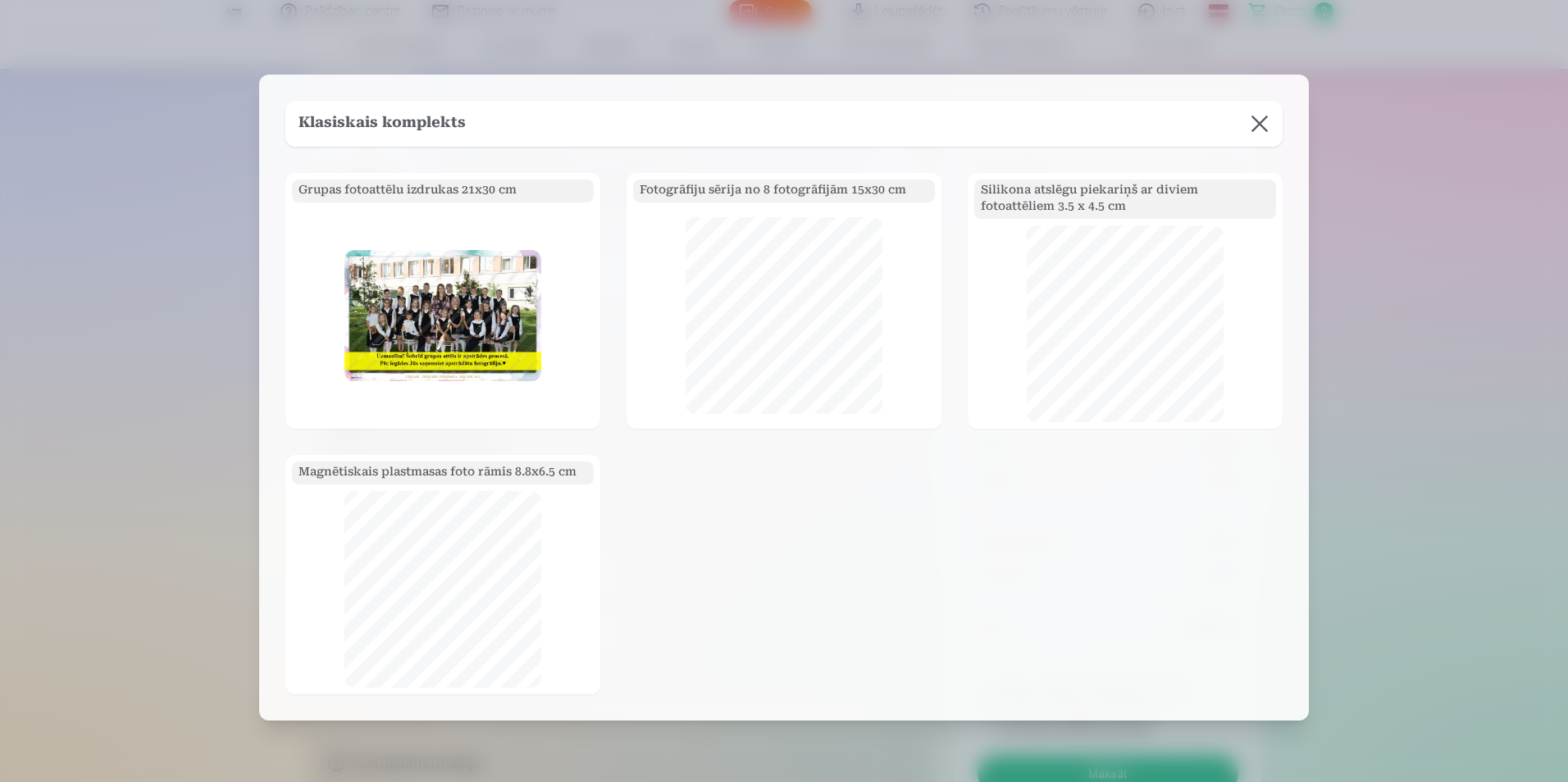
click at [1259, 129] on button at bounding box center [1259, 123] width 46 height 46
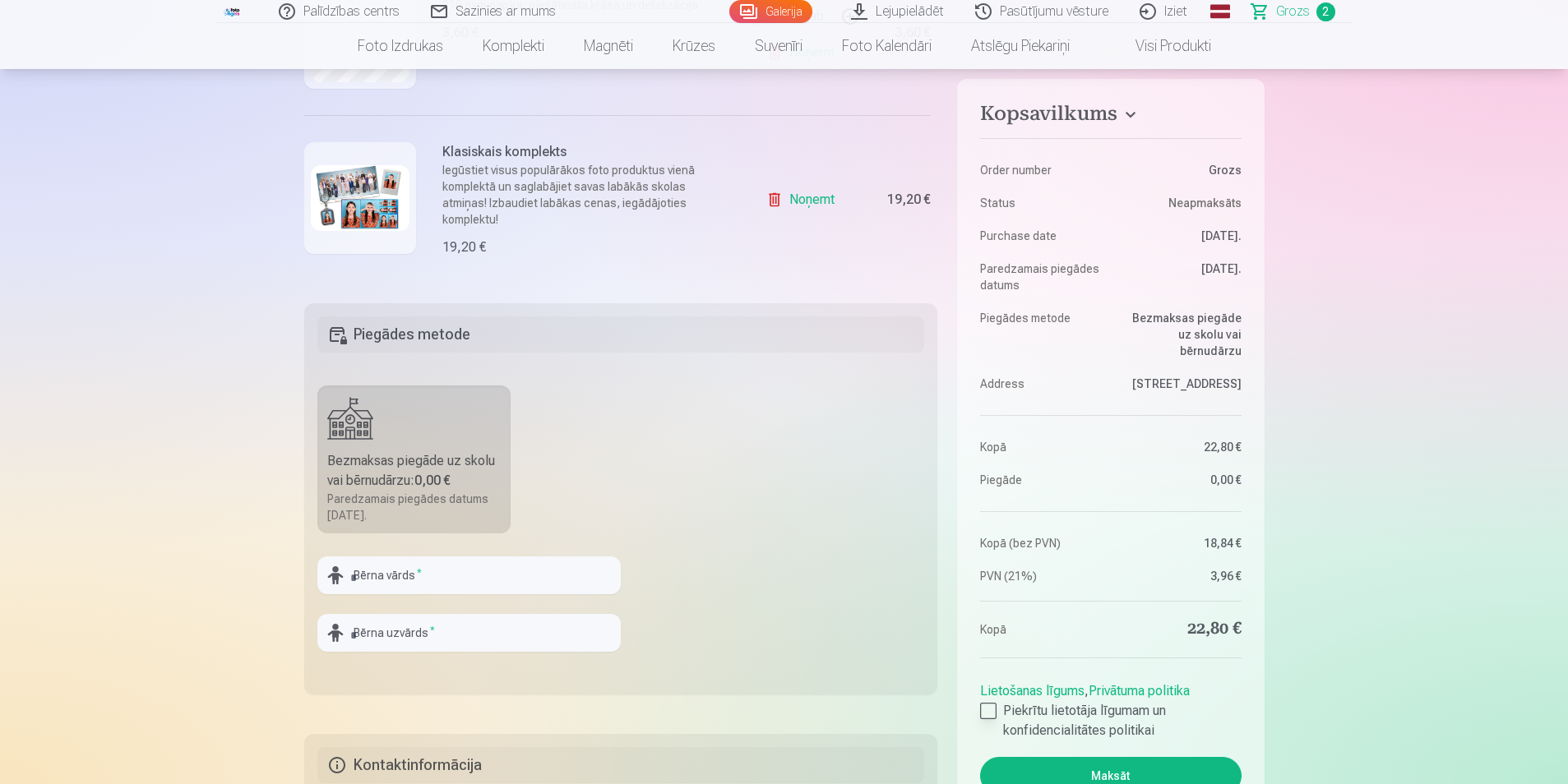
click at [991, 717] on div at bounding box center [988, 711] width 16 height 16
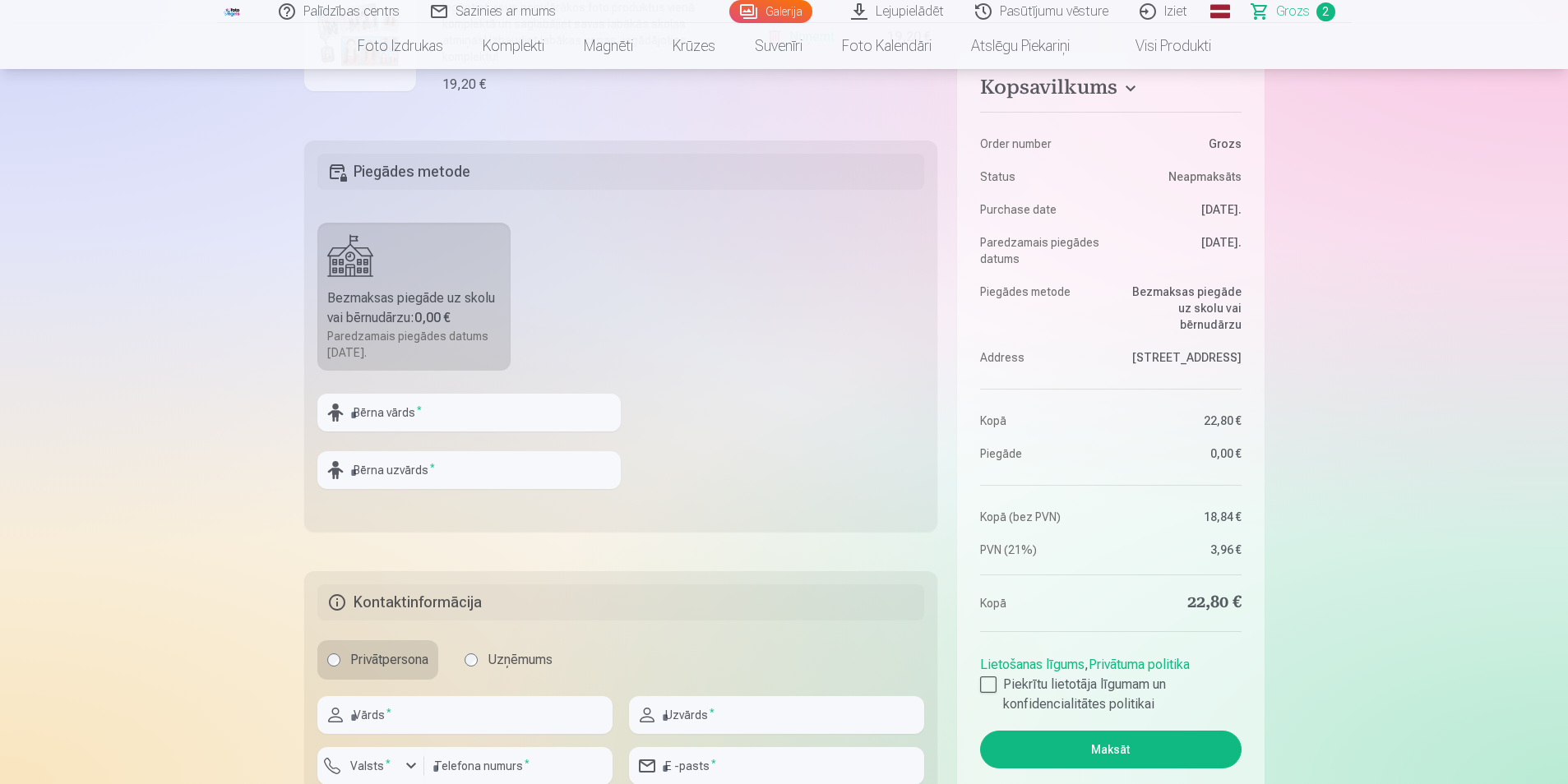
scroll to position [576, 0]
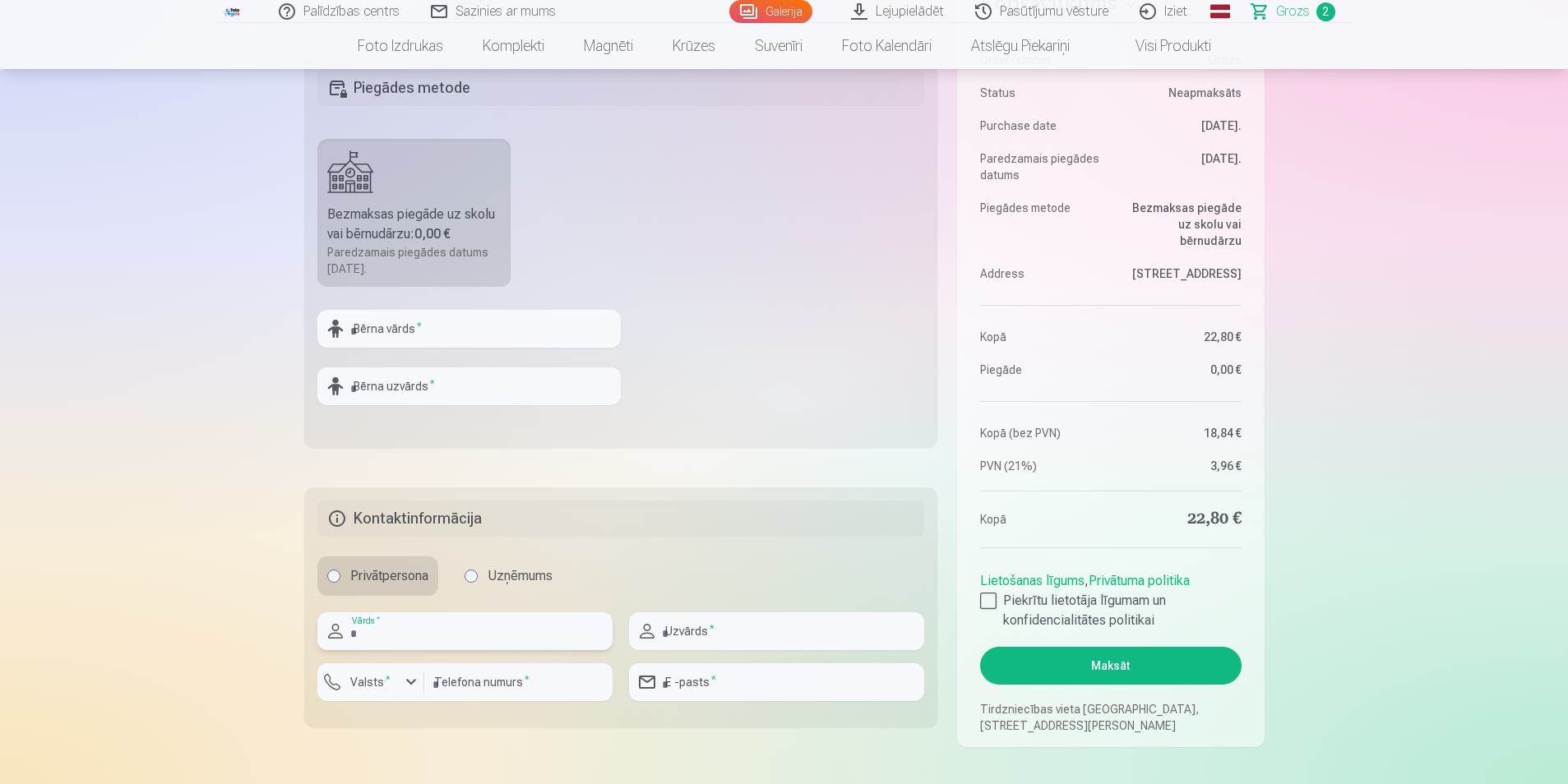
click at [413, 632] on input "text" at bounding box center [464, 632] width 295 height 38
type input "****"
type input "******"
type input "********"
type input "**********"
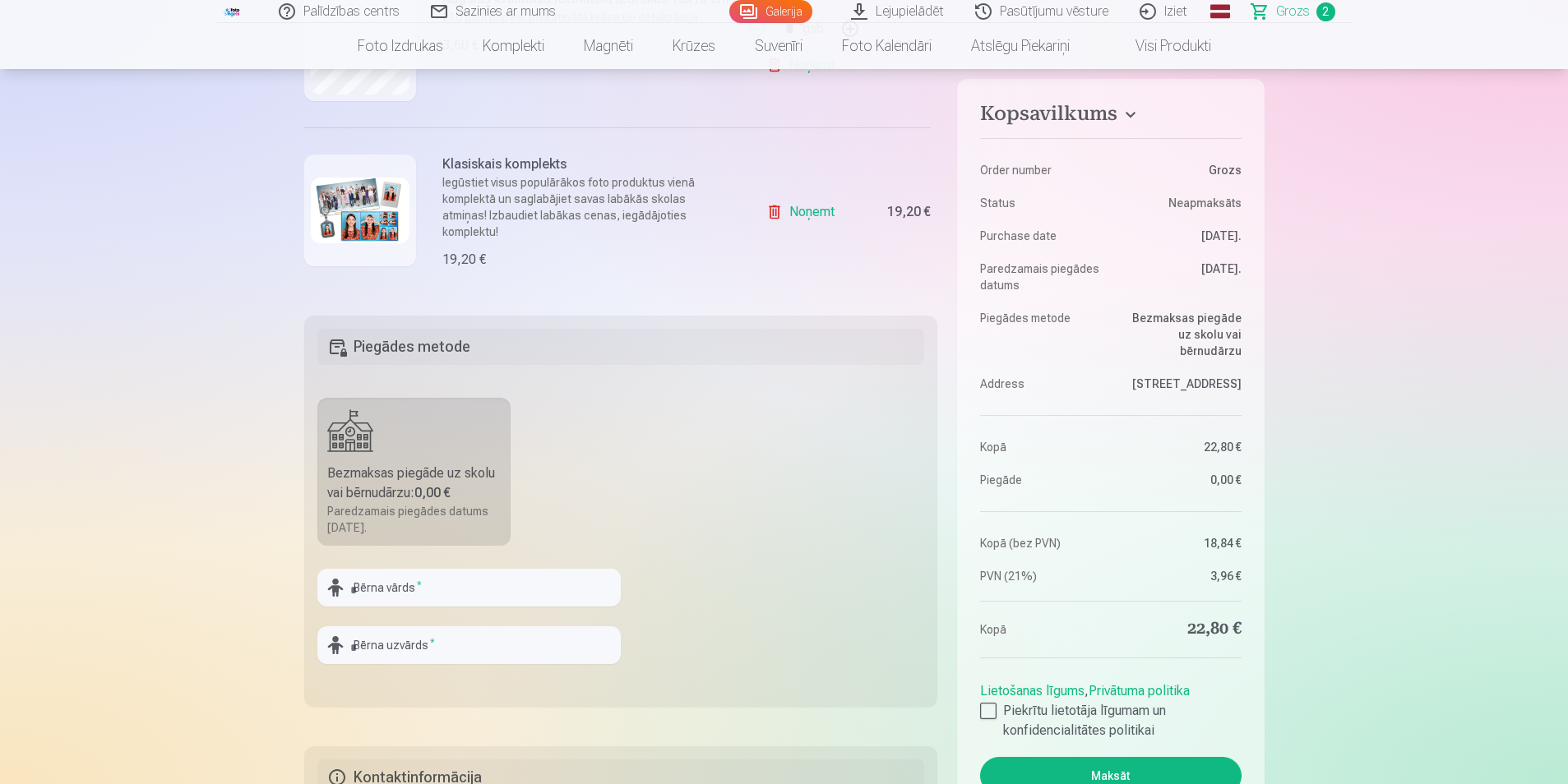
scroll to position [411, 0]
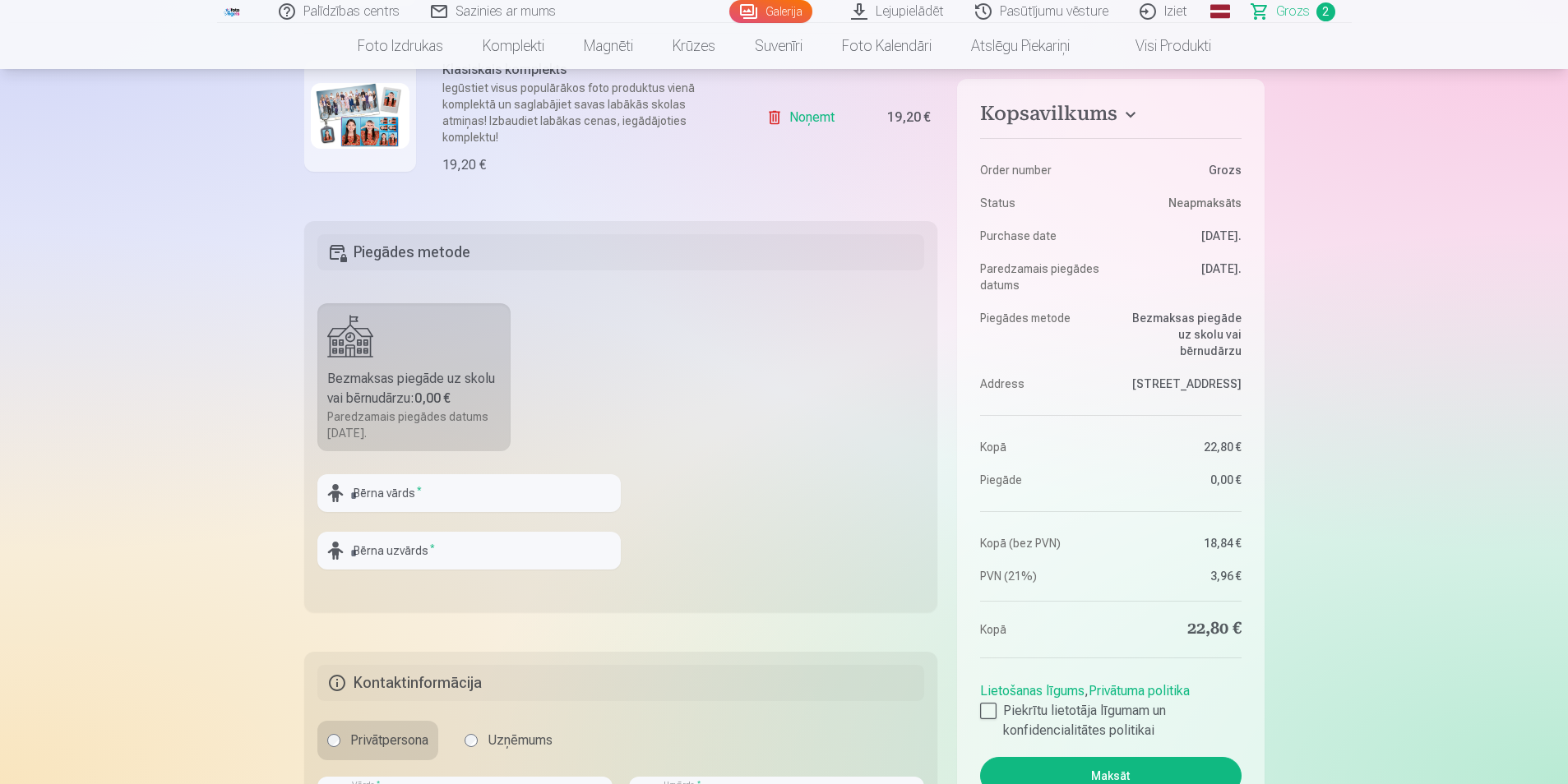
click at [1114, 762] on button "Maksāt" at bounding box center [1111, 776] width 261 height 38
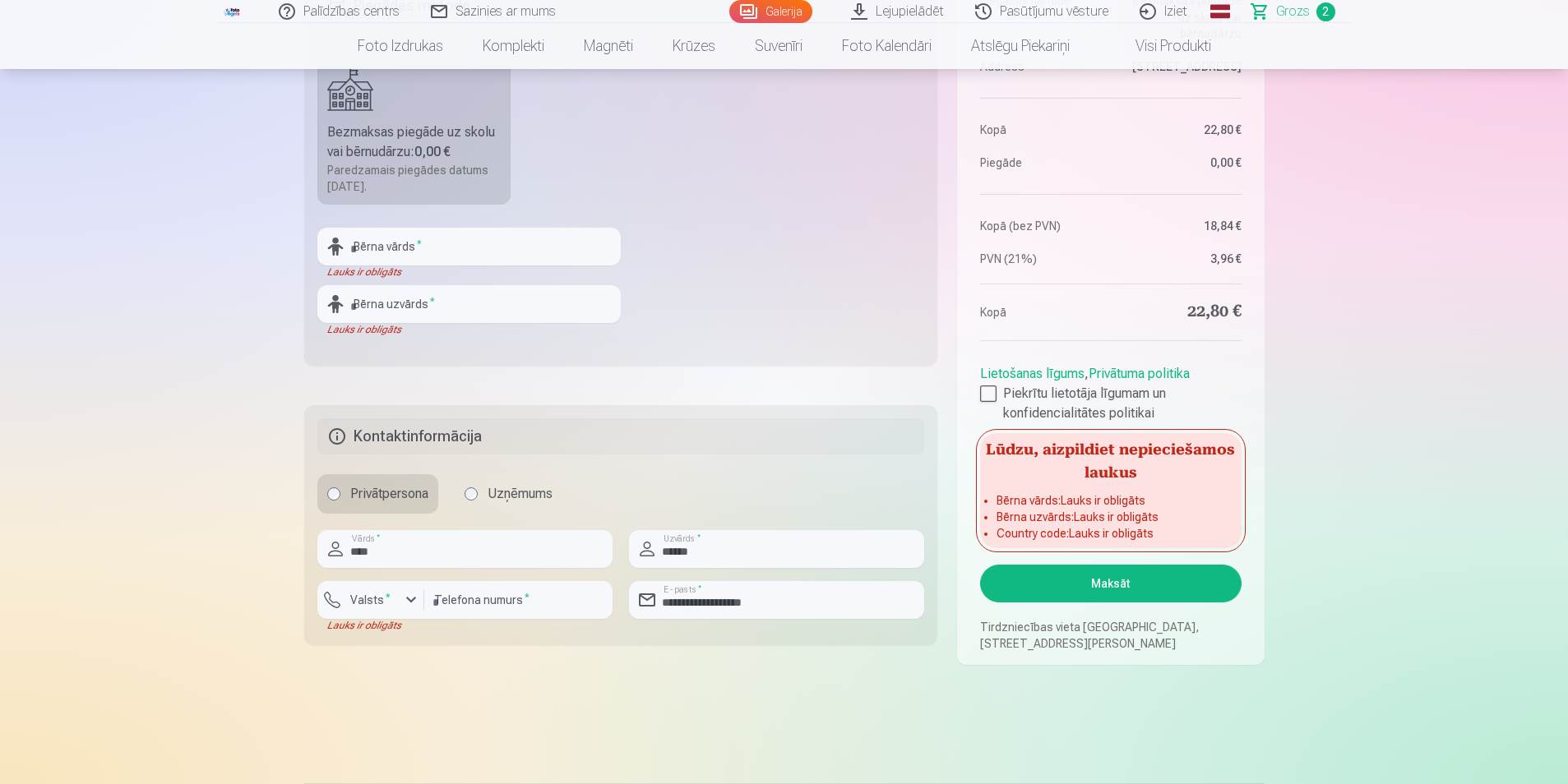
scroll to position [576, 0]
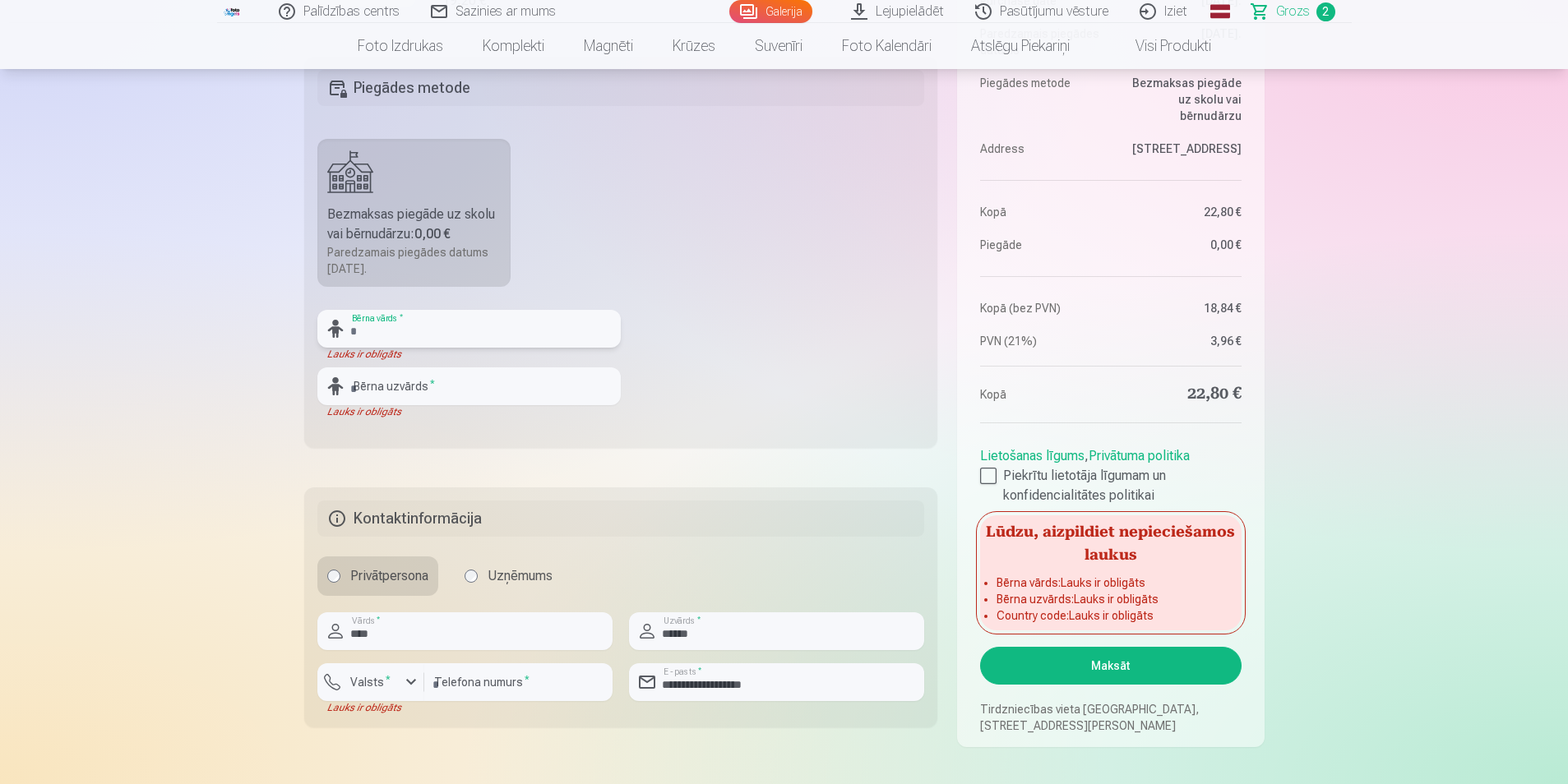
click at [464, 336] on input "text" at bounding box center [468, 329] width 303 height 38
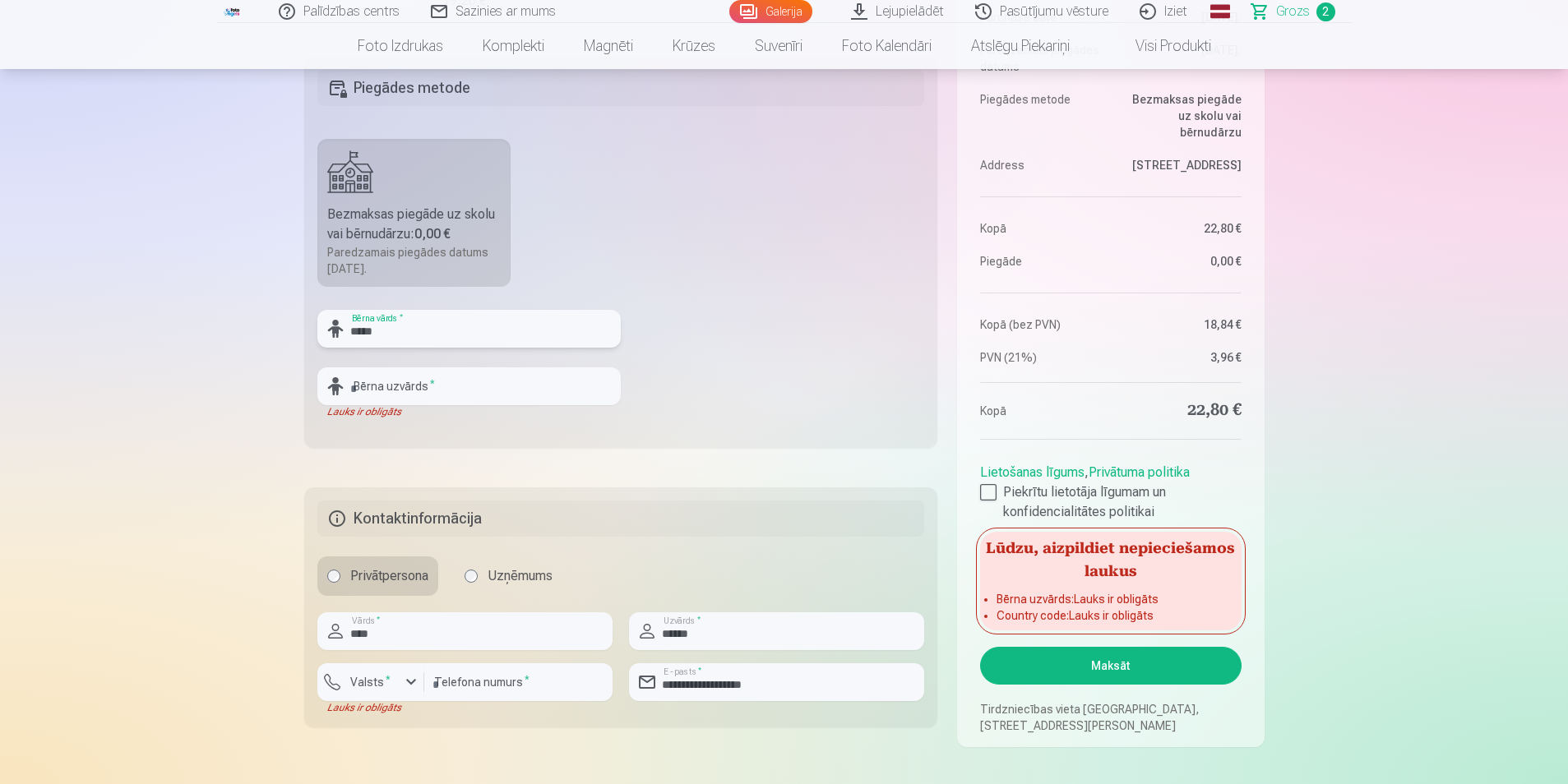
type input "*****"
click at [397, 374] on input "text" at bounding box center [468, 386] width 303 height 38
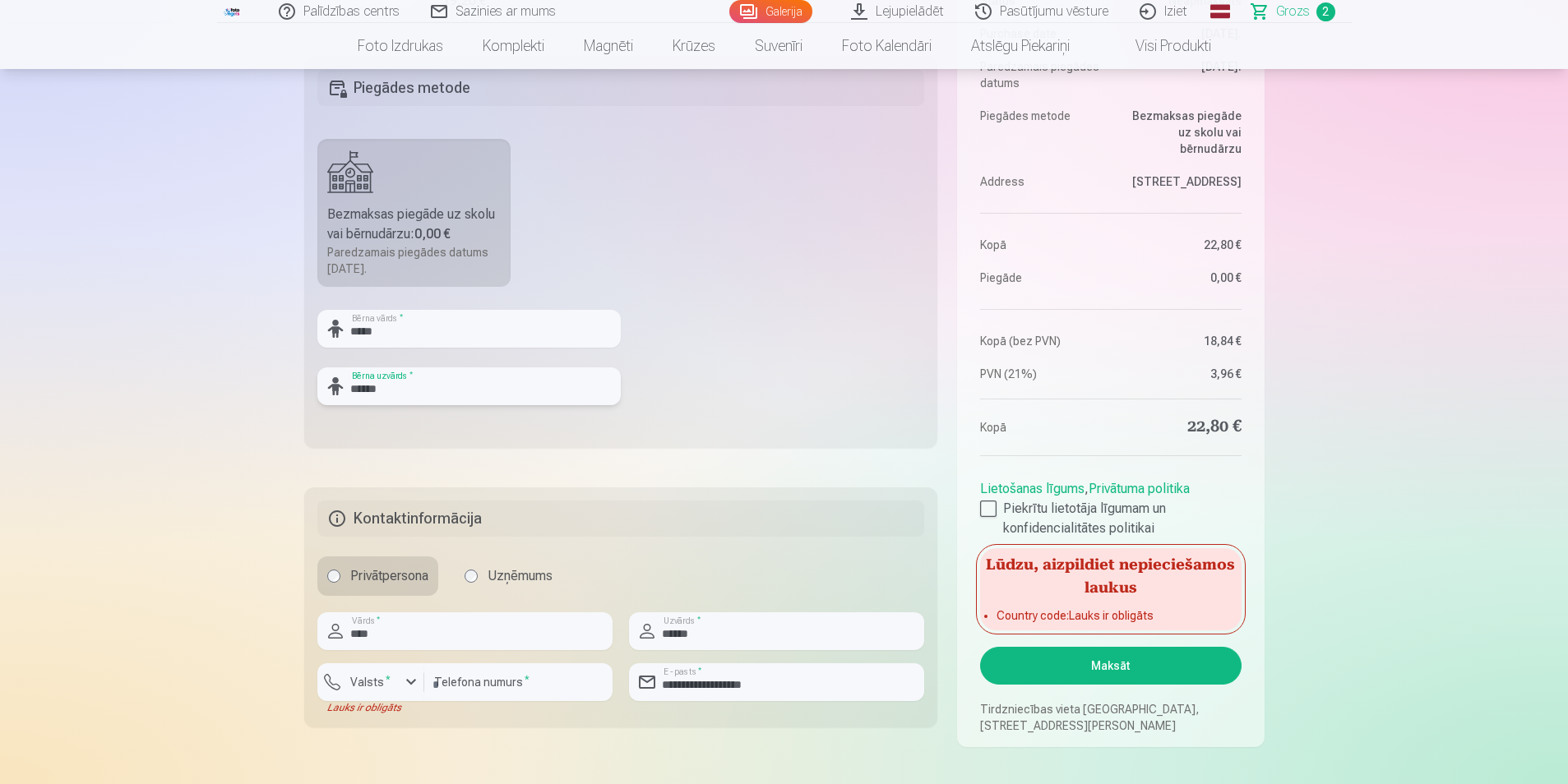
type input "******"
click at [1129, 667] on button "Maksāt" at bounding box center [1111, 666] width 261 height 38
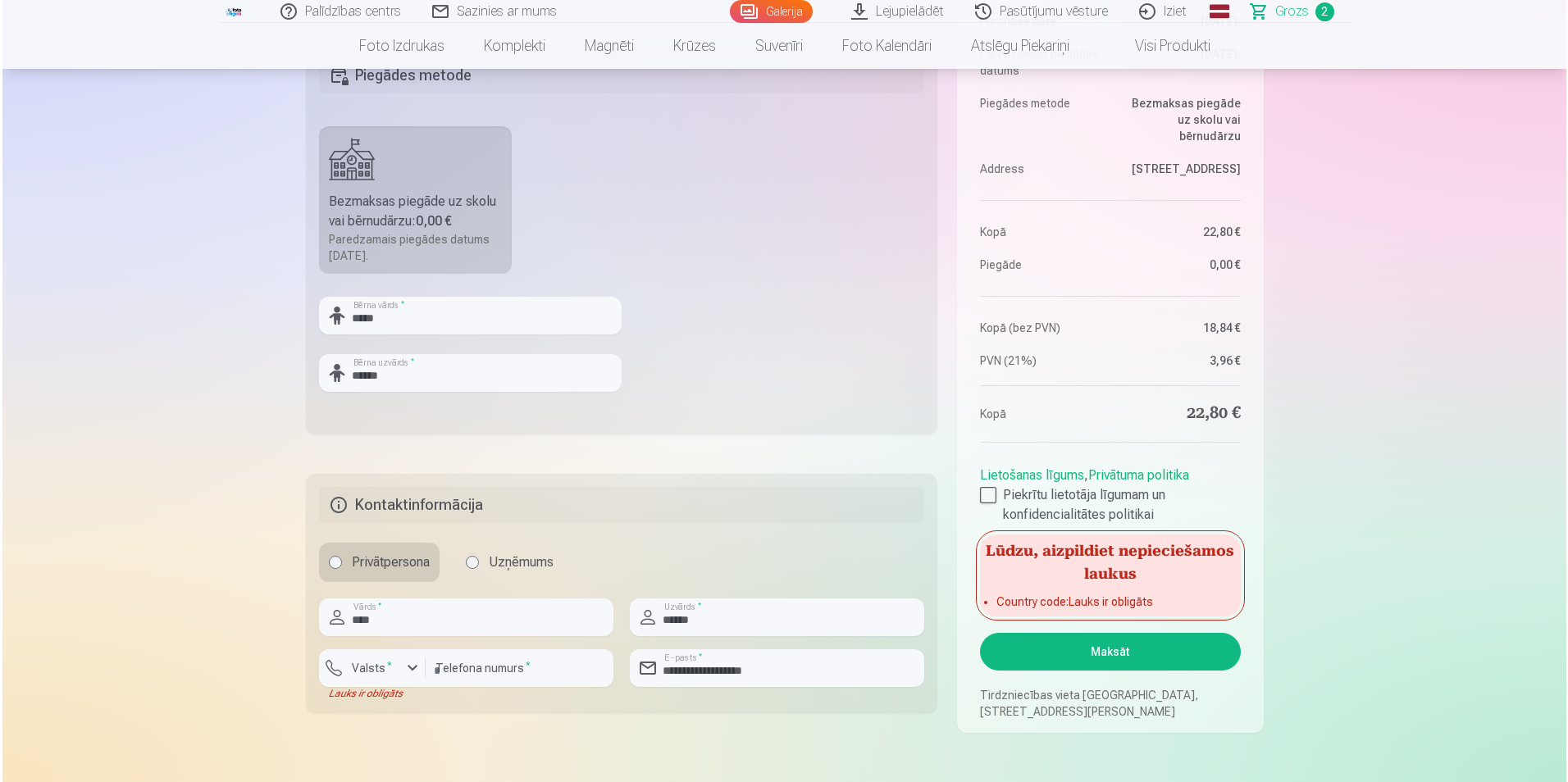
scroll to position [656, 0]
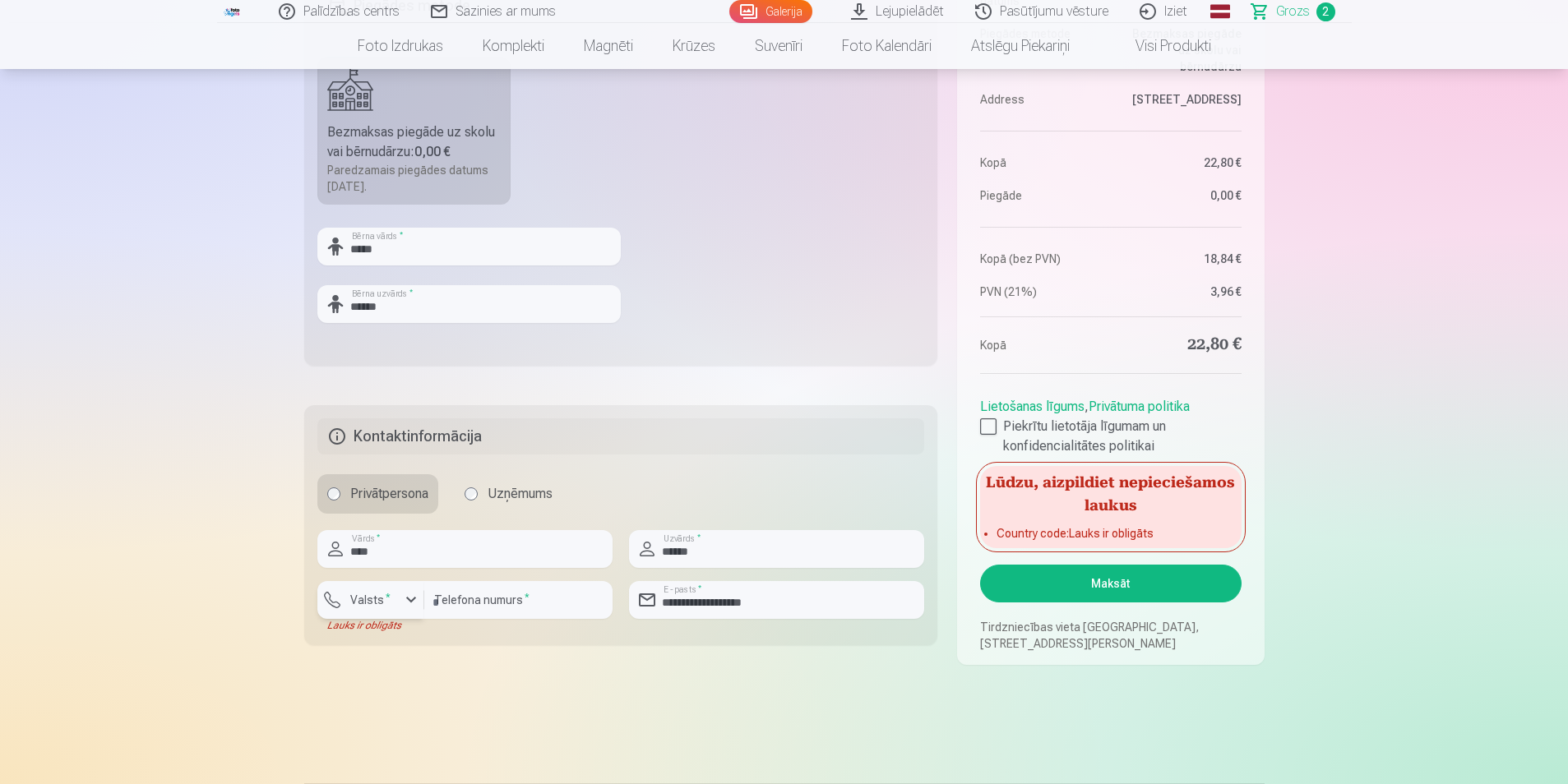
click at [414, 599] on div "button" at bounding box center [411, 600] width 20 height 20
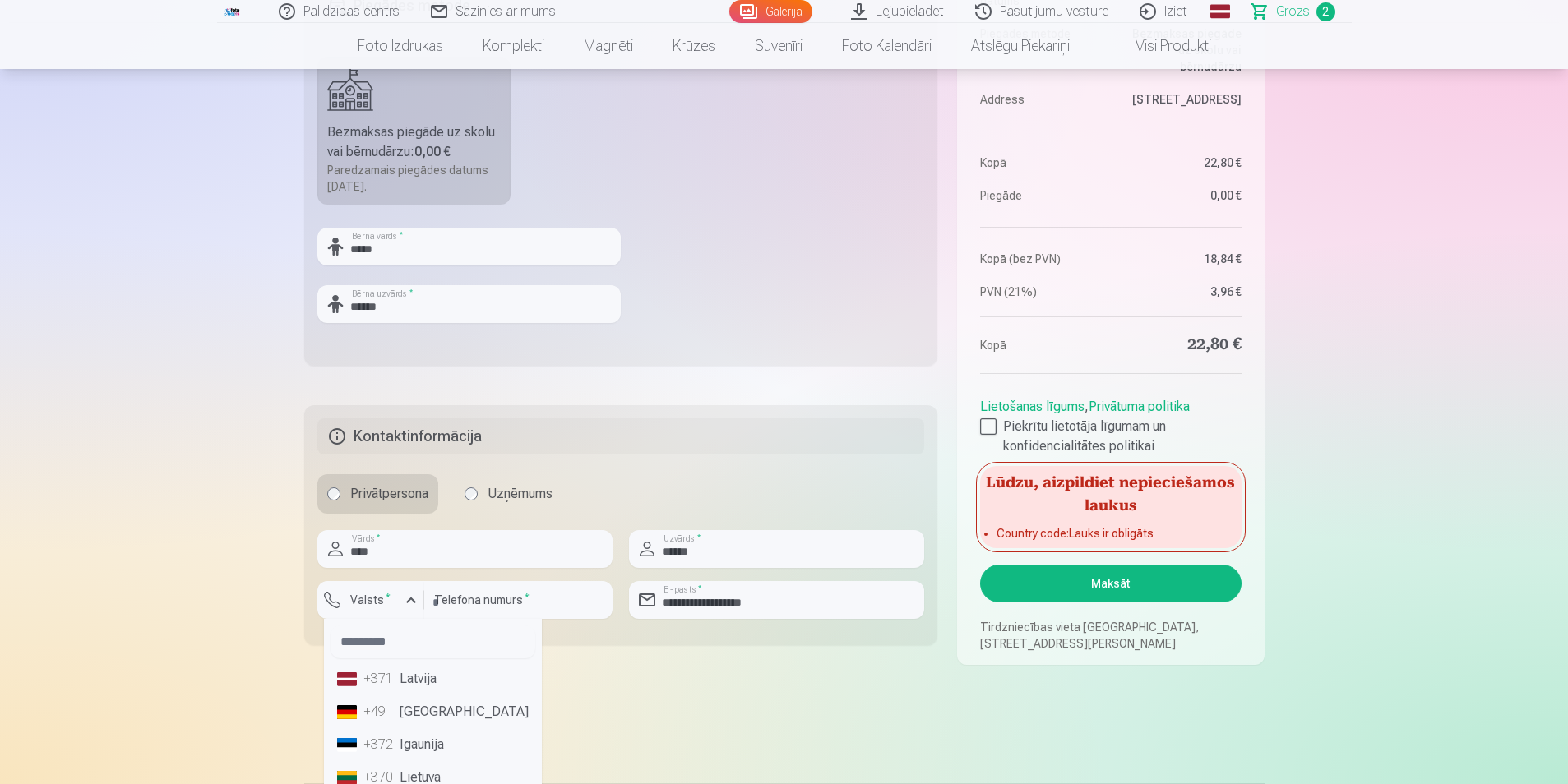
click at [412, 676] on li "+371 Latvija" at bounding box center [432, 679] width 205 height 33
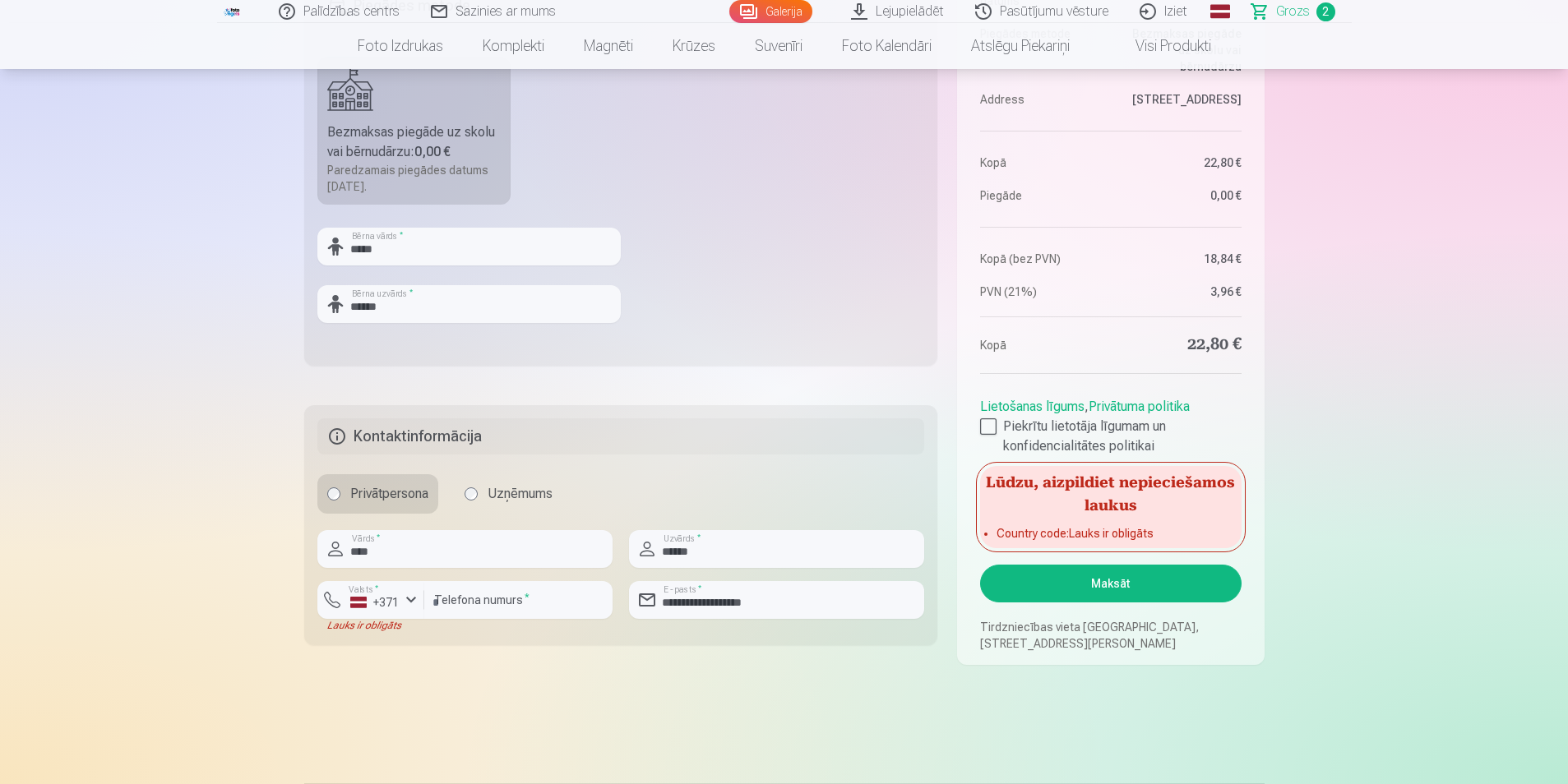
click at [1138, 579] on button "Maksāt" at bounding box center [1111, 583] width 261 height 38
